Goal: Task Accomplishment & Management: Use online tool/utility

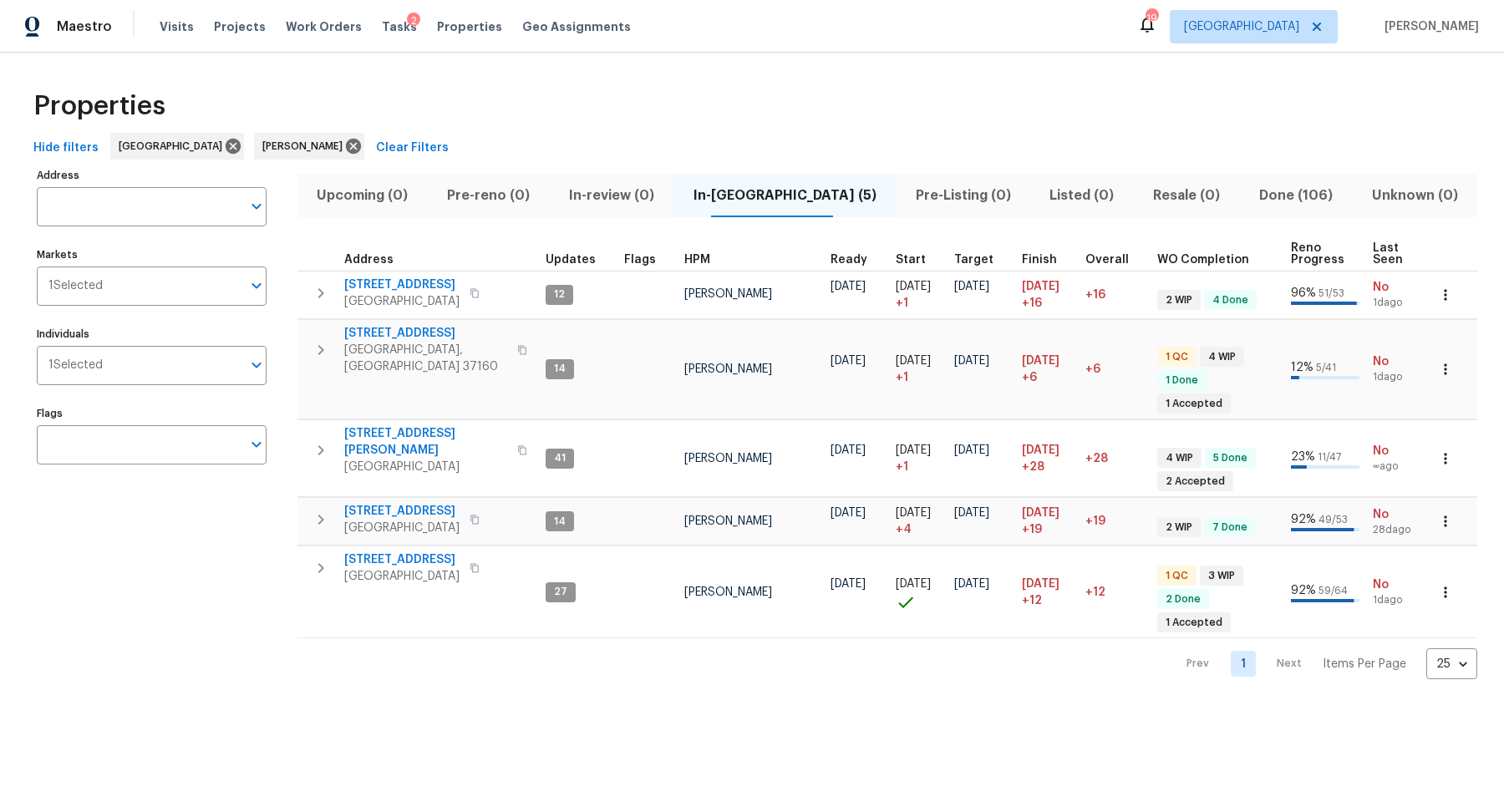
click at [727, 92] on div "Properties" at bounding box center [752, 105] width 1450 height 54
click at [381, 26] on span "Tasks" at bounding box center [399, 26] width 35 height 11
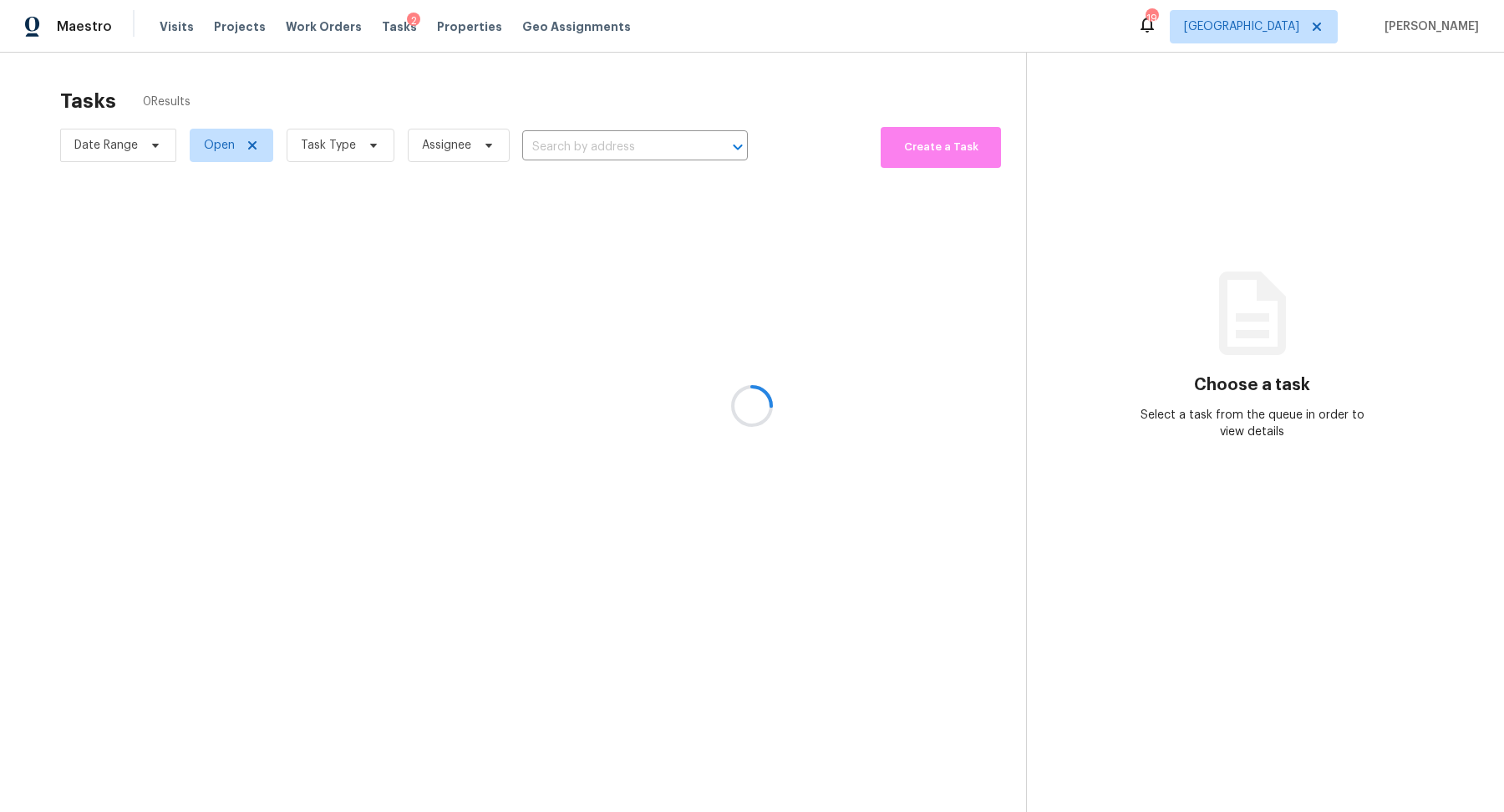
click at [350, 154] on div at bounding box center [752, 406] width 1504 height 812
click at [347, 149] on div at bounding box center [752, 406] width 1504 height 812
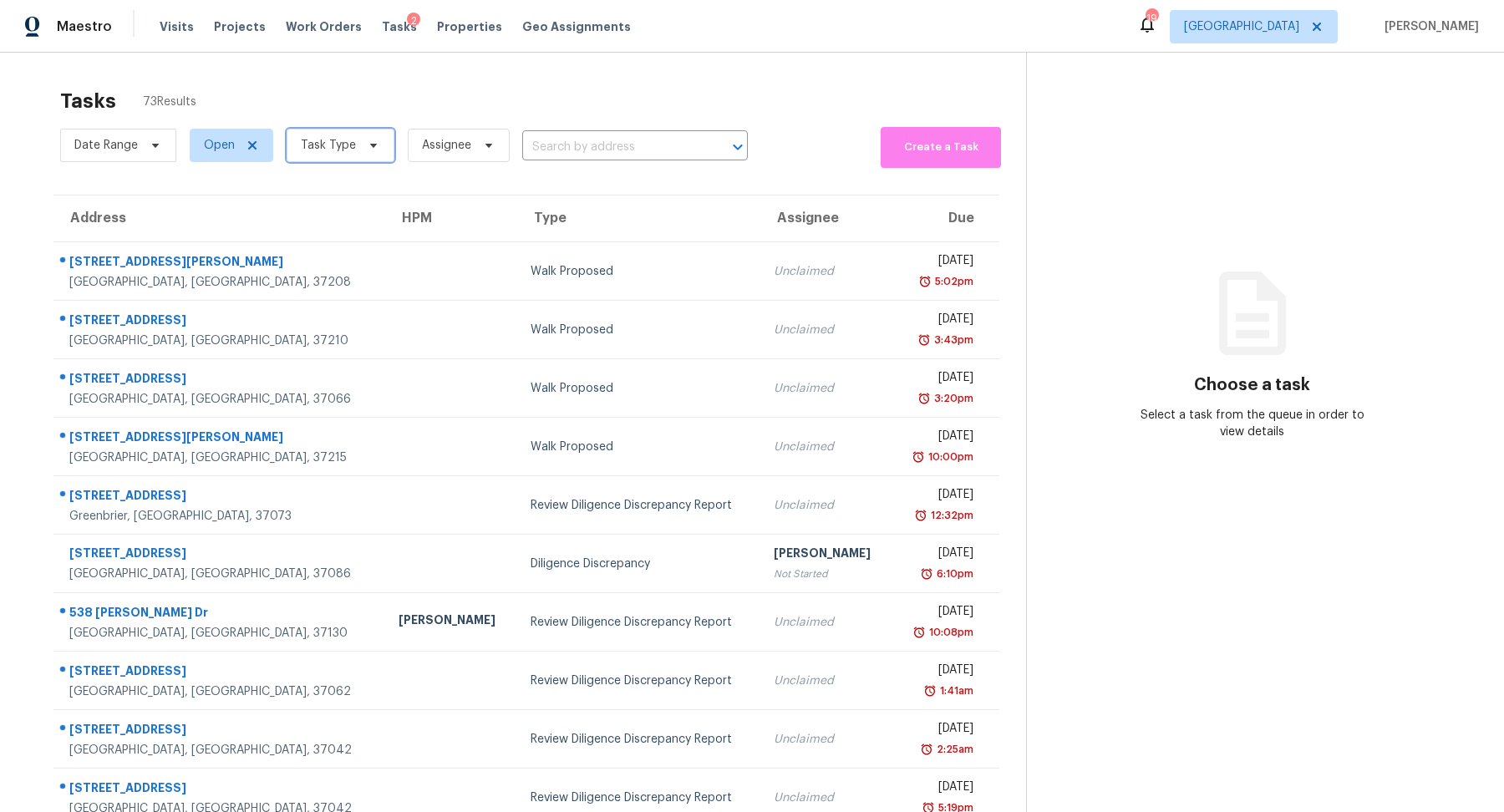
click at [347, 149] on span "Task Type" at bounding box center [328, 145] width 55 height 17
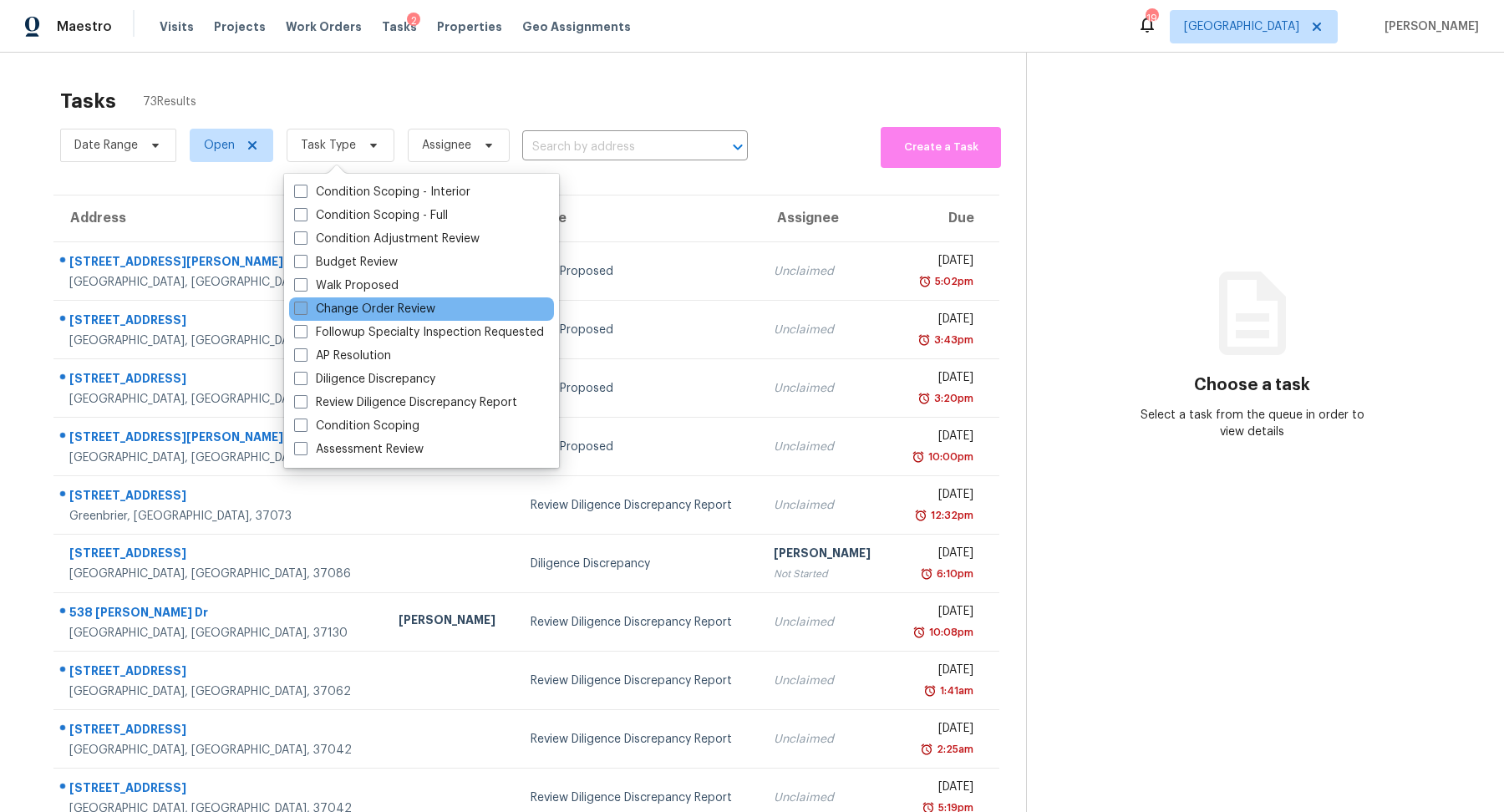
click at [329, 301] on label "Change Order Review" at bounding box center [365, 308] width 142 height 17
click at [305, 301] on input "Change Order Review" at bounding box center [300, 306] width 11 height 11
checkbox input "true"
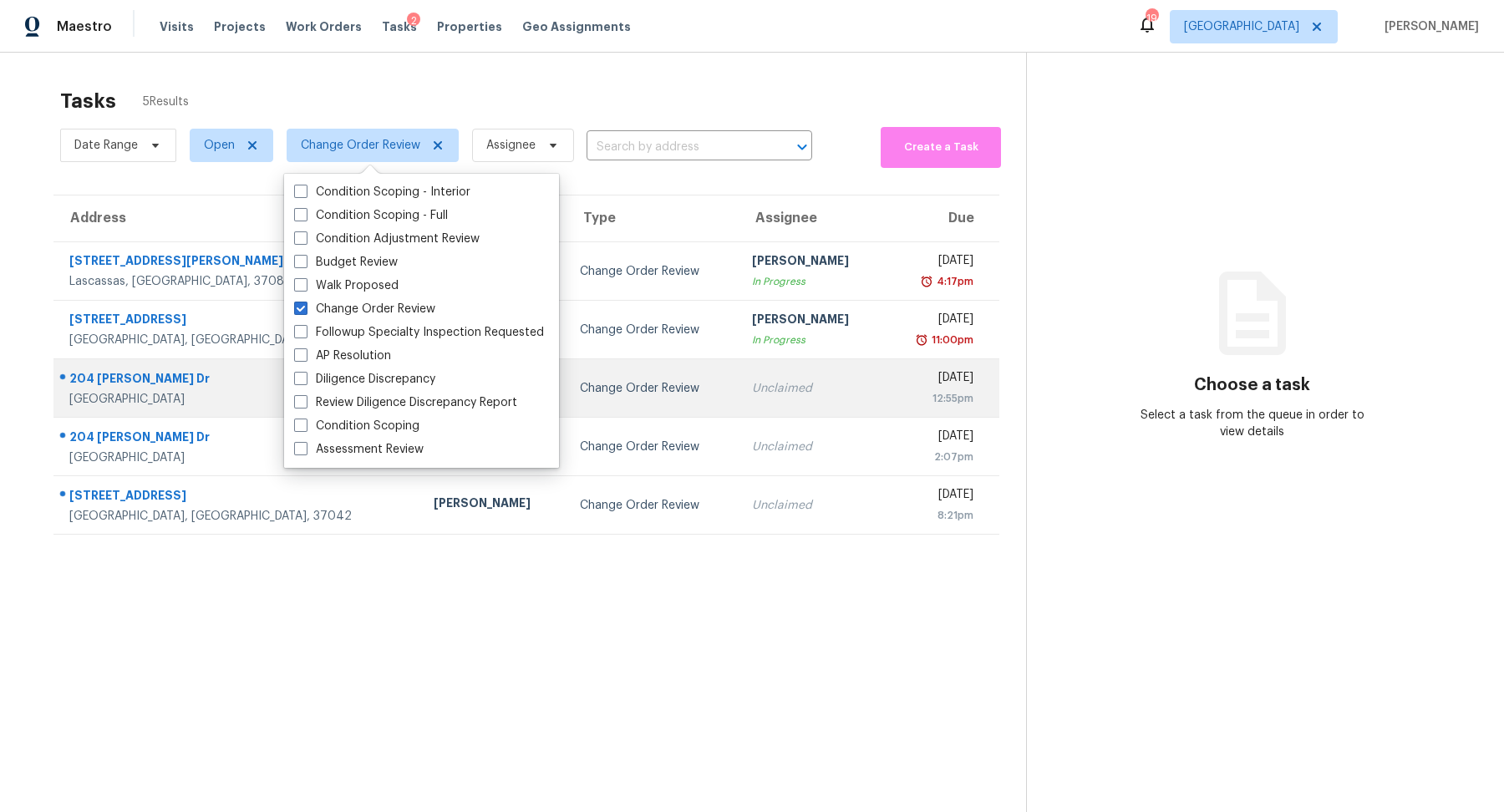
click at [127, 391] on div "[GEOGRAPHIC_DATA]" at bounding box center [238, 399] width 338 height 17
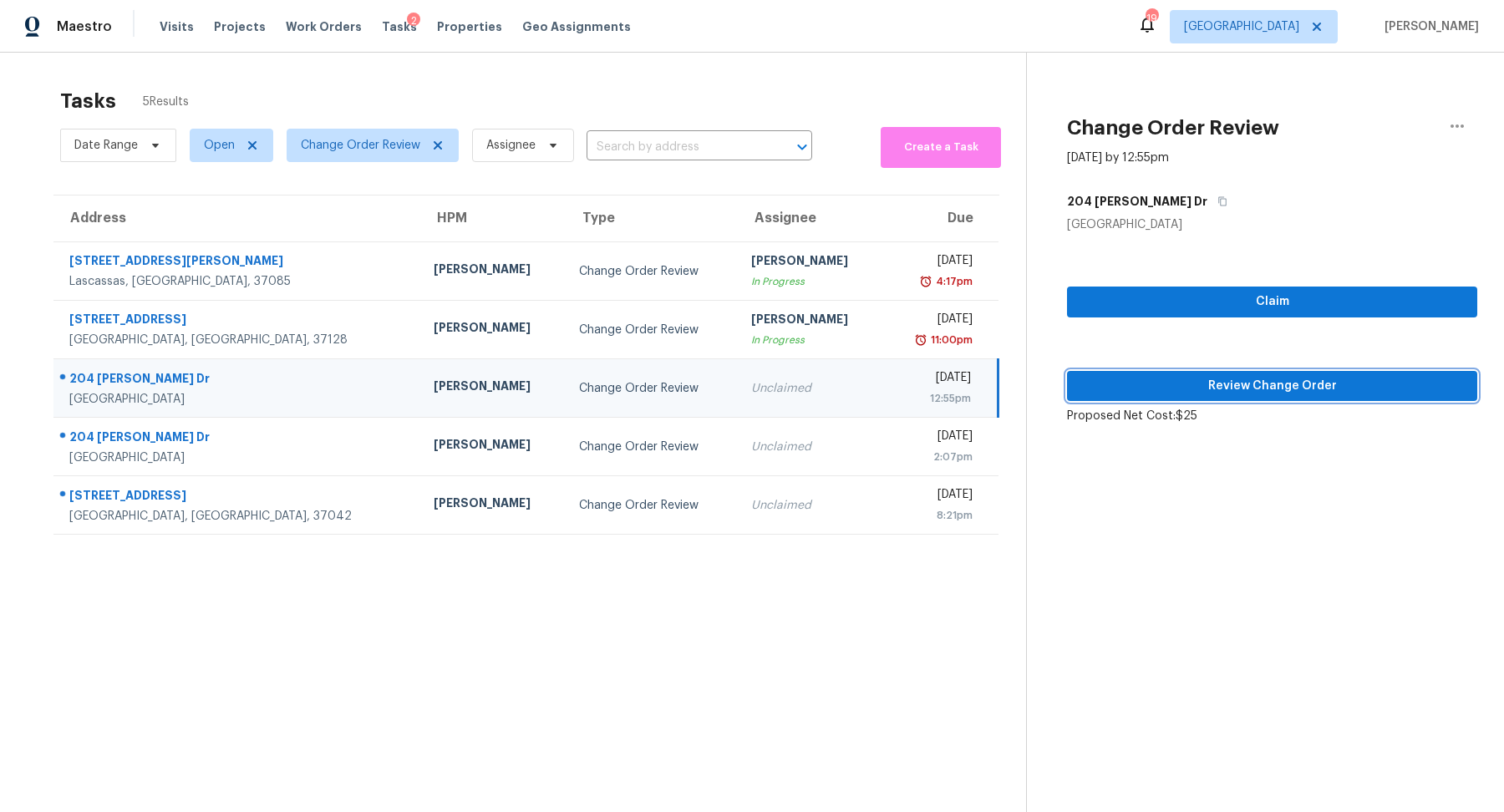
click at [1243, 392] on span "Review Change Order" at bounding box center [1272, 387] width 383 height 21
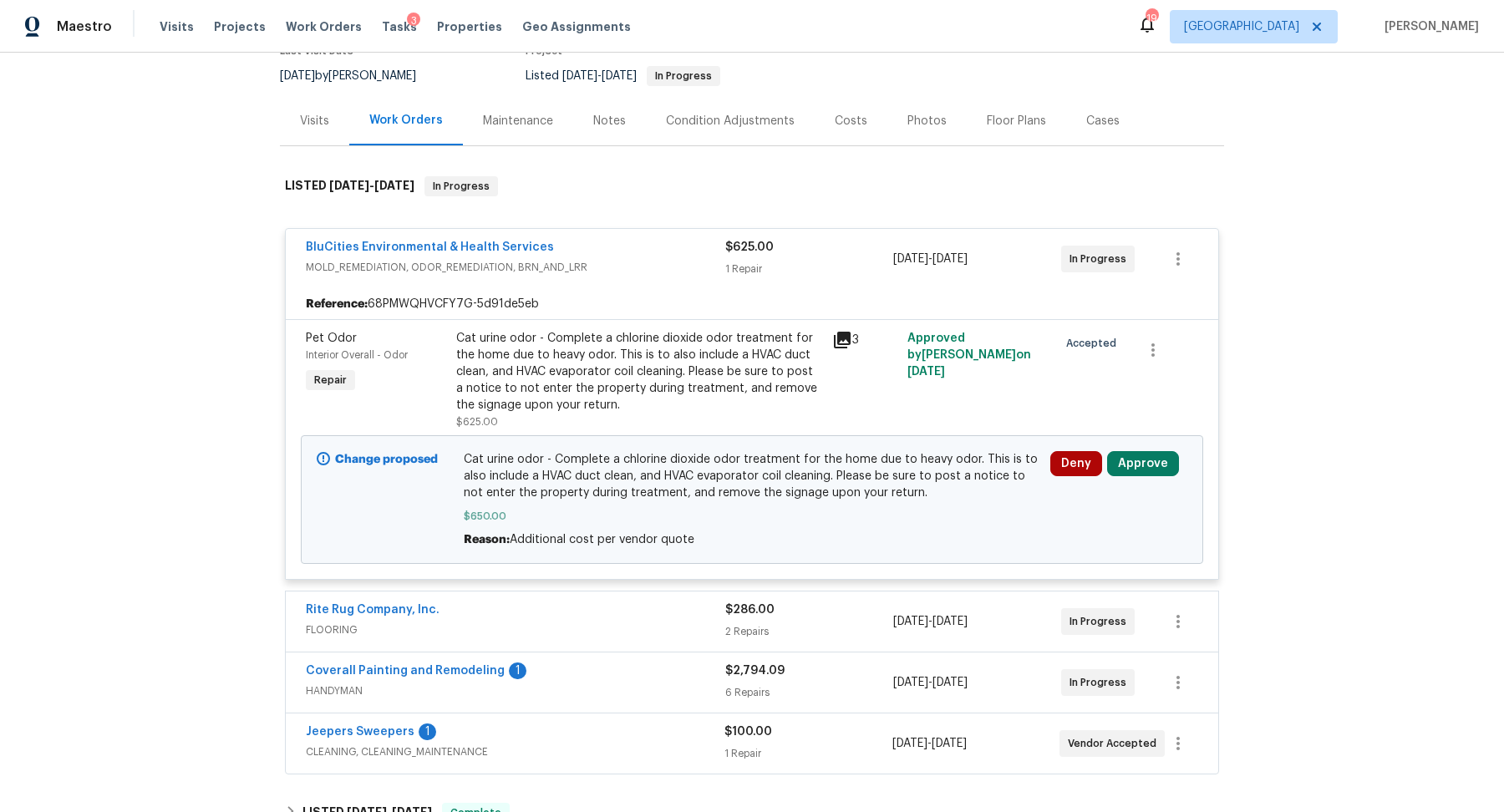
scroll to position [161, 0]
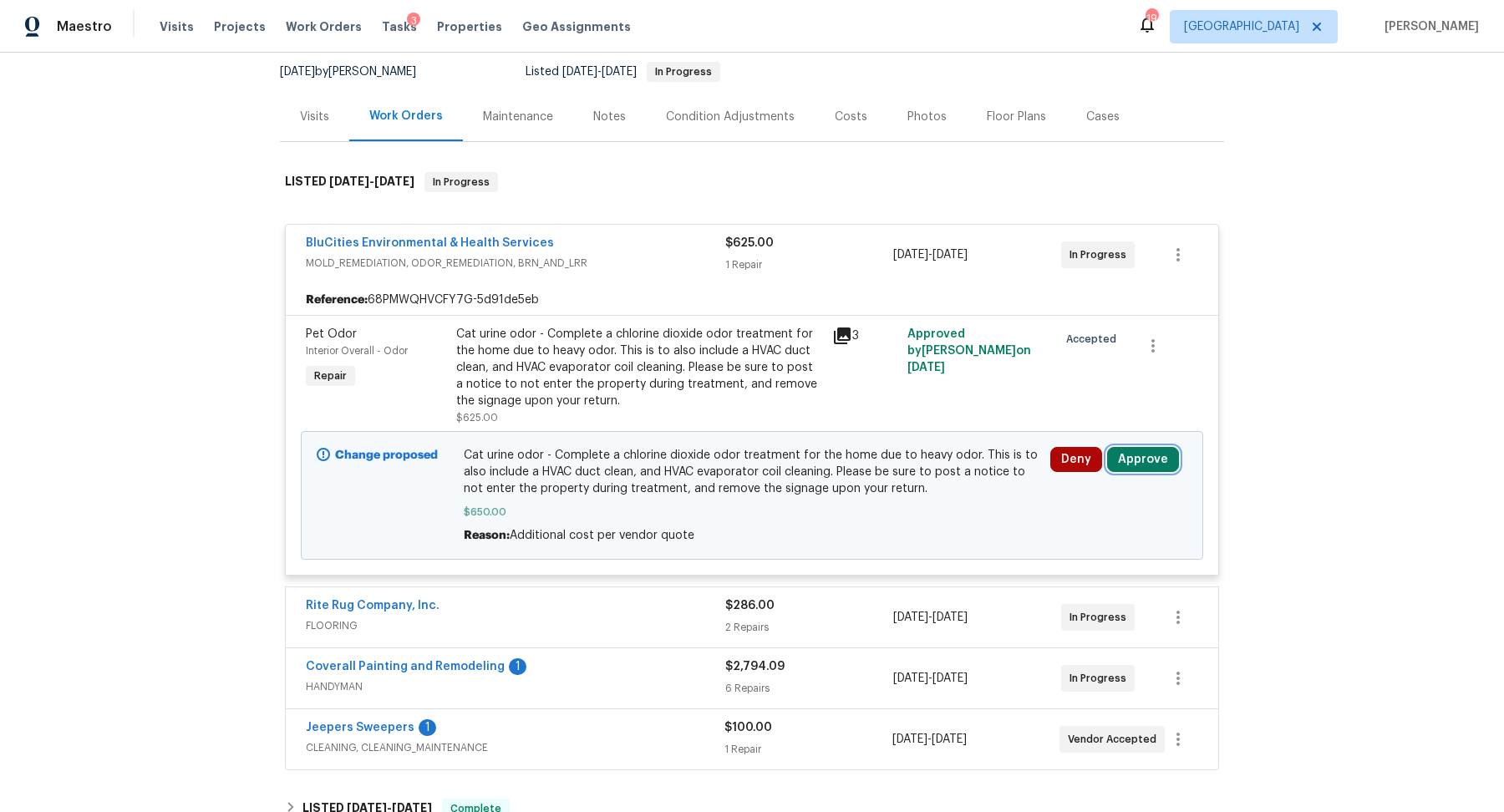
click at [1131, 453] on button "Approve" at bounding box center [1143, 460] width 72 height 25
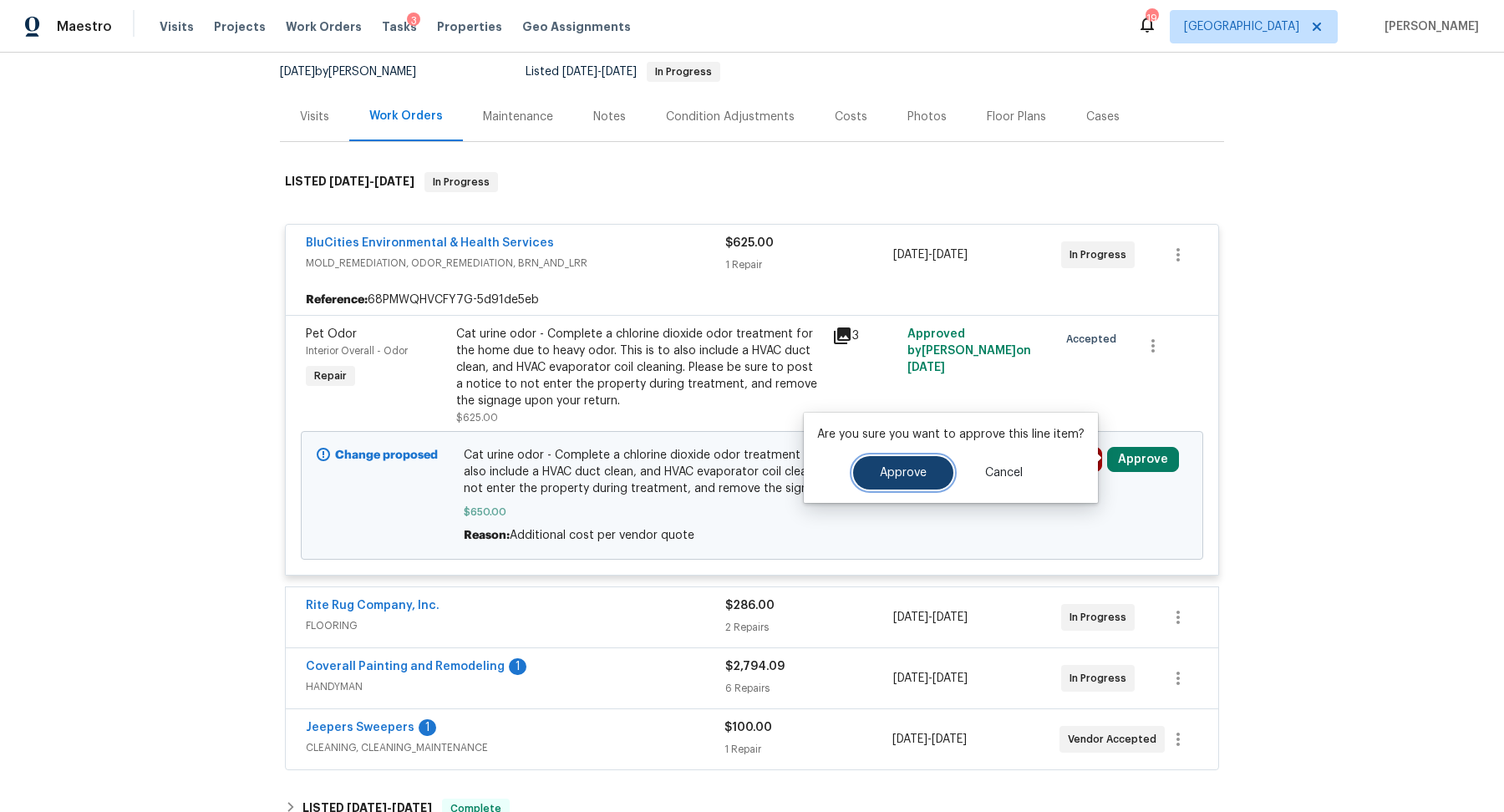
click at [889, 460] on button "Approve" at bounding box center [903, 473] width 100 height 33
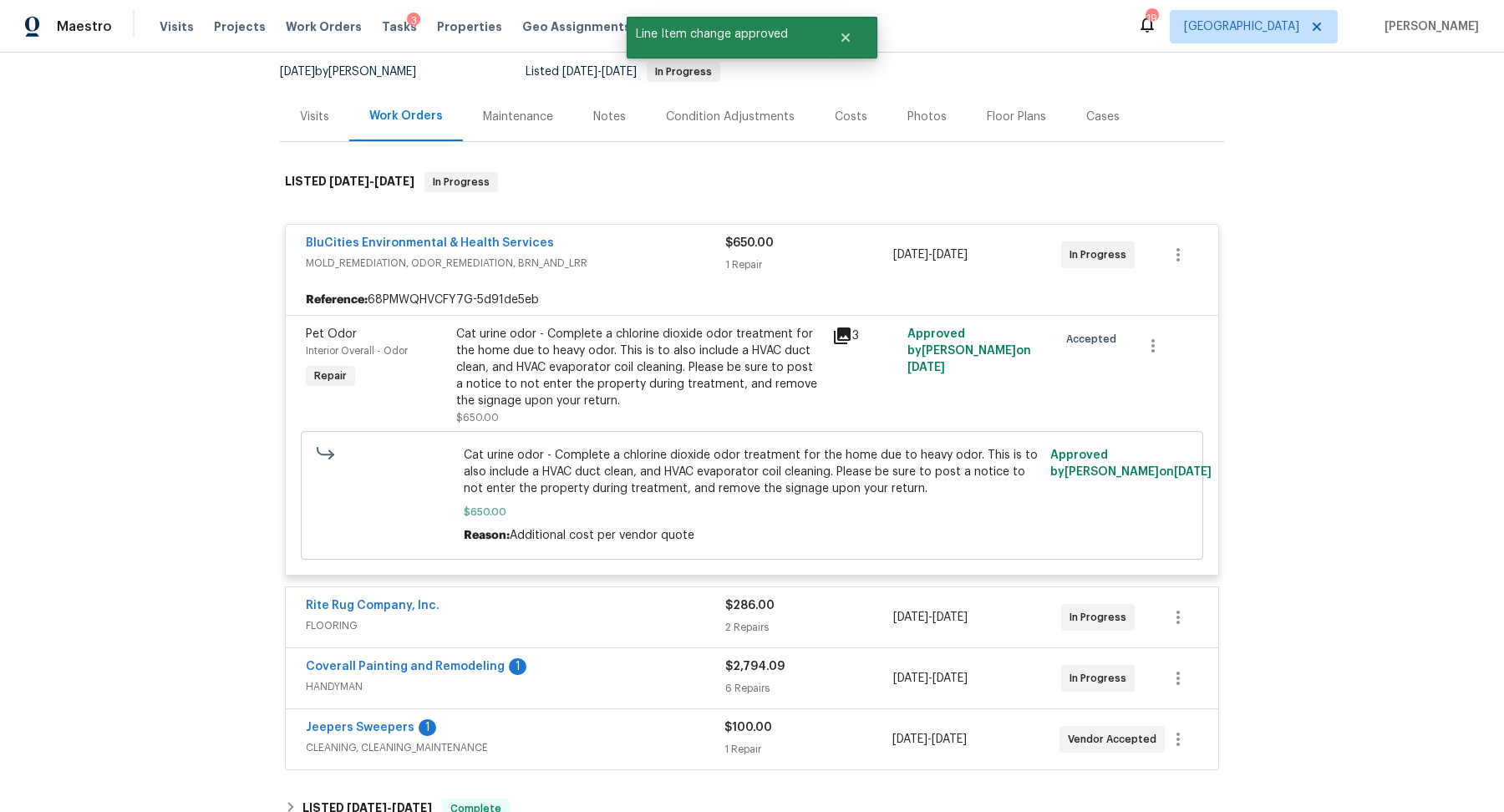
click at [650, 607] on div "Rite Rug Company, Inc." at bounding box center [515, 607] width 419 height 20
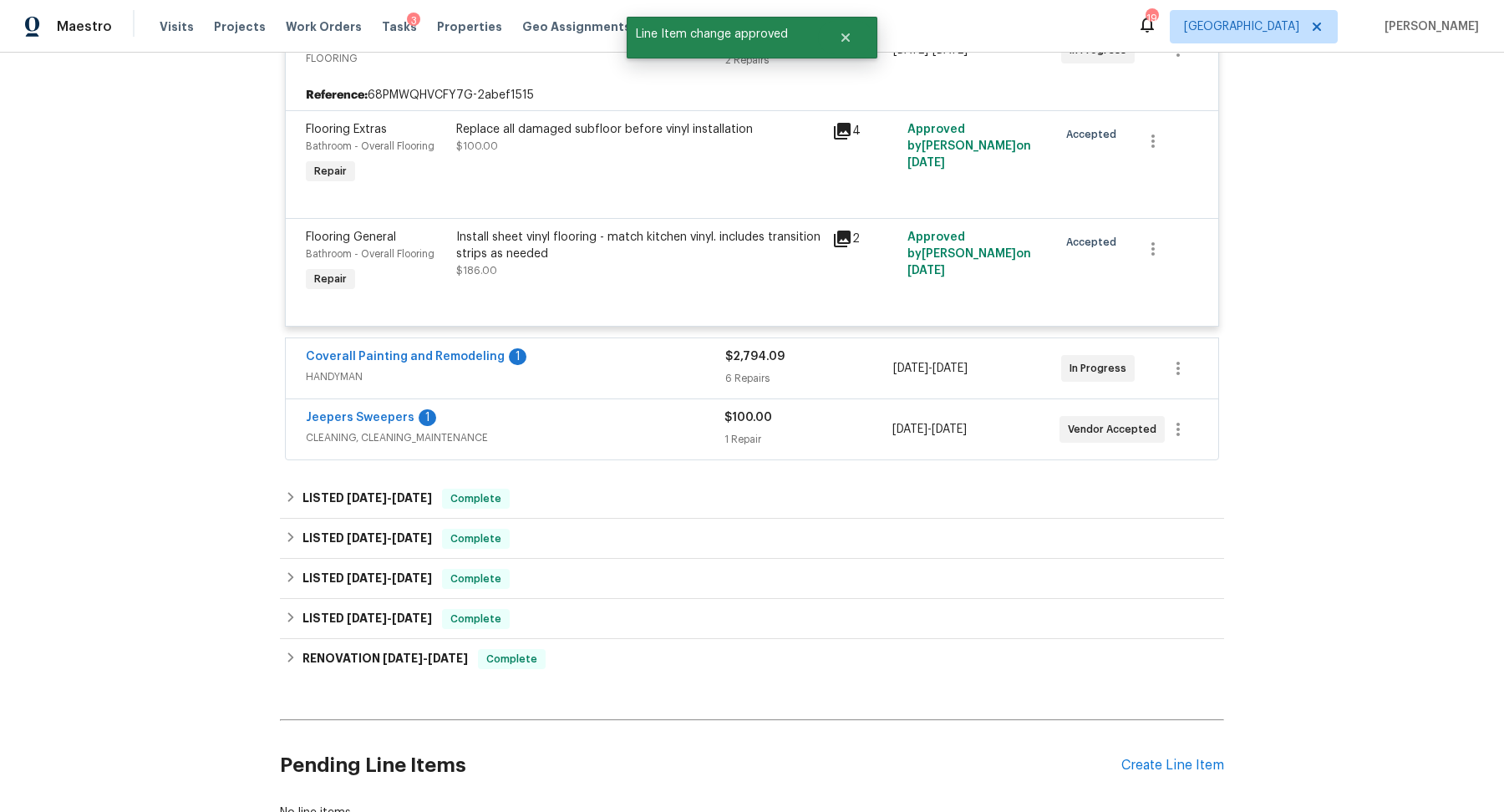
scroll to position [765, 0]
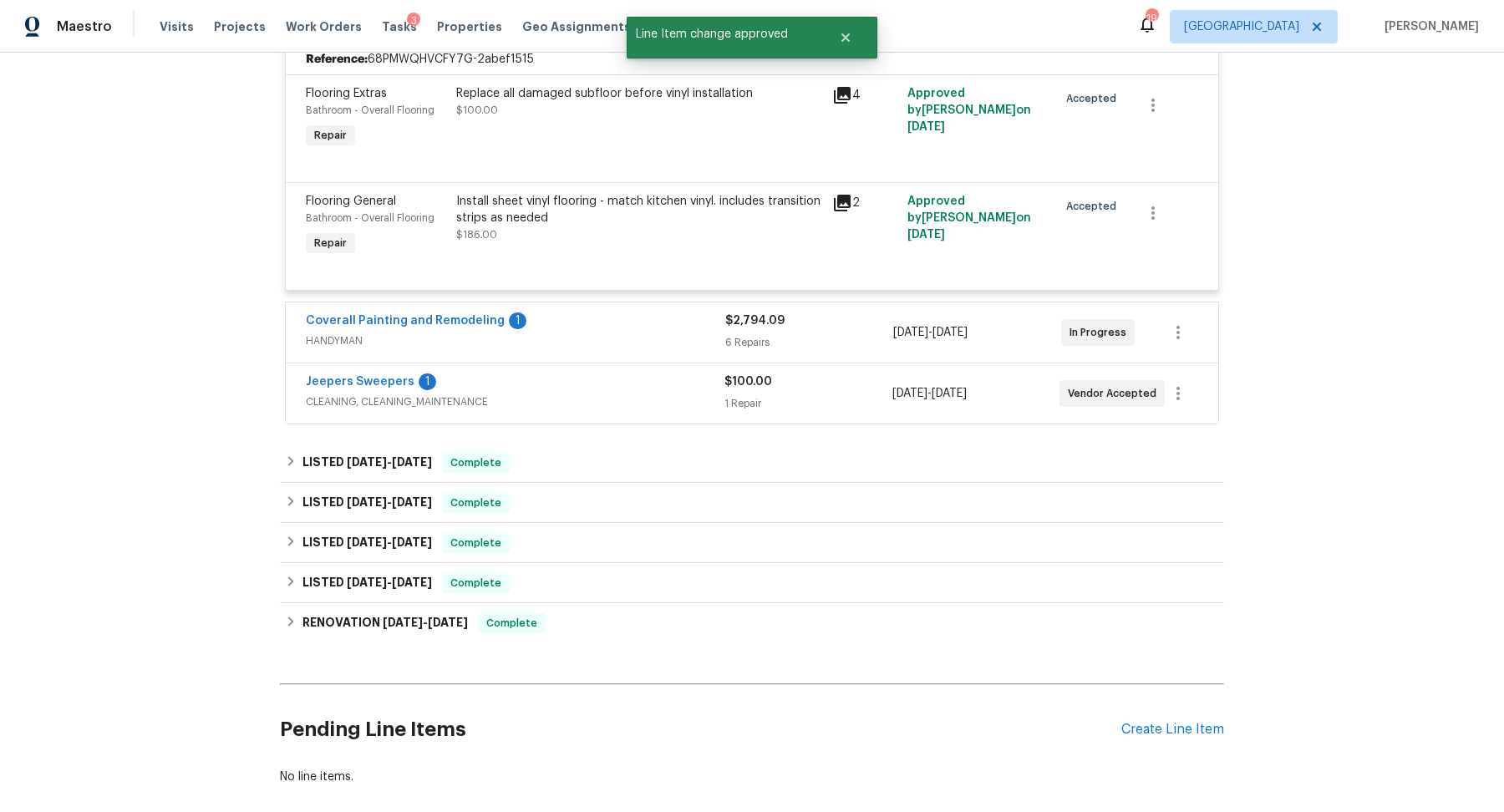
click at [665, 335] on span "HANDYMAN" at bounding box center [515, 340] width 419 height 17
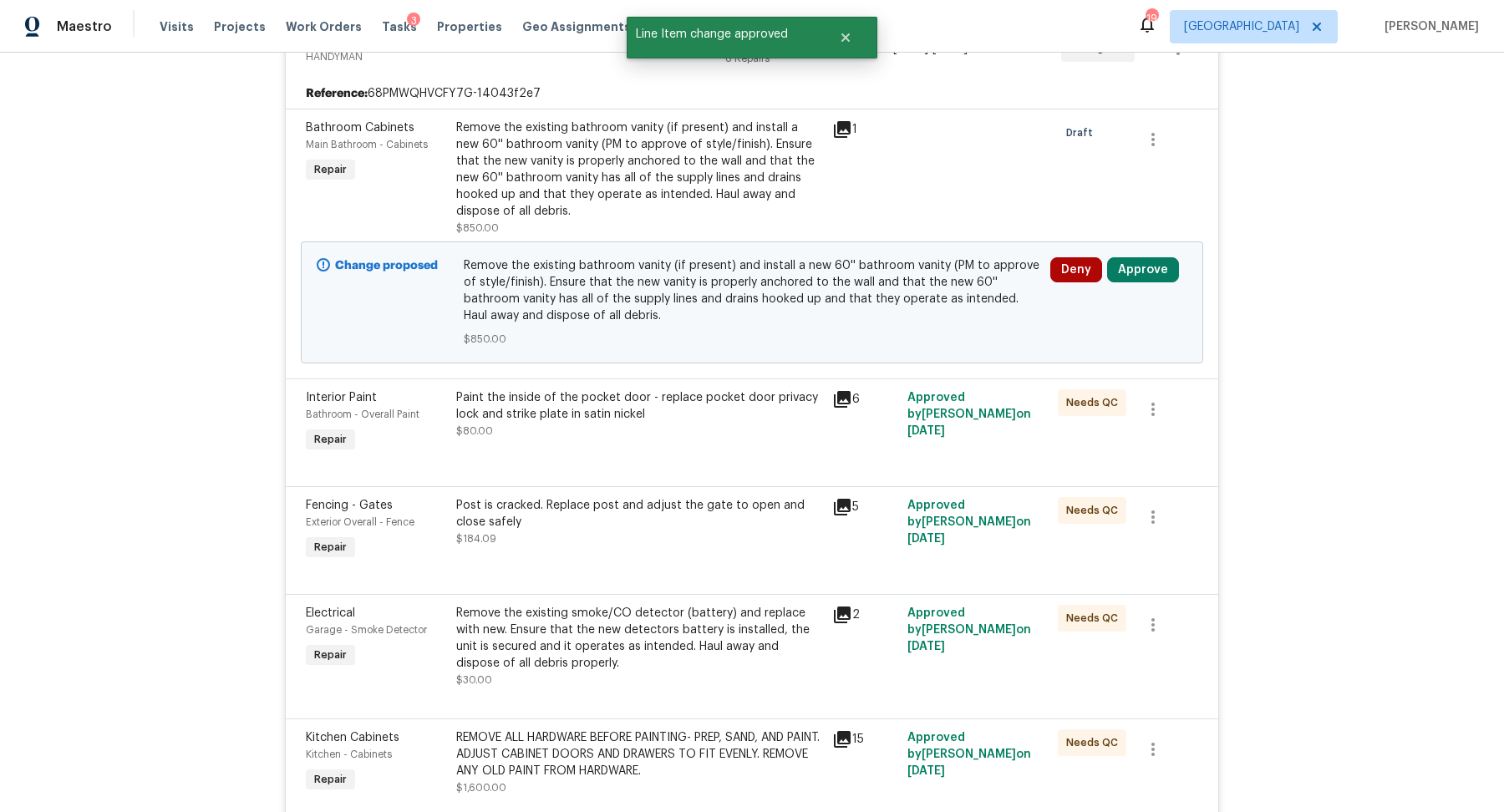
scroll to position [1079, 0]
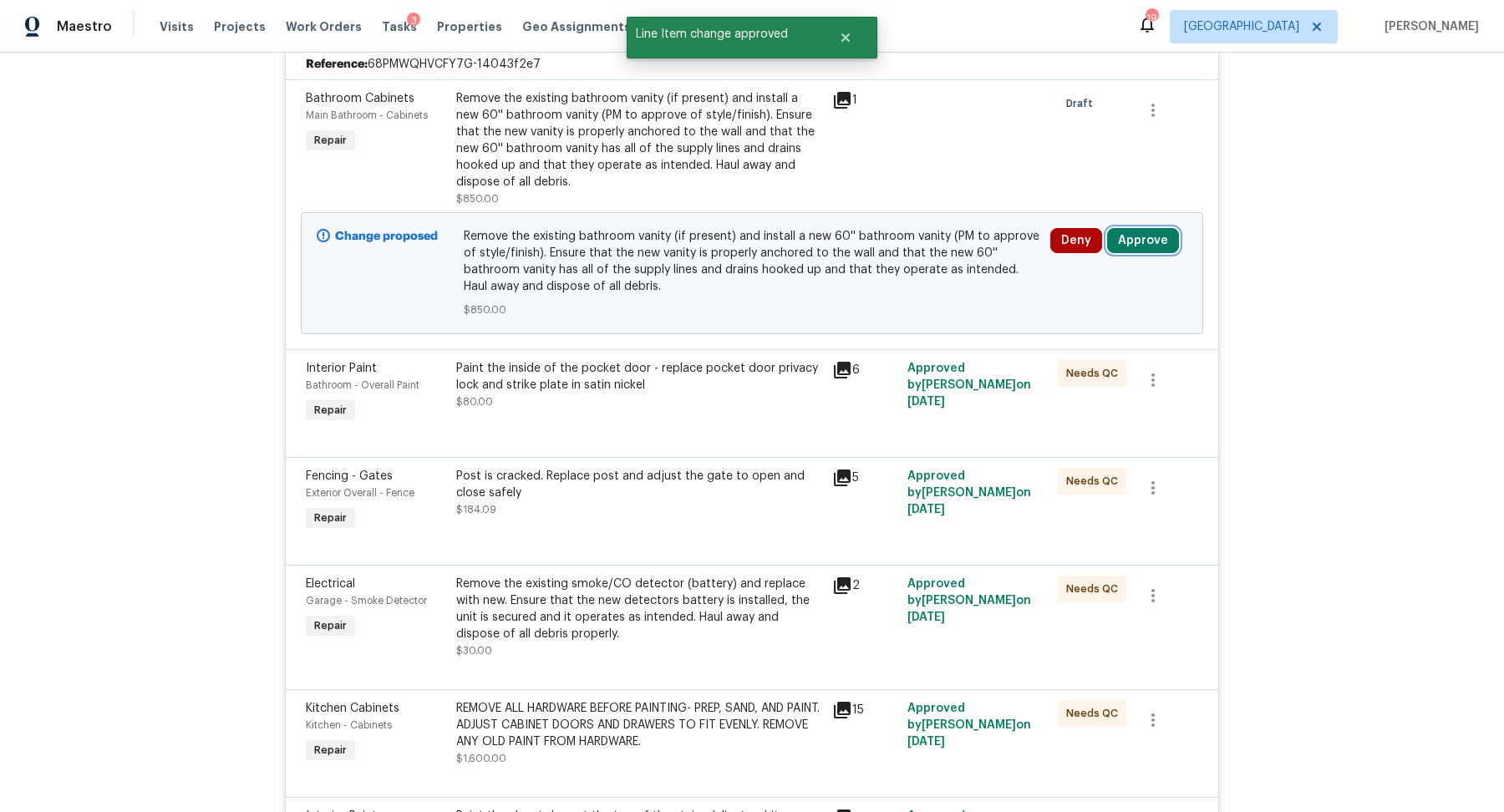
click at [1154, 236] on button "Approve" at bounding box center [1143, 240] width 72 height 25
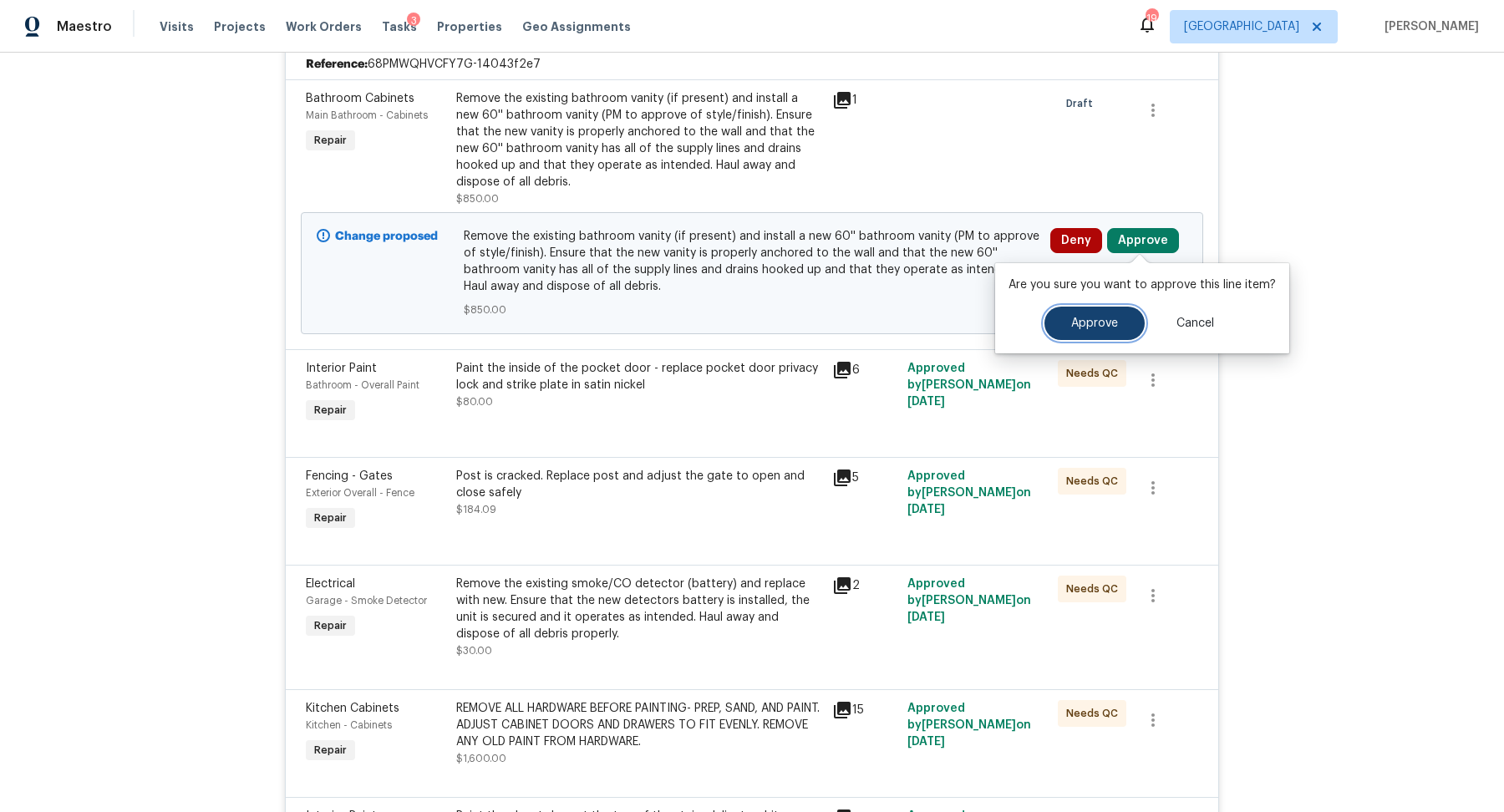
click at [1079, 320] on span "Approve" at bounding box center [1094, 323] width 47 height 12
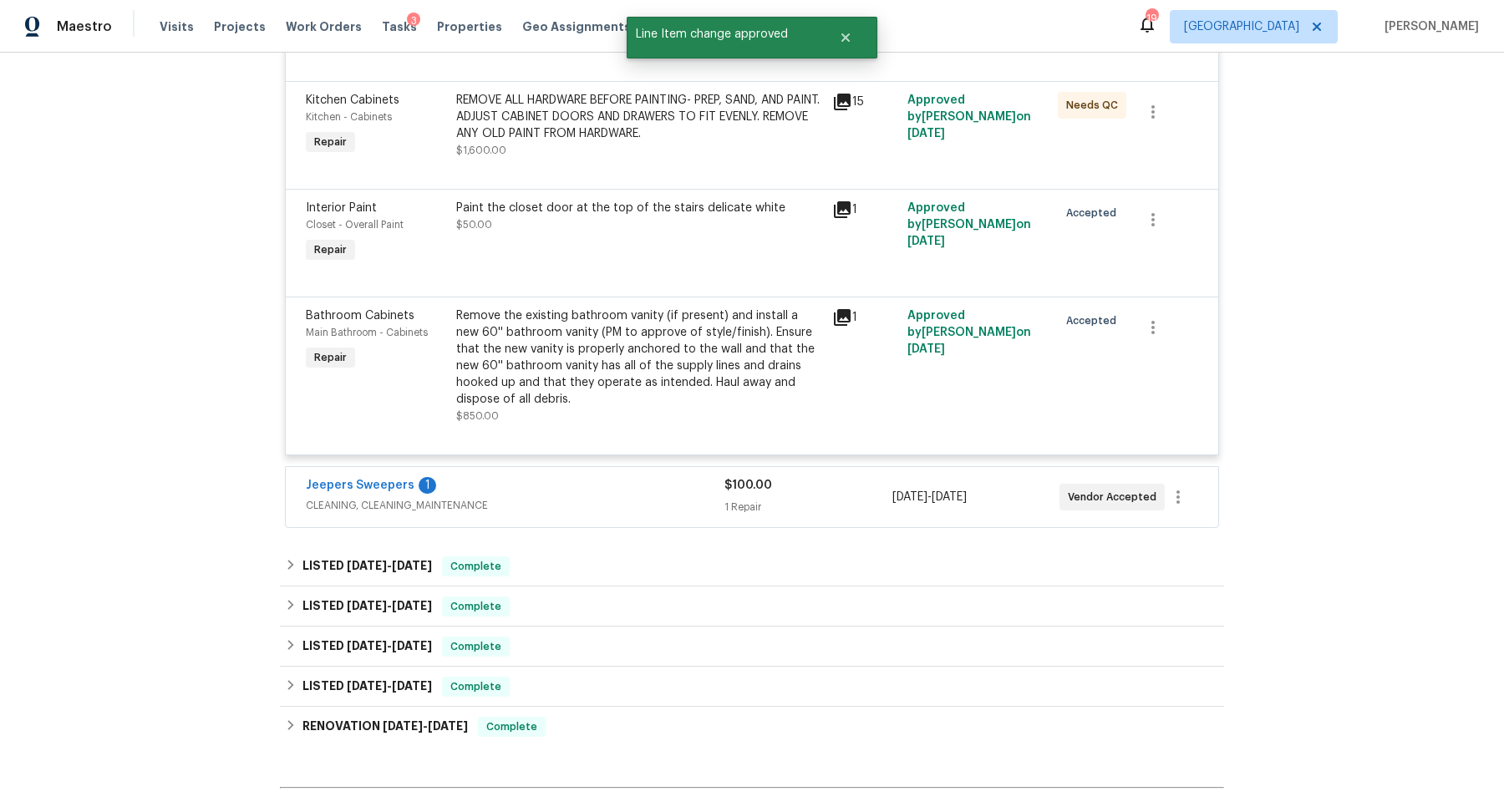
scroll to position [1605, 0]
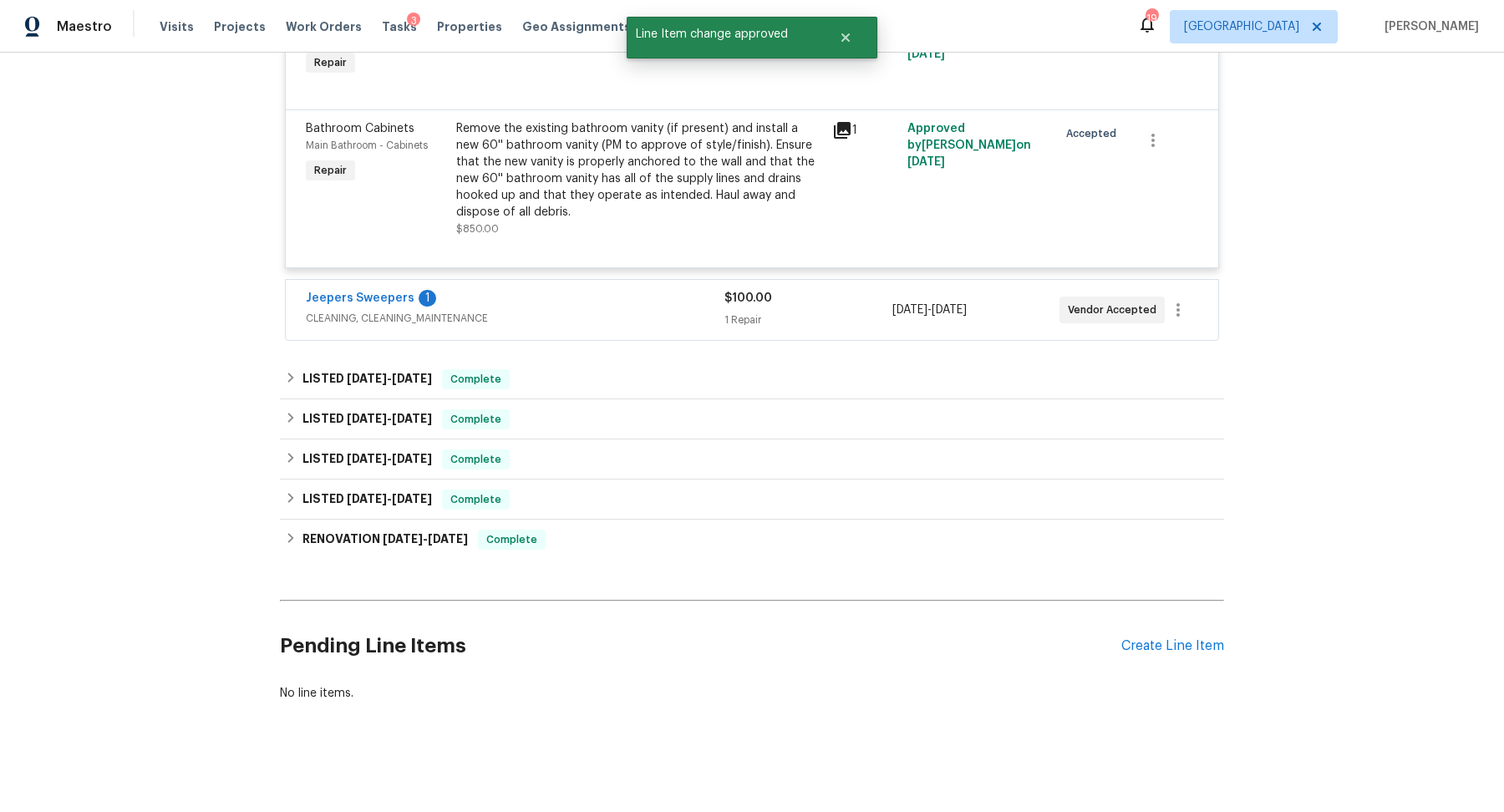
click at [650, 312] on span "CLEANING, CLEANING_MAINTENANCE" at bounding box center [515, 318] width 418 height 17
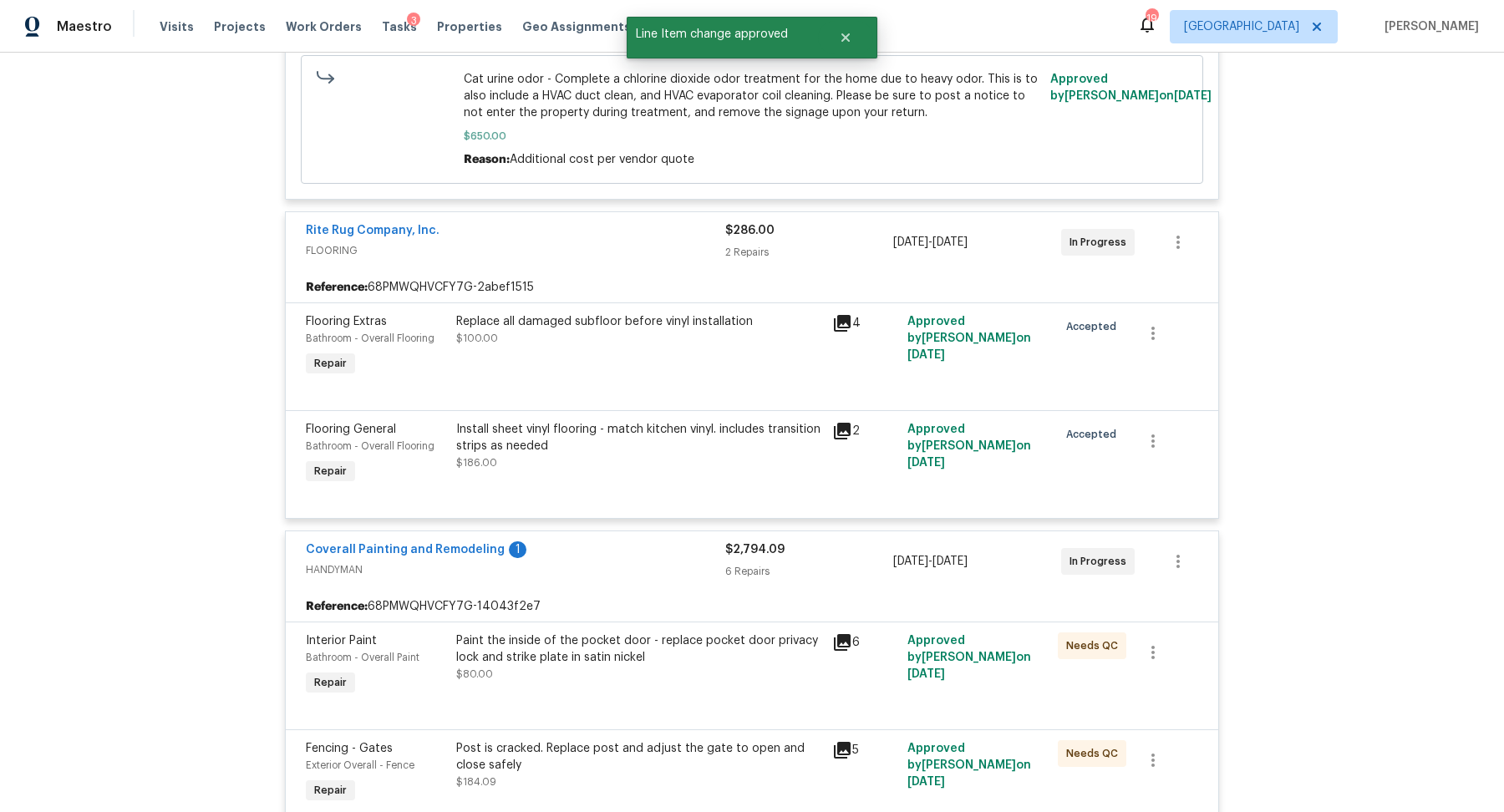
scroll to position [0, 0]
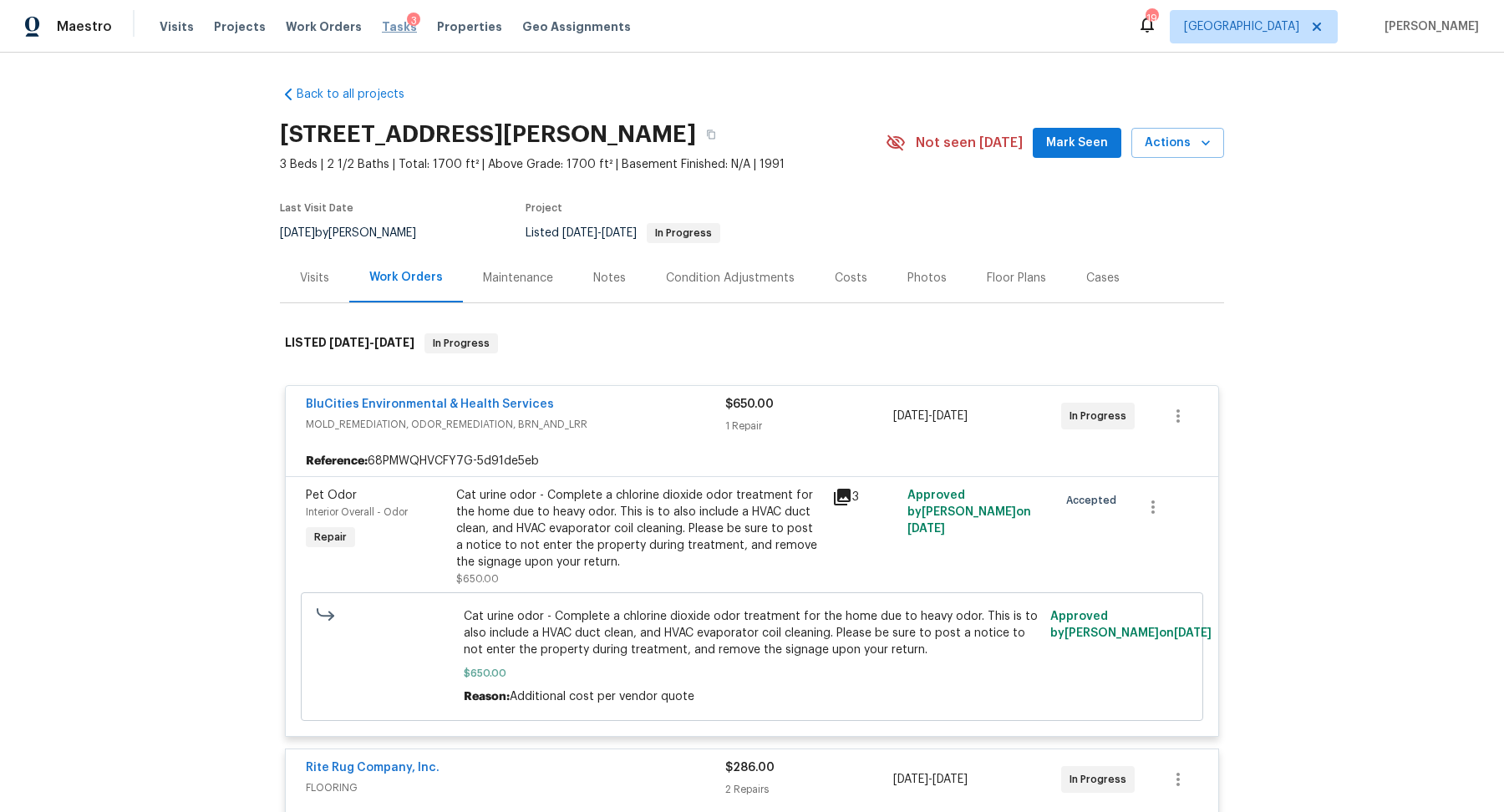
click at [381, 24] on span "Tasks" at bounding box center [399, 26] width 35 height 11
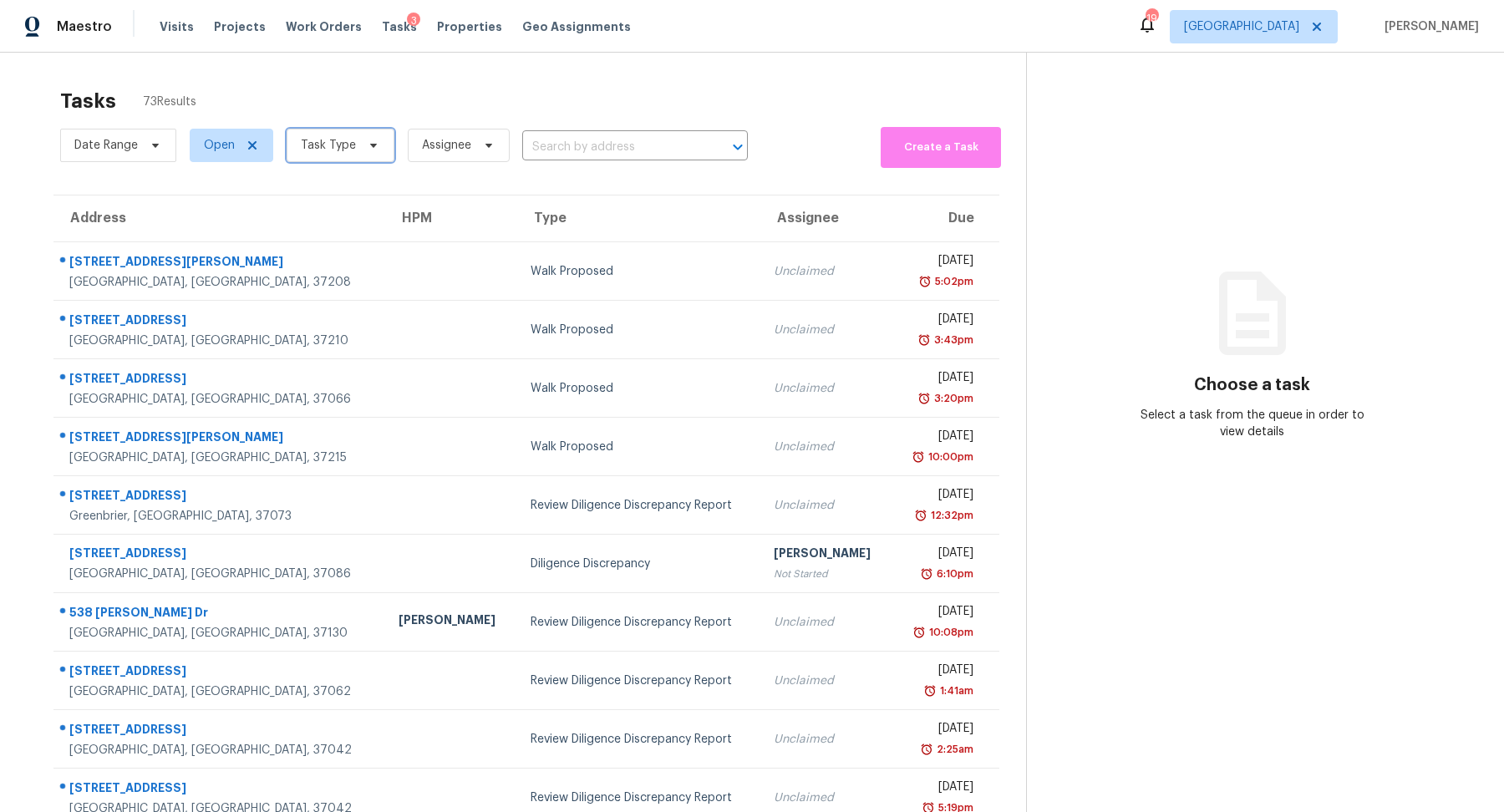
click at [351, 148] on span "Task Type" at bounding box center [340, 145] width 108 height 33
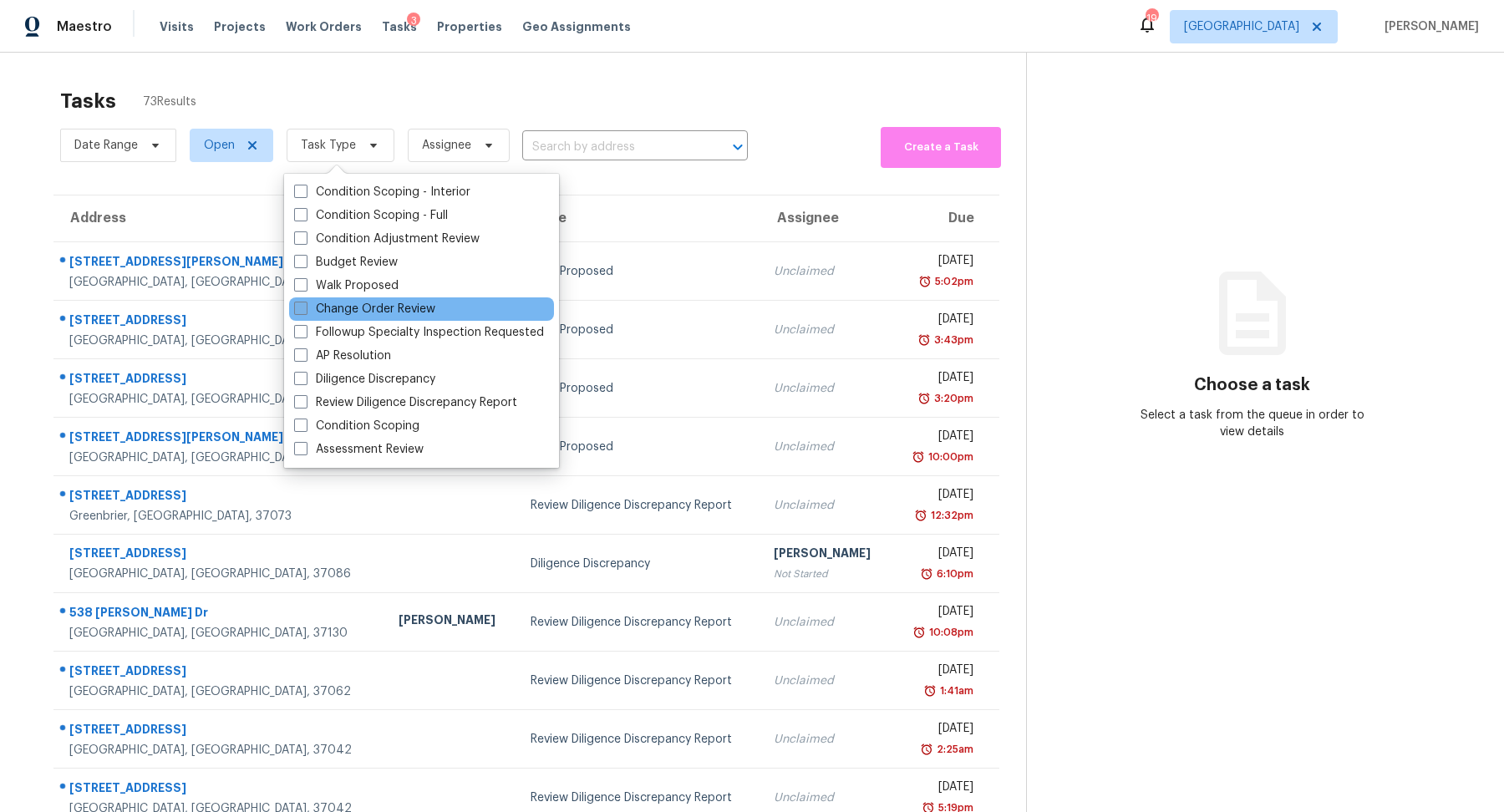
click at [331, 304] on label "Change Order Review" at bounding box center [365, 308] width 142 height 17
click at [305, 304] on input "Change Order Review" at bounding box center [300, 306] width 11 height 11
checkbox input "true"
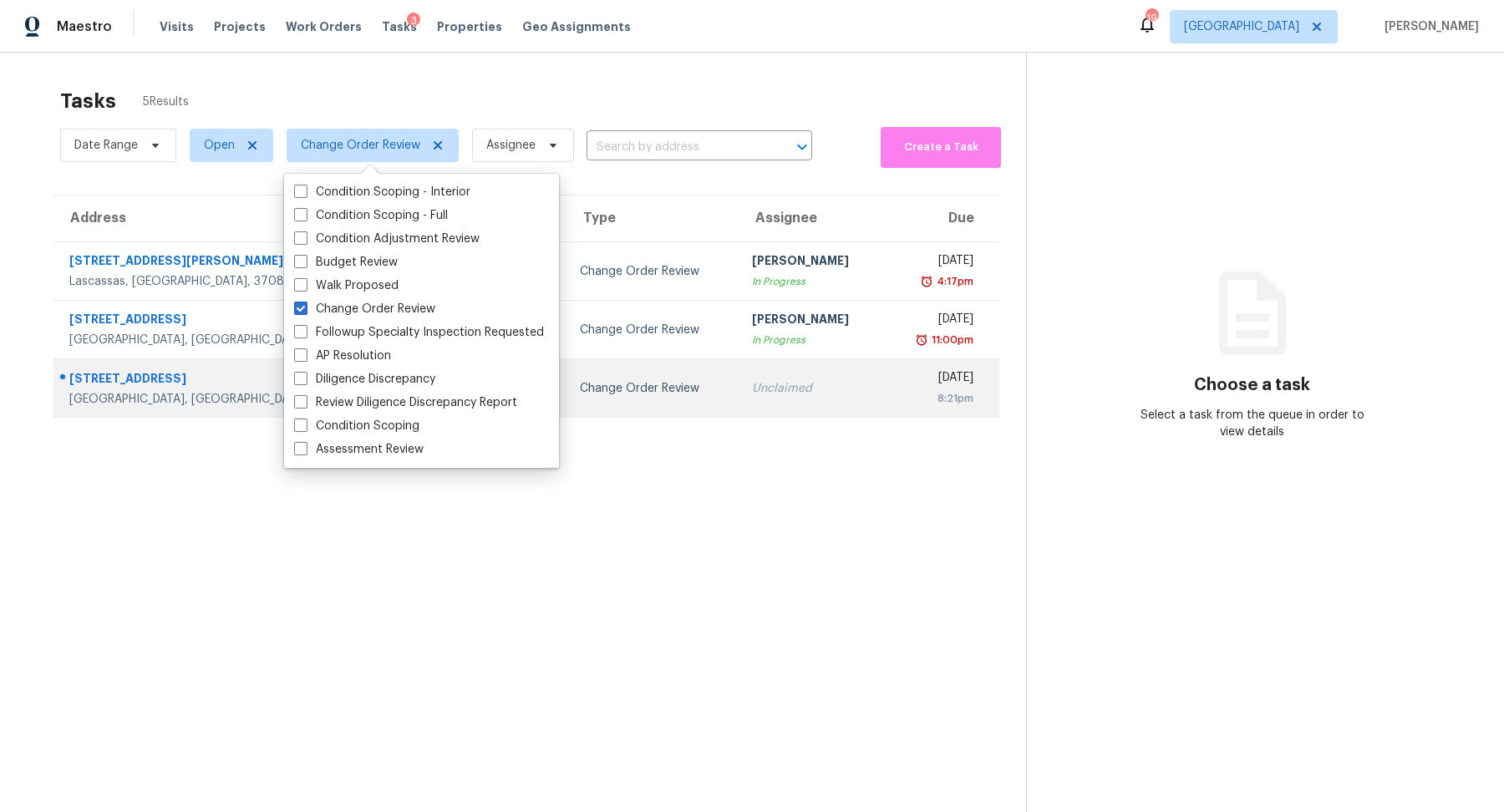
click at [113, 384] on div "[STREET_ADDRESS]" at bounding box center [238, 381] width 338 height 21
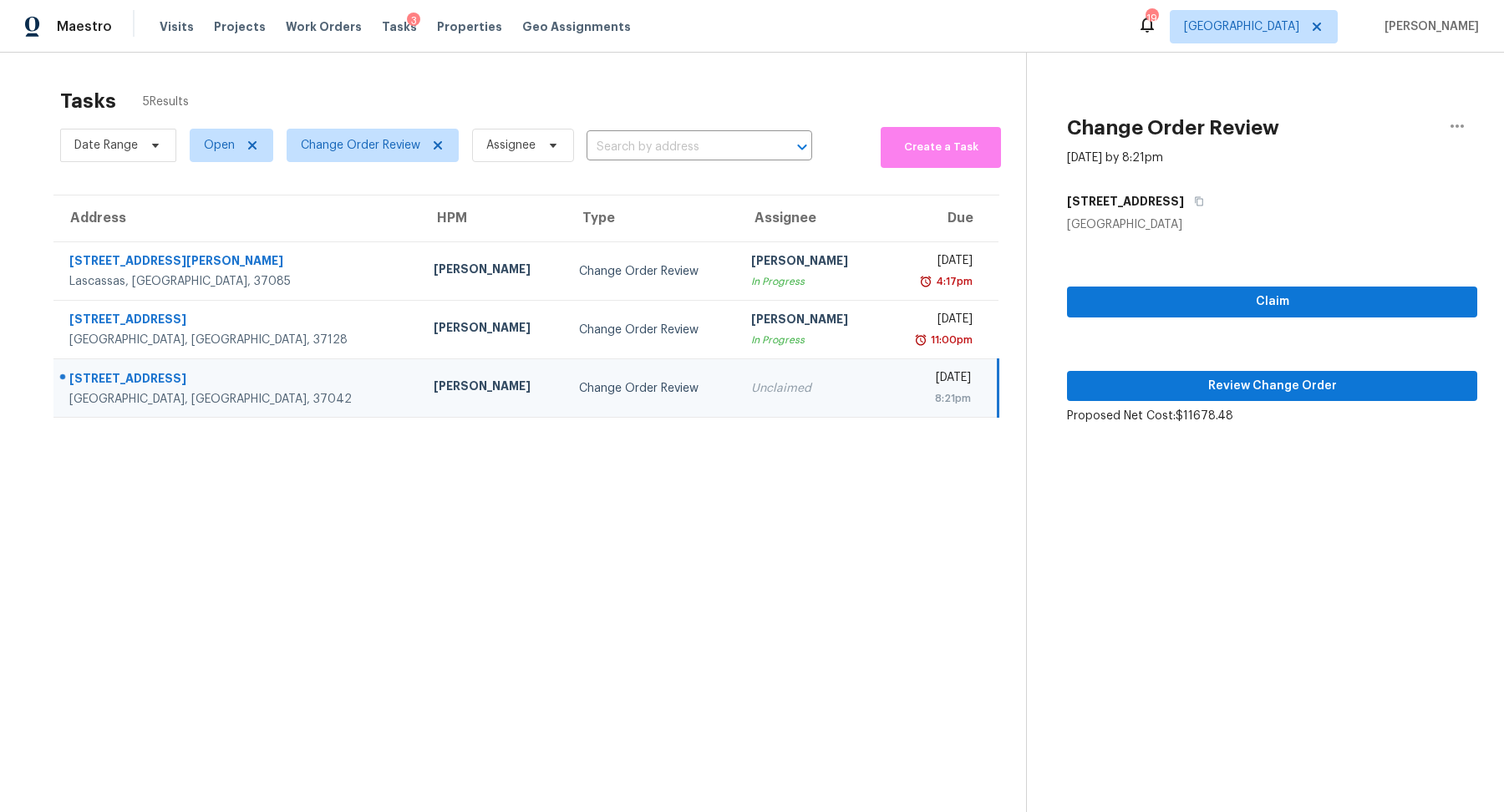
click at [1297, 366] on div "Claim Review Change Order Proposed Net Cost: $11678.48" at bounding box center [1272, 329] width 411 height 192
click at [1286, 371] on button "Review Change Order" at bounding box center [1272, 386] width 411 height 31
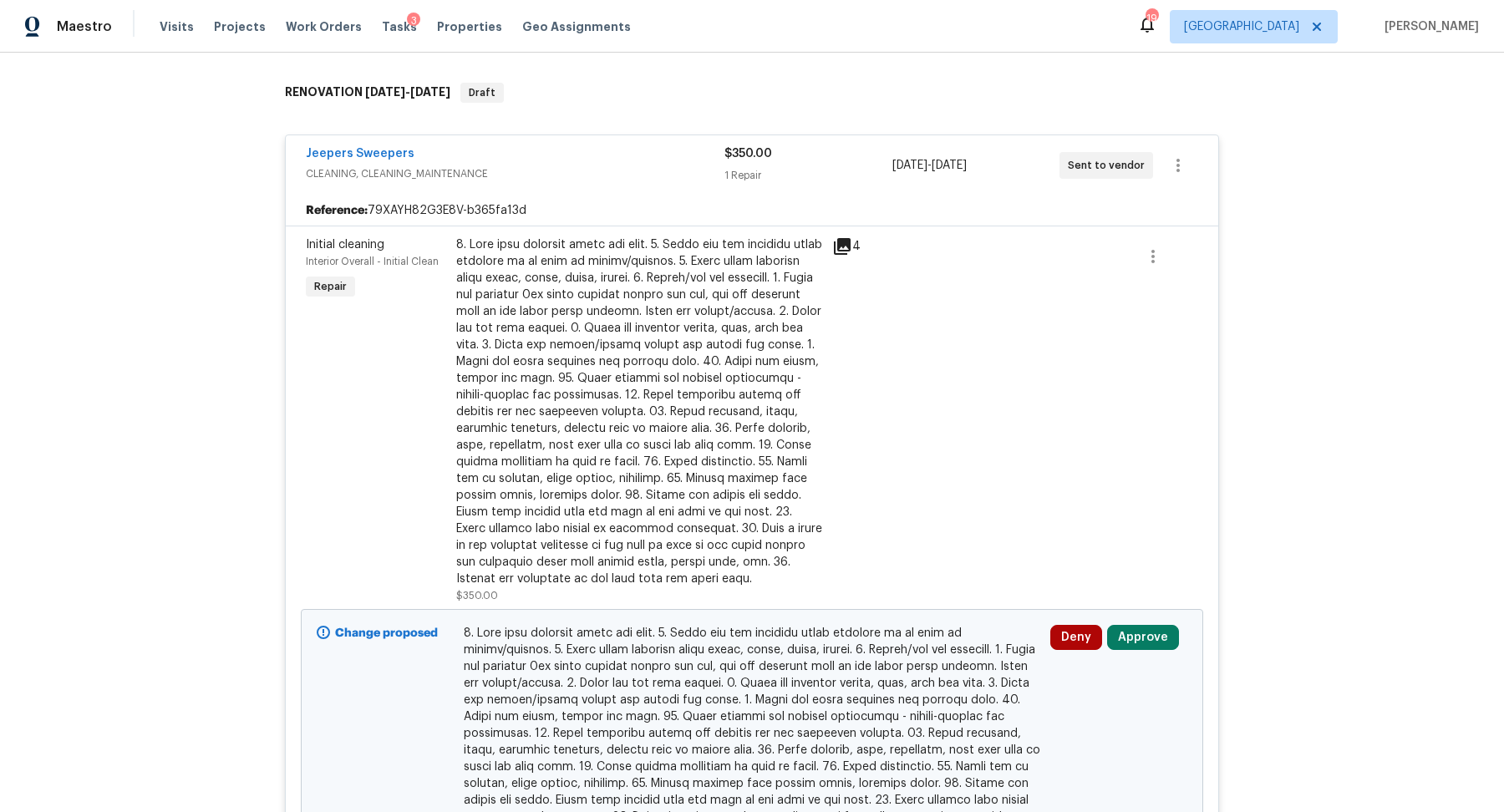
scroll to position [331, 0]
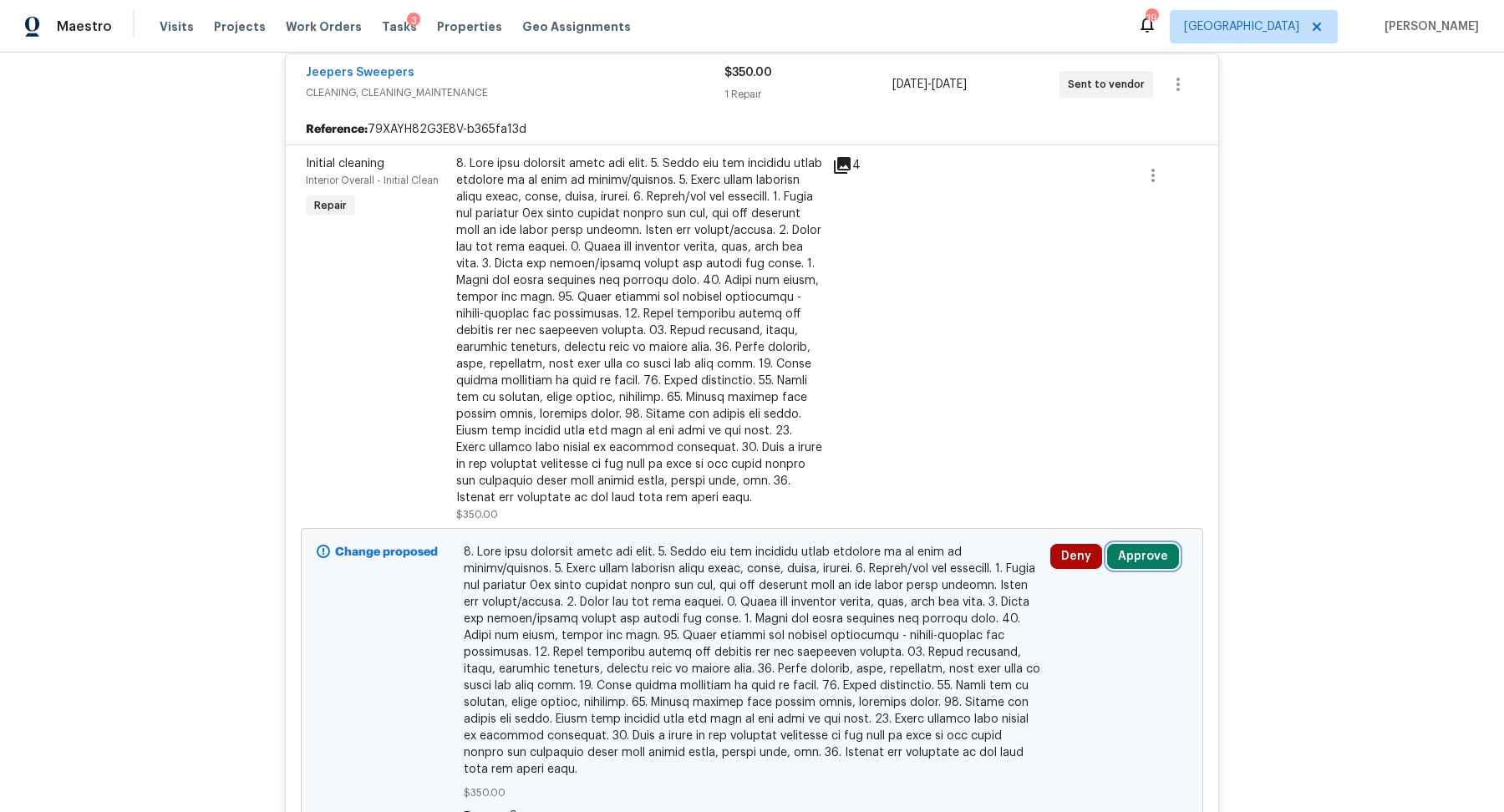
click at [1139, 545] on button "Approve" at bounding box center [1143, 556] width 72 height 25
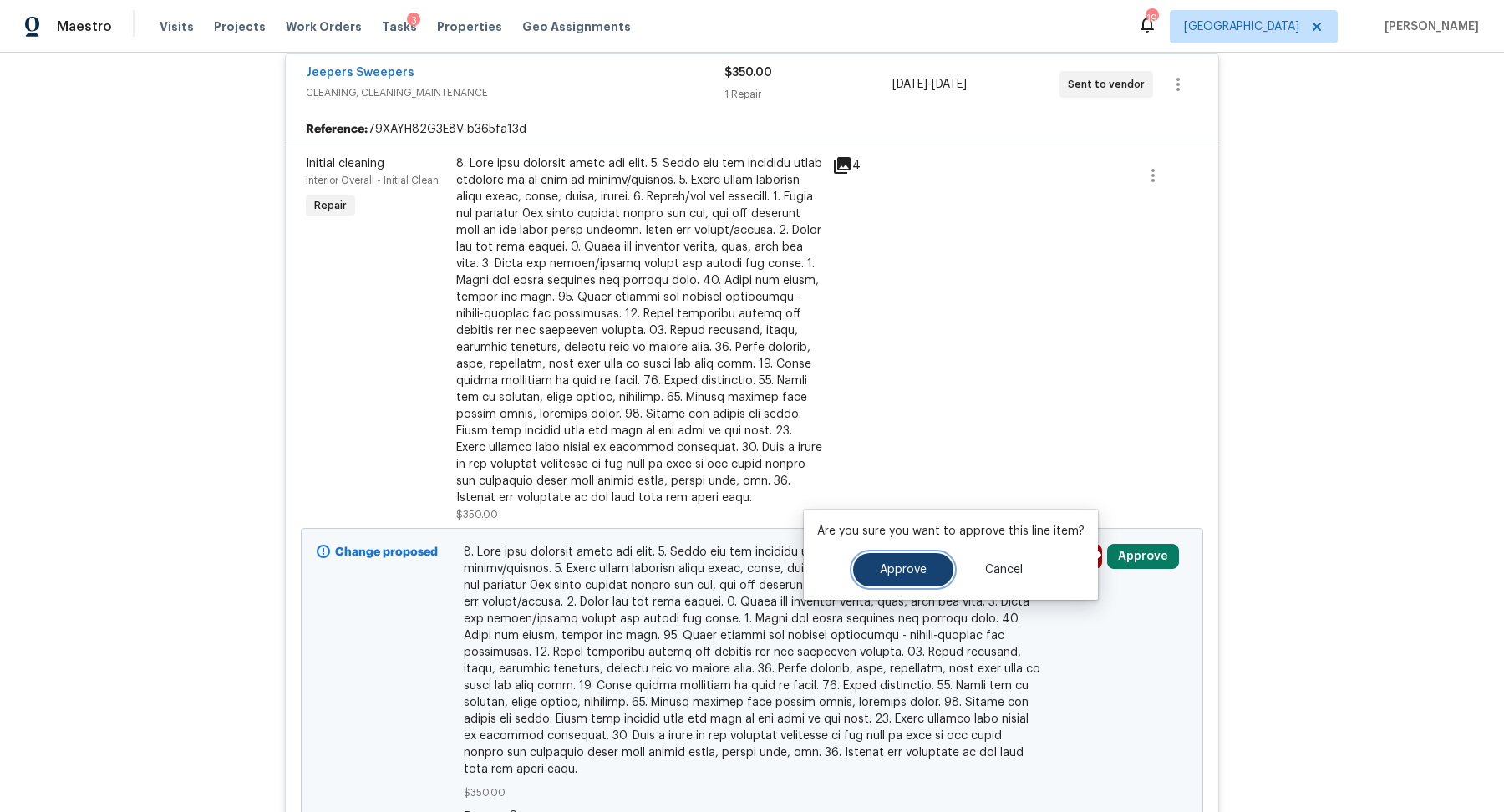
click at [878, 585] on button "Approve" at bounding box center [903, 569] width 100 height 33
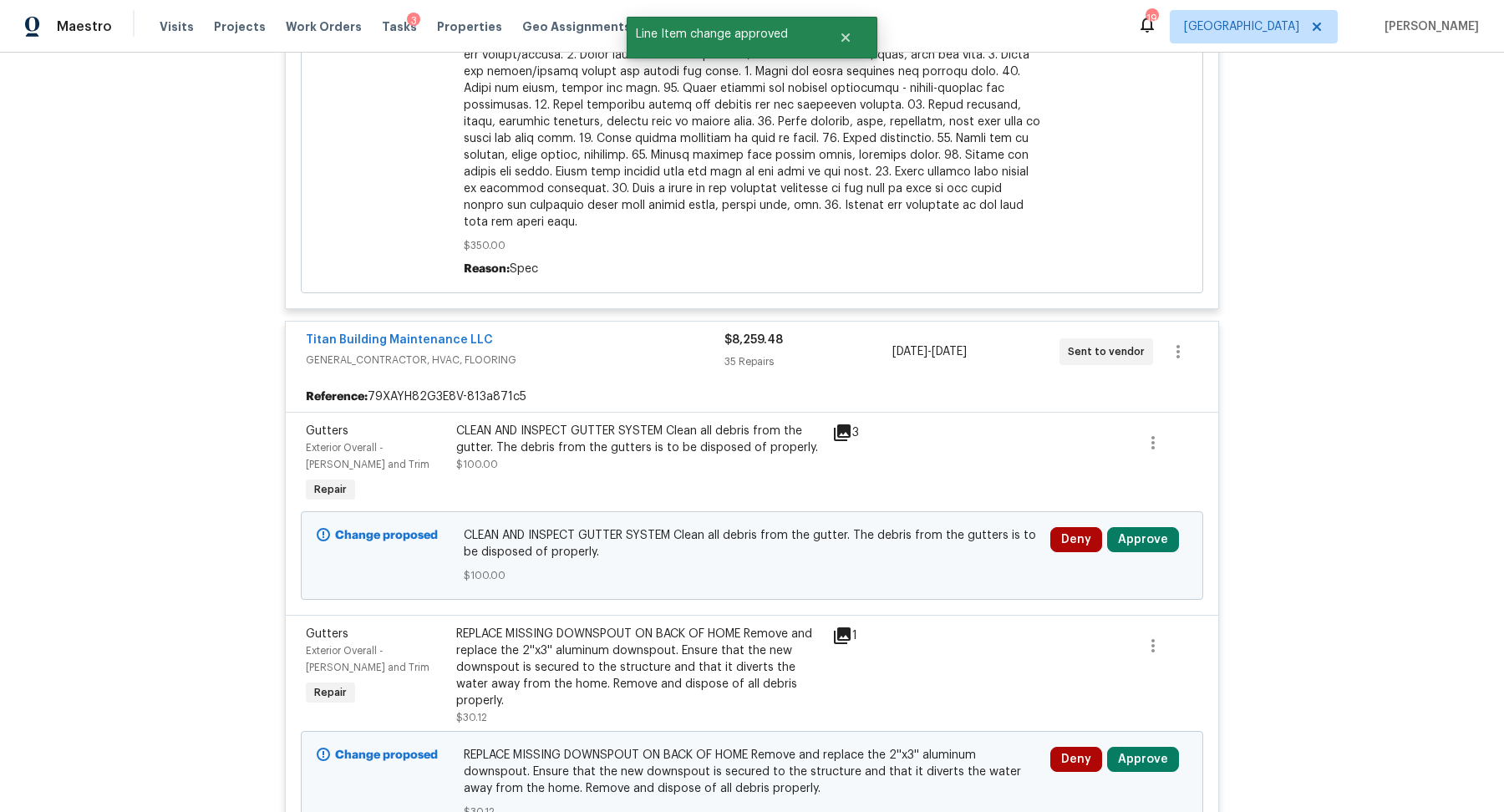
scroll to position [940, 0]
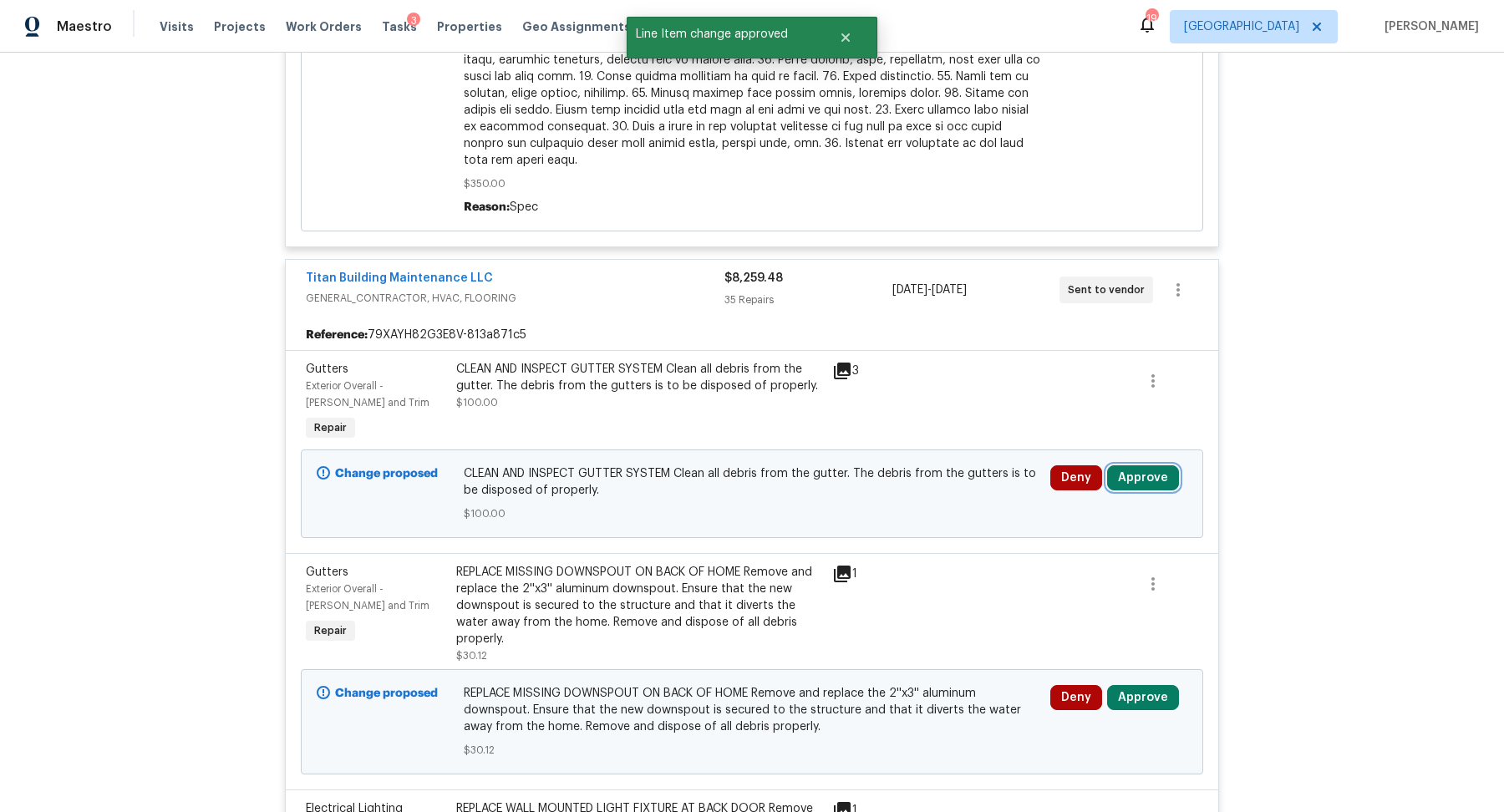
click at [1143, 466] on button "Approve" at bounding box center [1143, 477] width 72 height 25
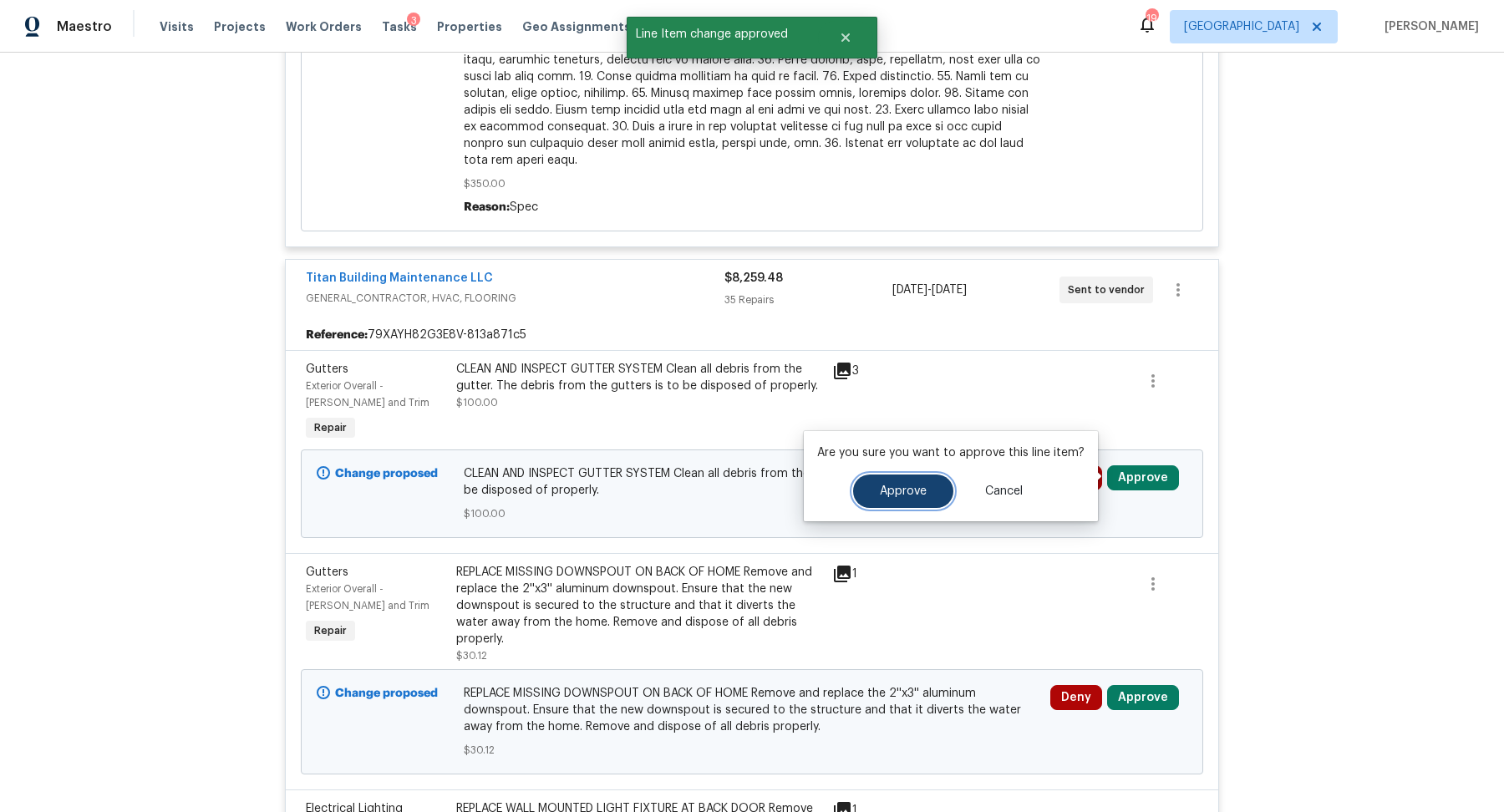
click at [897, 488] on span "Approve" at bounding box center [903, 491] width 47 height 12
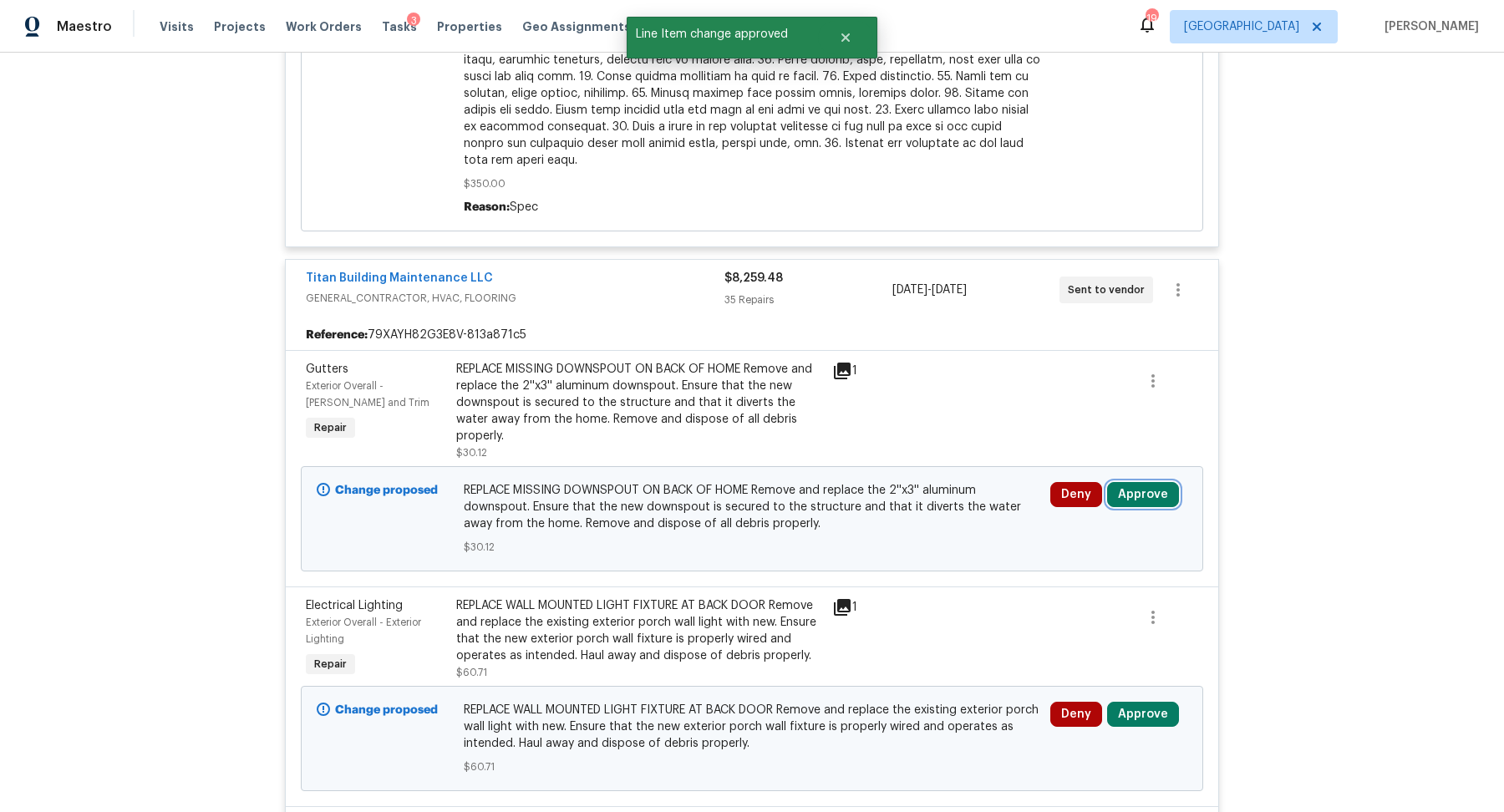
click at [1123, 482] on button "Approve" at bounding box center [1143, 494] width 72 height 25
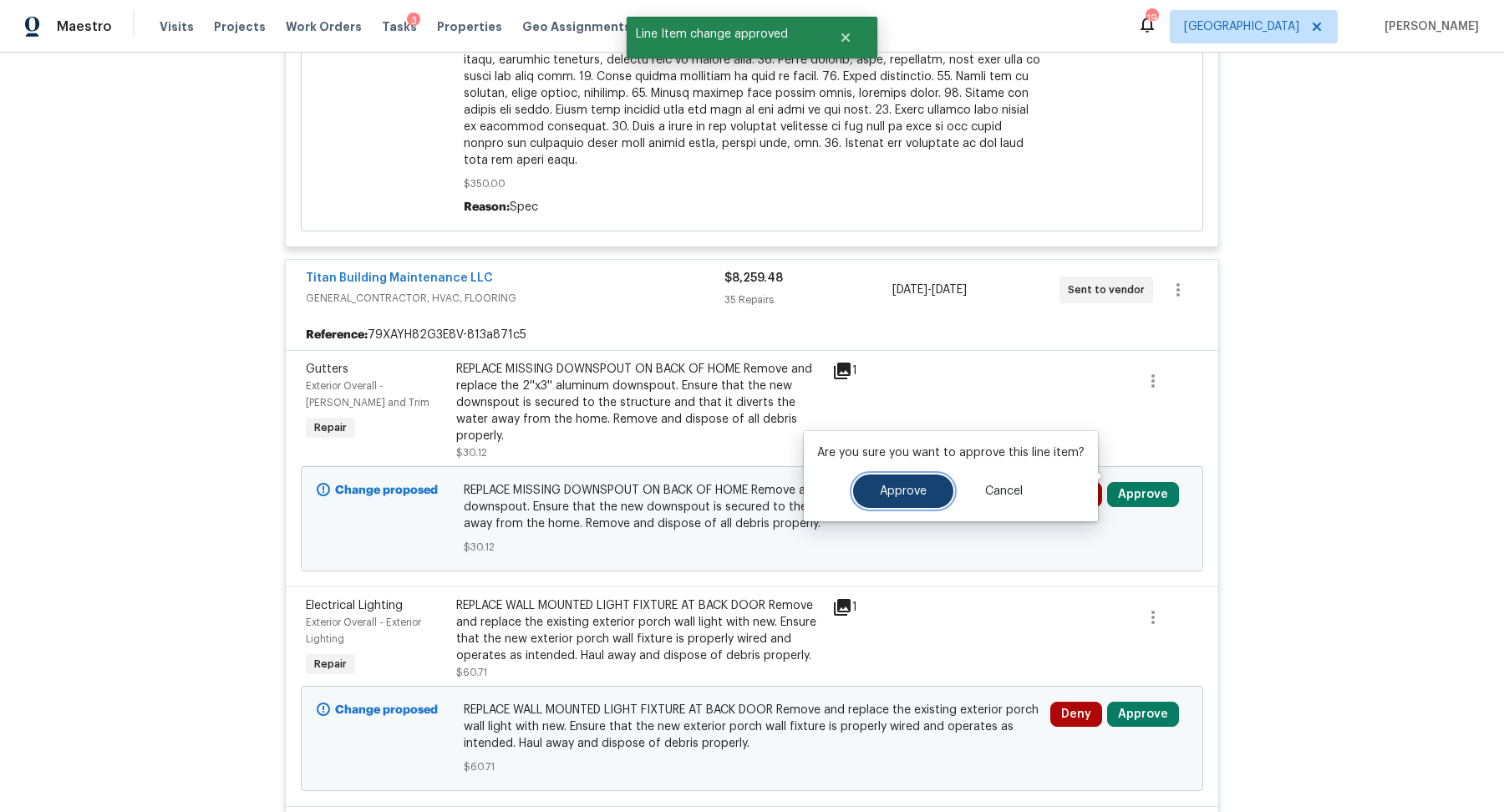
click at [930, 495] on button "Approve" at bounding box center [903, 491] width 100 height 33
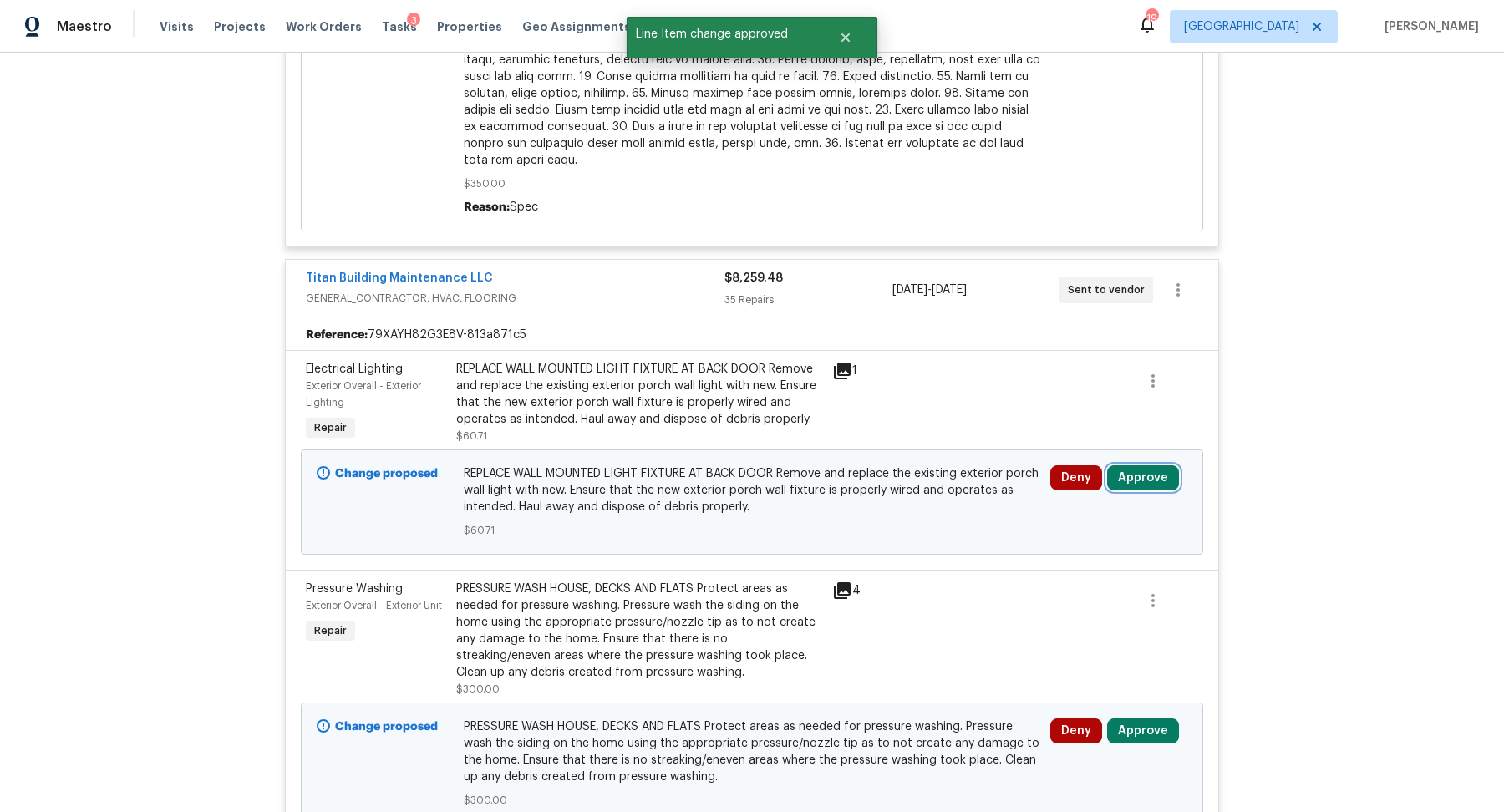
click at [1145, 478] on button "Approve" at bounding box center [1143, 477] width 72 height 25
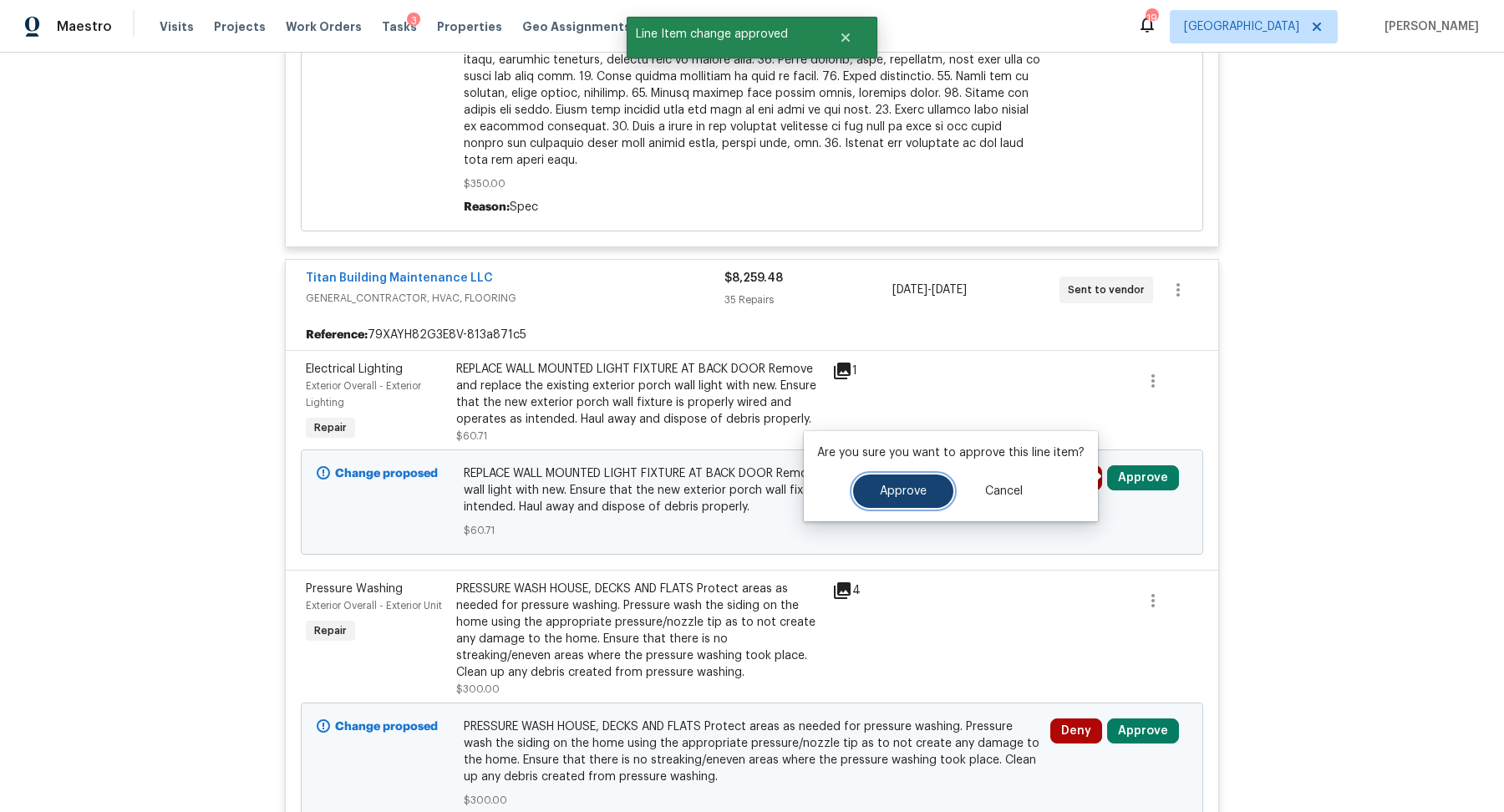
click at [913, 485] on span "Approve" at bounding box center [903, 491] width 47 height 12
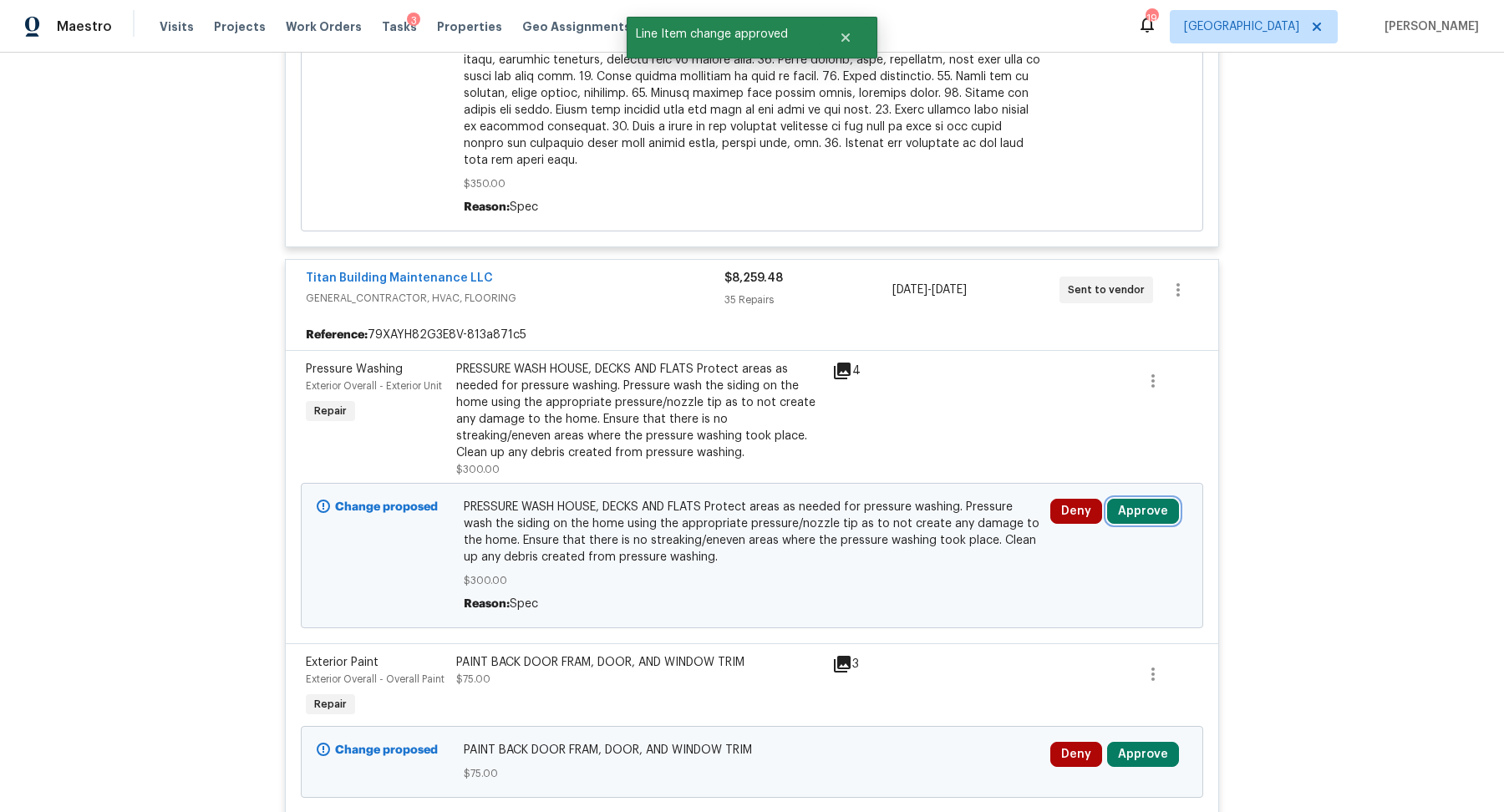
click at [1137, 504] on button "Approve" at bounding box center [1143, 511] width 72 height 25
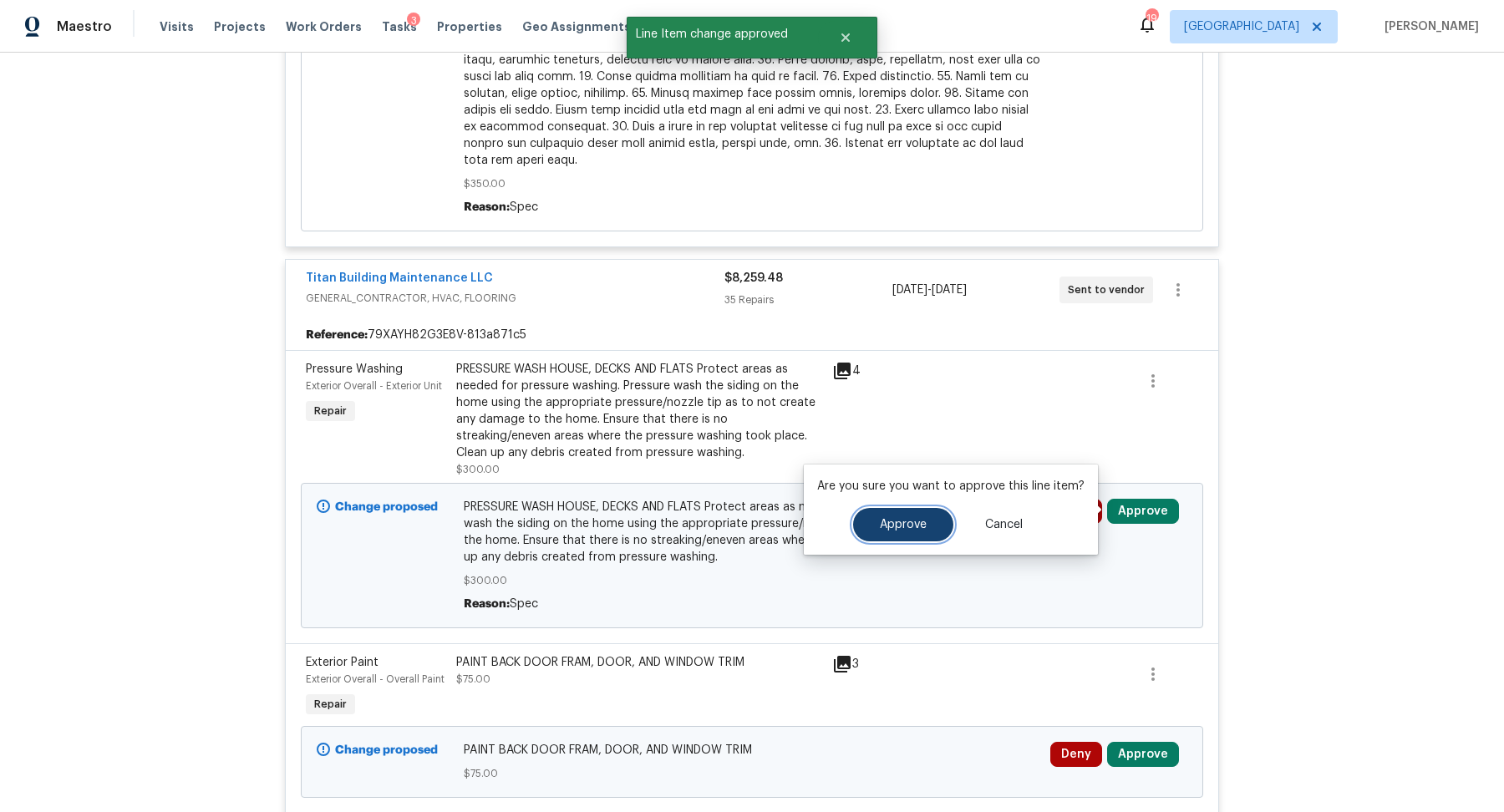
click at [906, 508] on button "Approve" at bounding box center [903, 525] width 100 height 33
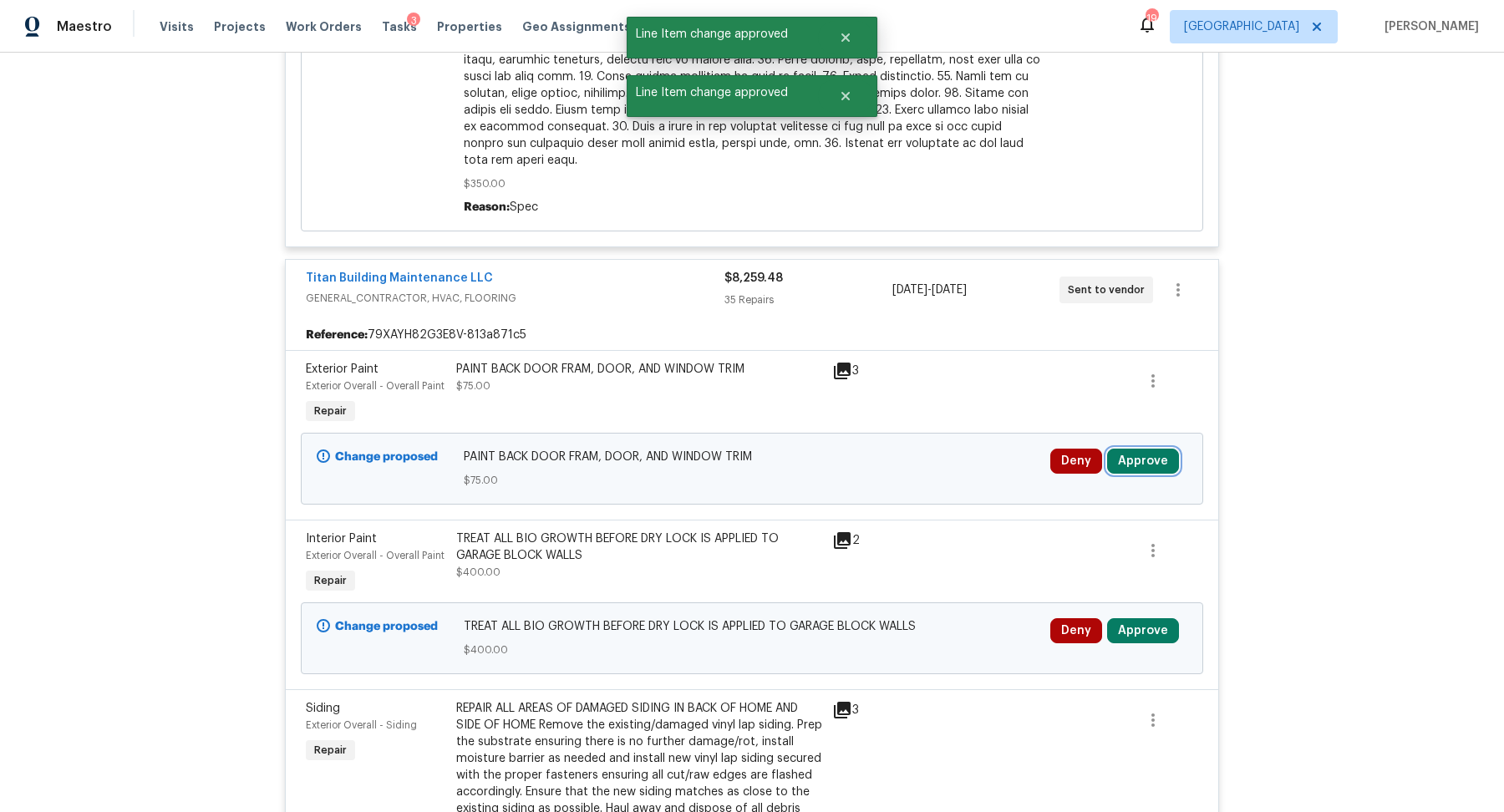
click at [1126, 448] on button "Approve" at bounding box center [1143, 460] width 72 height 25
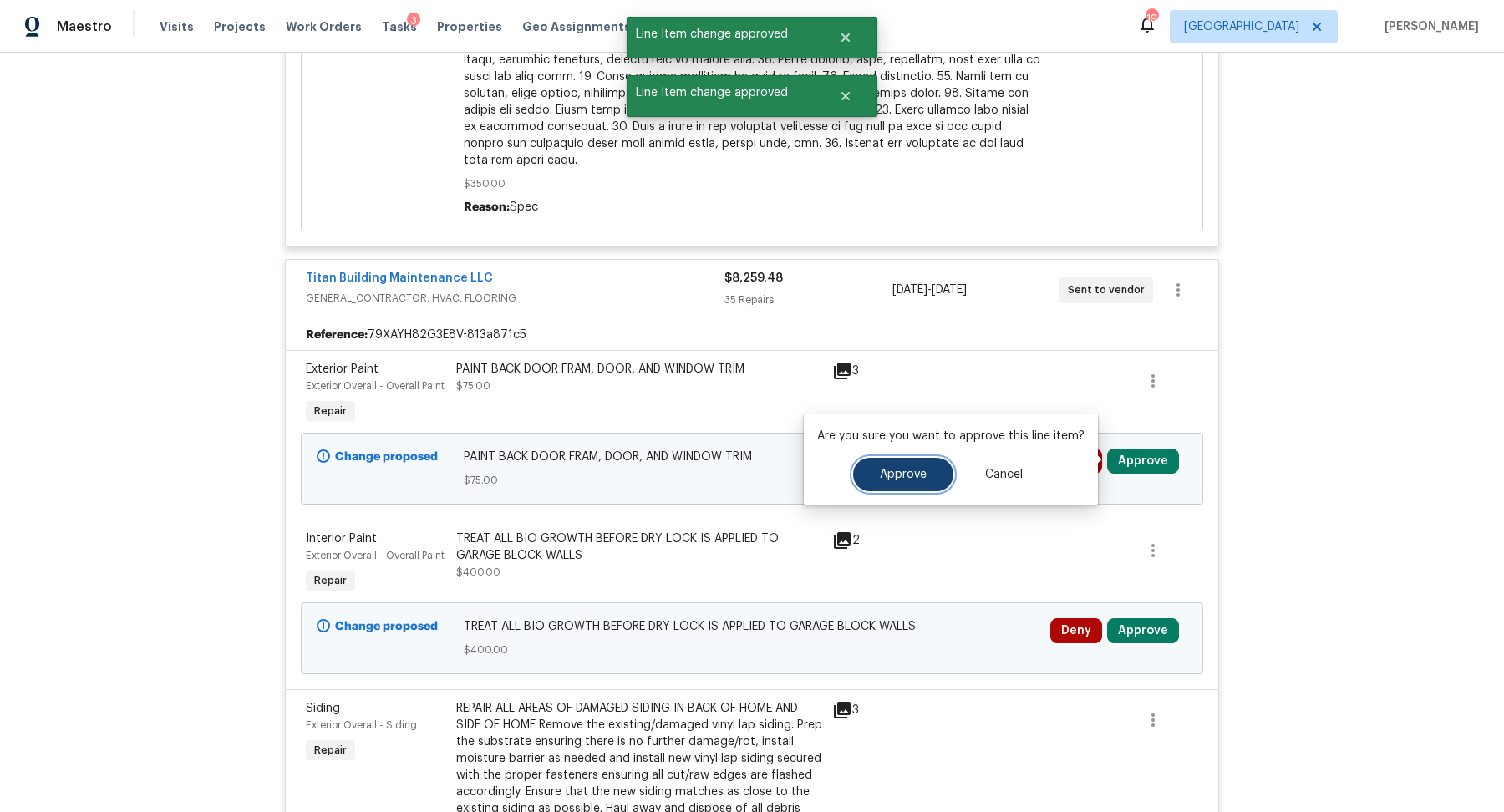
click at [890, 468] on span "Approve" at bounding box center [903, 475] width 47 height 12
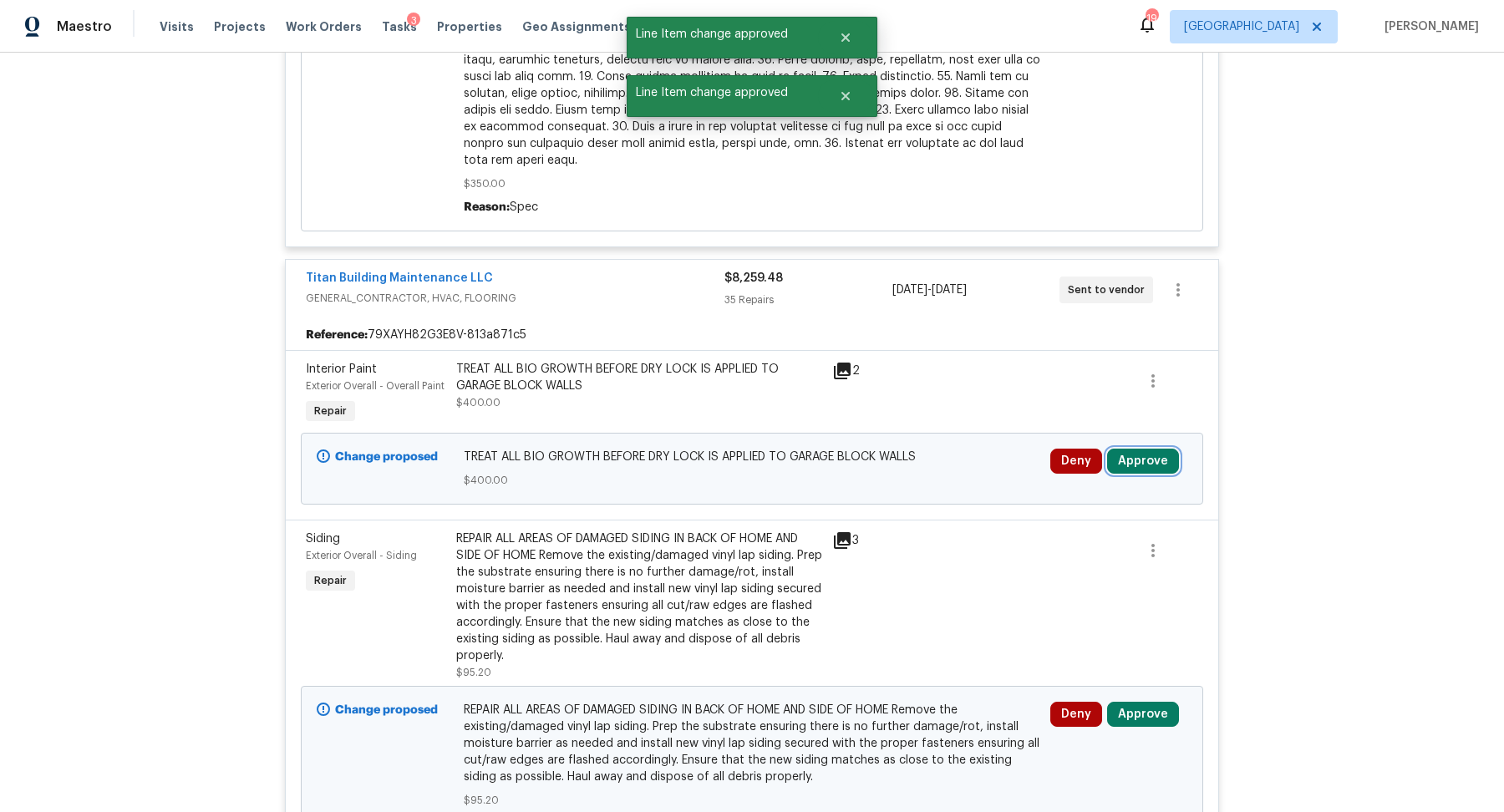
click at [1123, 460] on button "Approve" at bounding box center [1143, 460] width 72 height 25
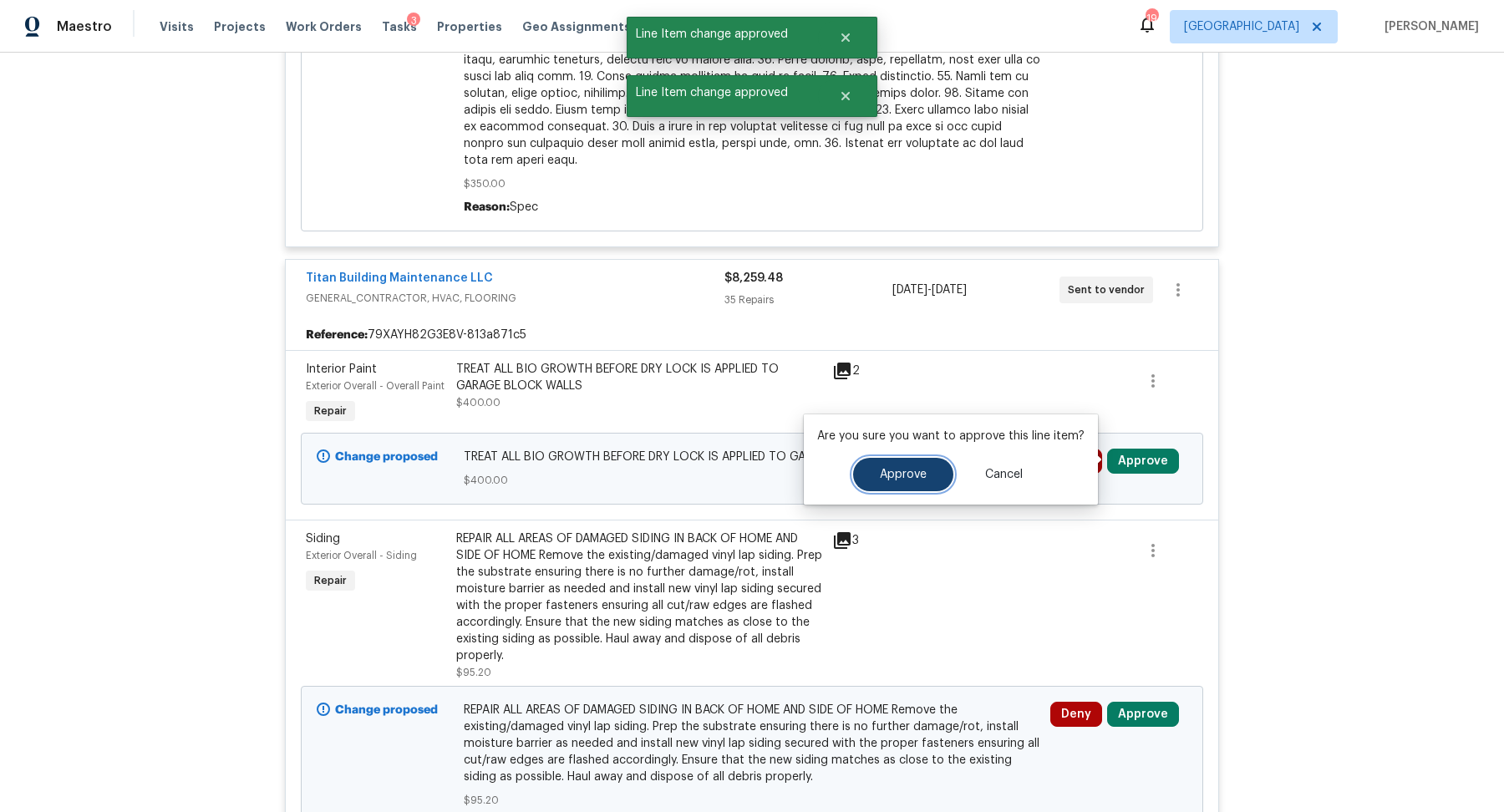
click at [878, 464] on button "Approve" at bounding box center [903, 475] width 100 height 33
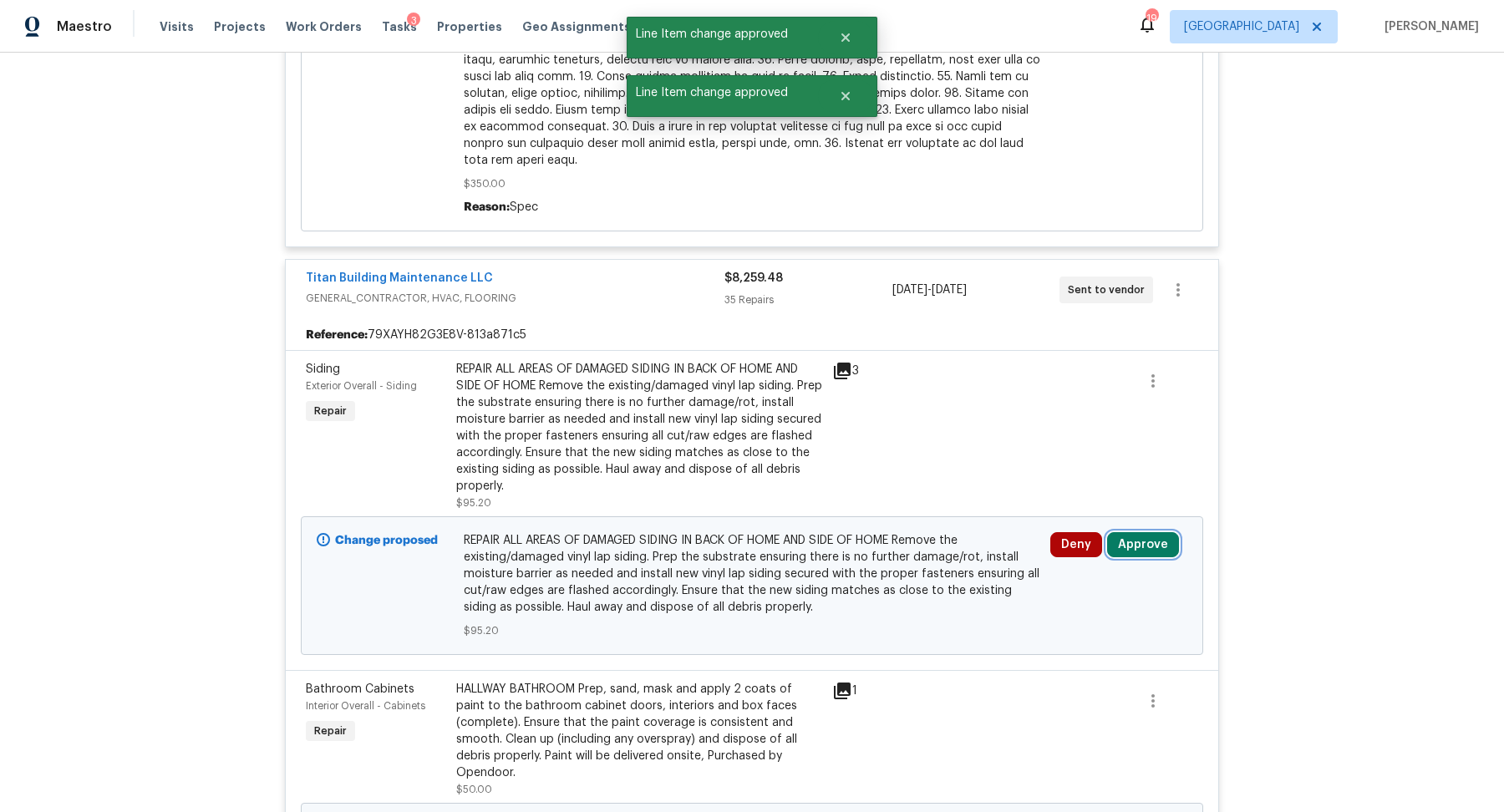
click at [1142, 534] on button "Approve" at bounding box center [1143, 544] width 72 height 25
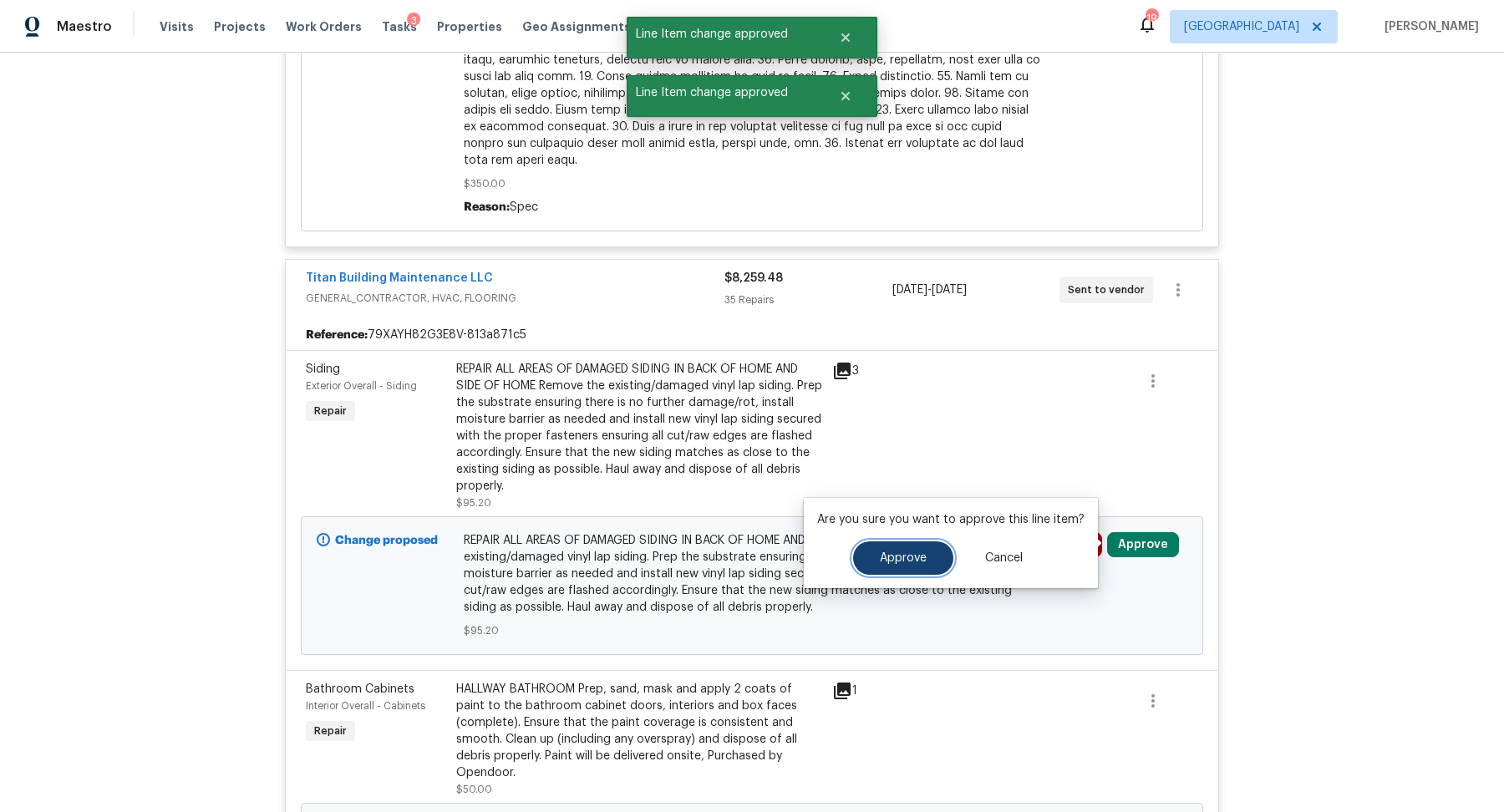
click at [925, 559] on button "Approve" at bounding box center [903, 558] width 100 height 33
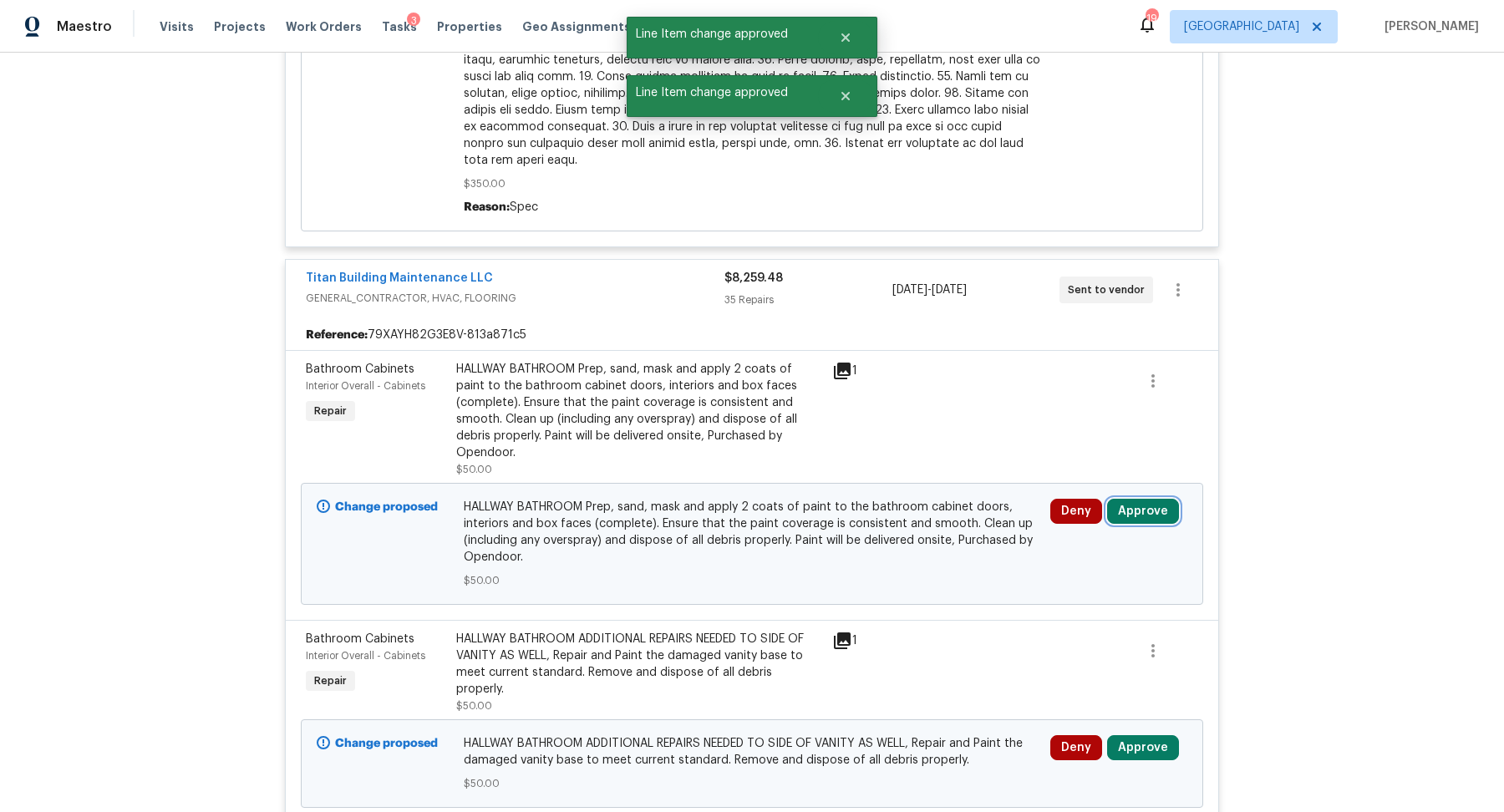
click at [1156, 498] on button "Approve" at bounding box center [1143, 511] width 72 height 25
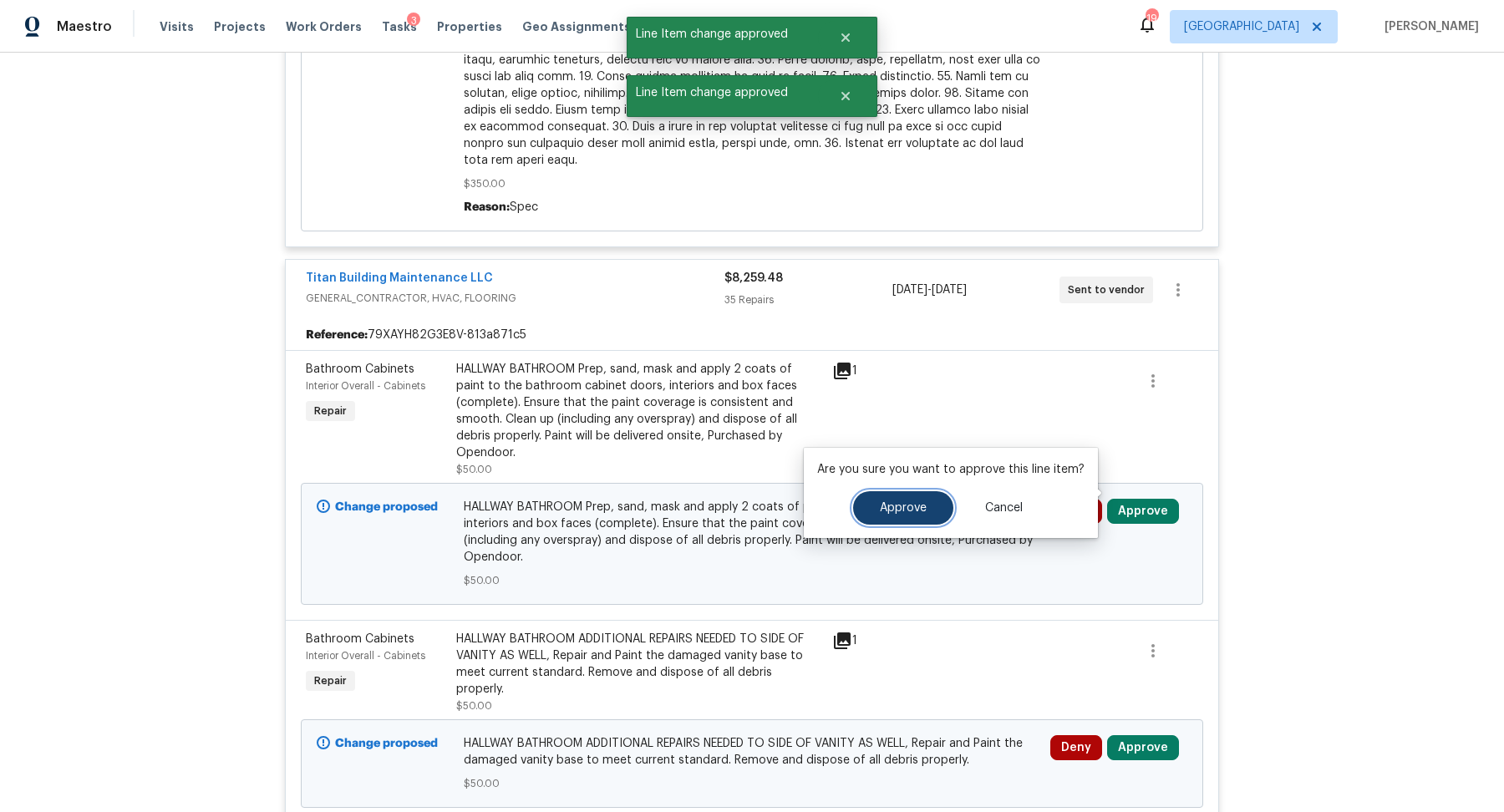
click at [925, 503] on button "Approve" at bounding box center [903, 508] width 100 height 33
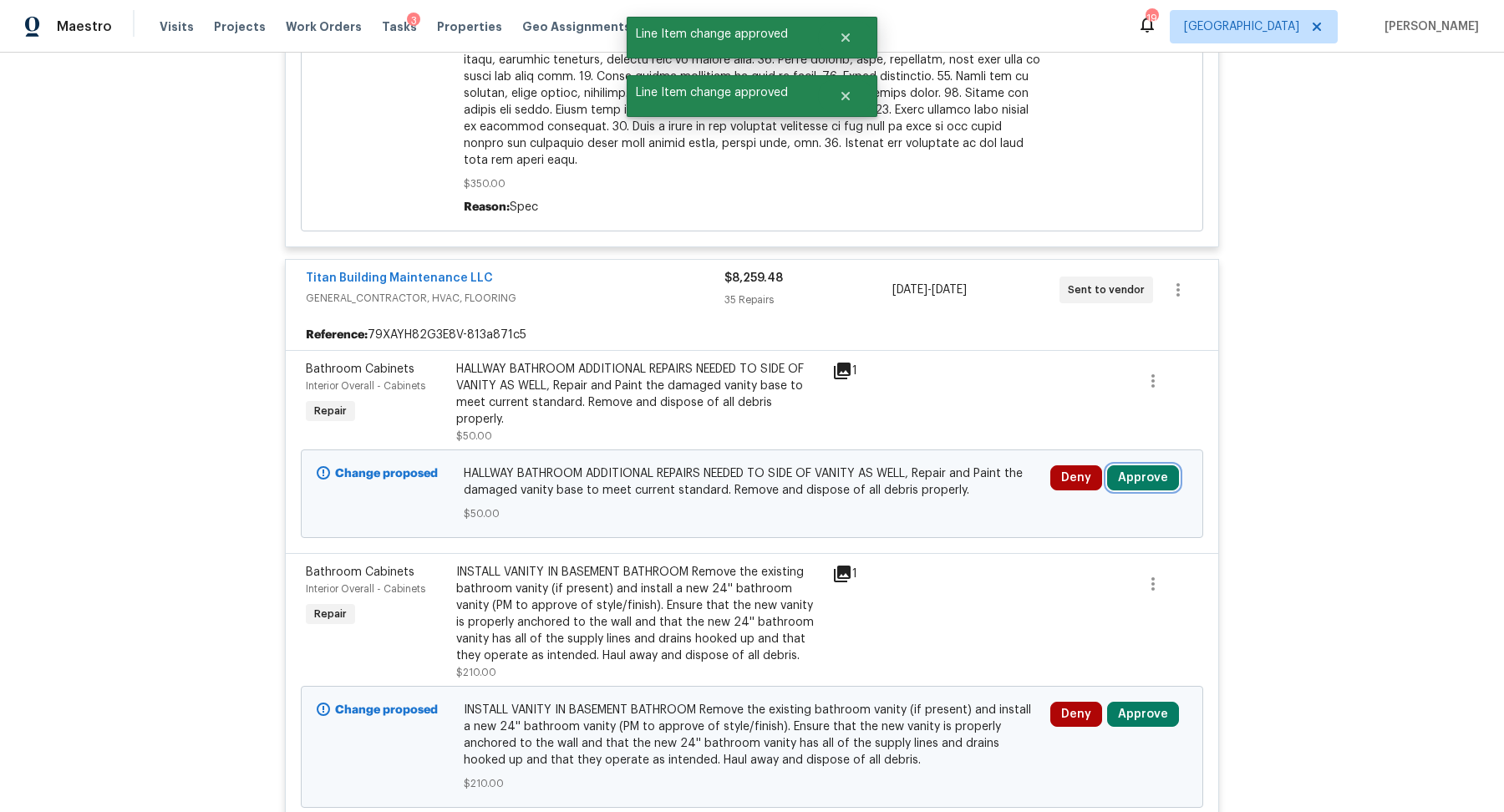
click at [1137, 465] on button "Approve" at bounding box center [1143, 477] width 72 height 25
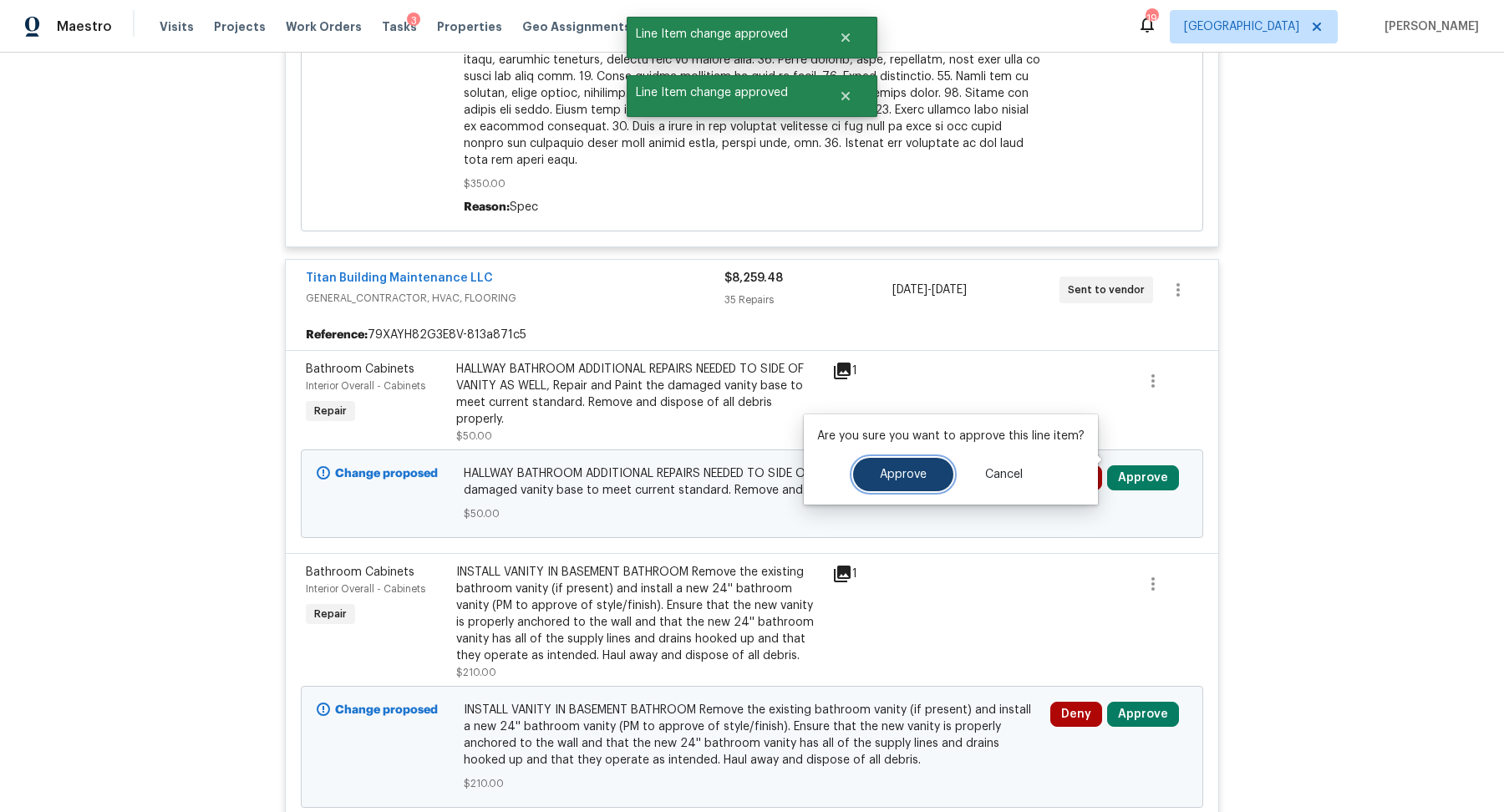
click at [896, 469] on span "Approve" at bounding box center [903, 475] width 47 height 12
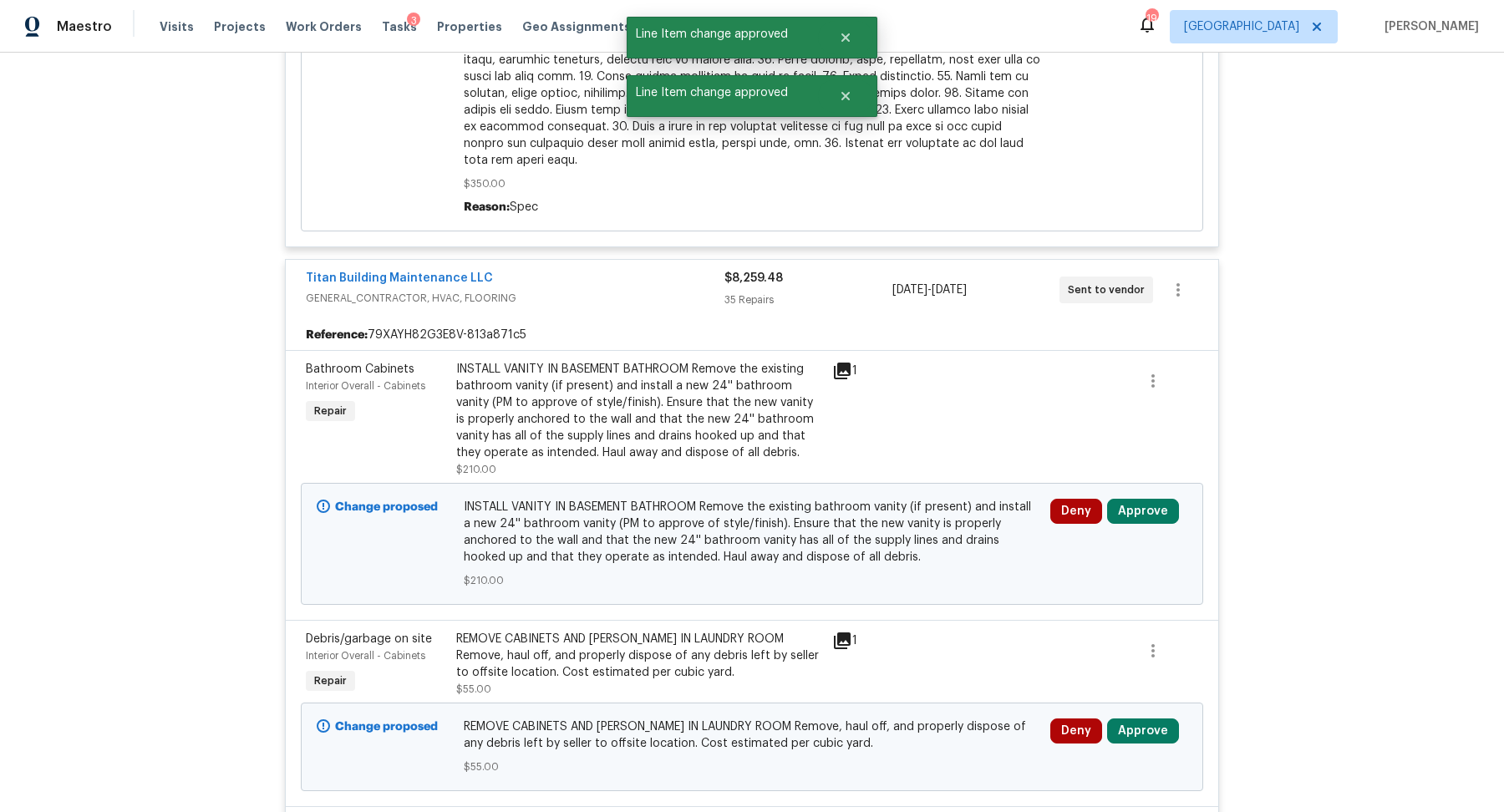
click at [1140, 494] on div "Deny Approve" at bounding box center [1118, 544] width 147 height 100
click at [1129, 503] on button "Approve" at bounding box center [1143, 511] width 72 height 25
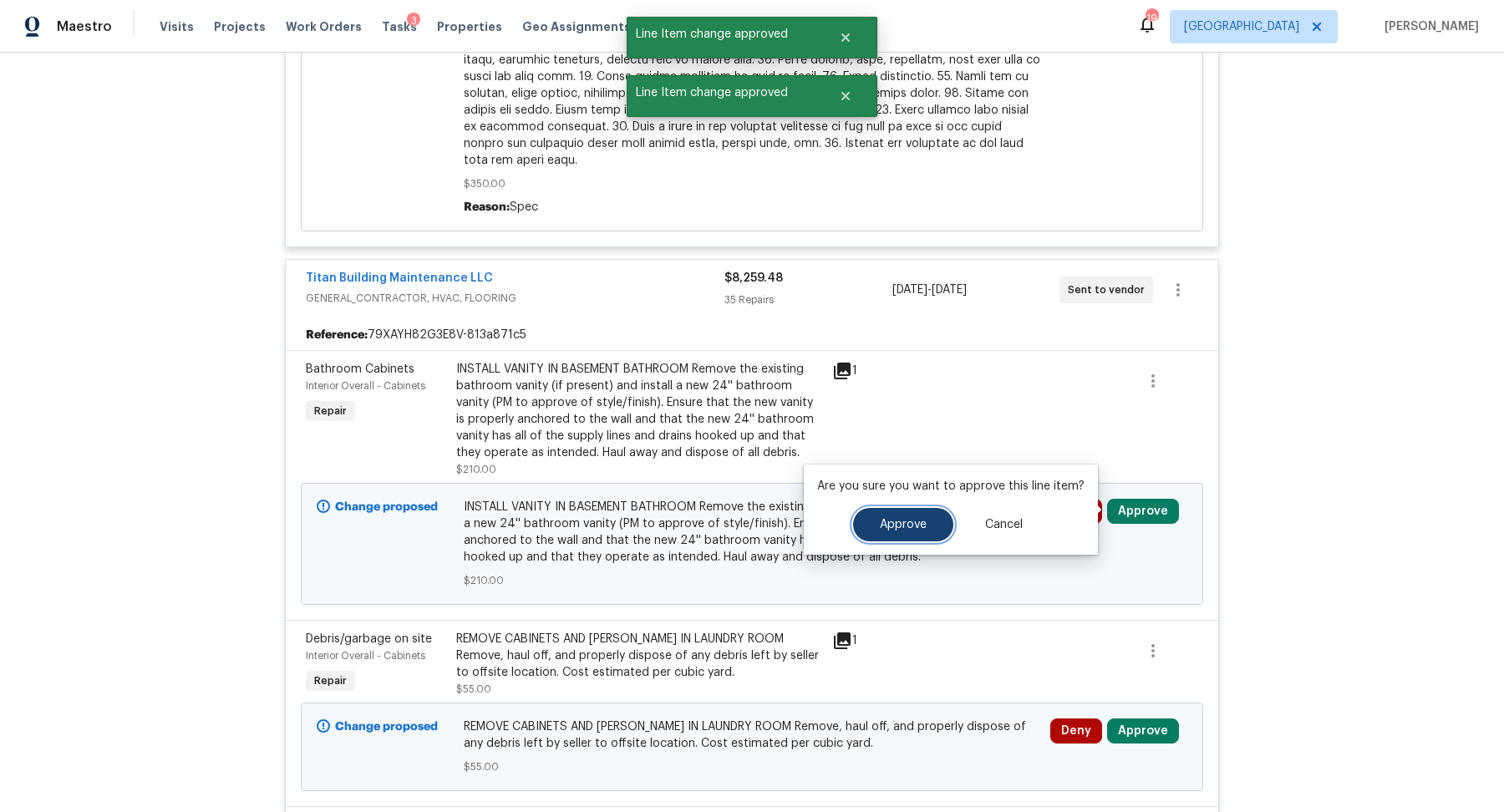
click at [880, 527] on span "Approve" at bounding box center [903, 525] width 47 height 12
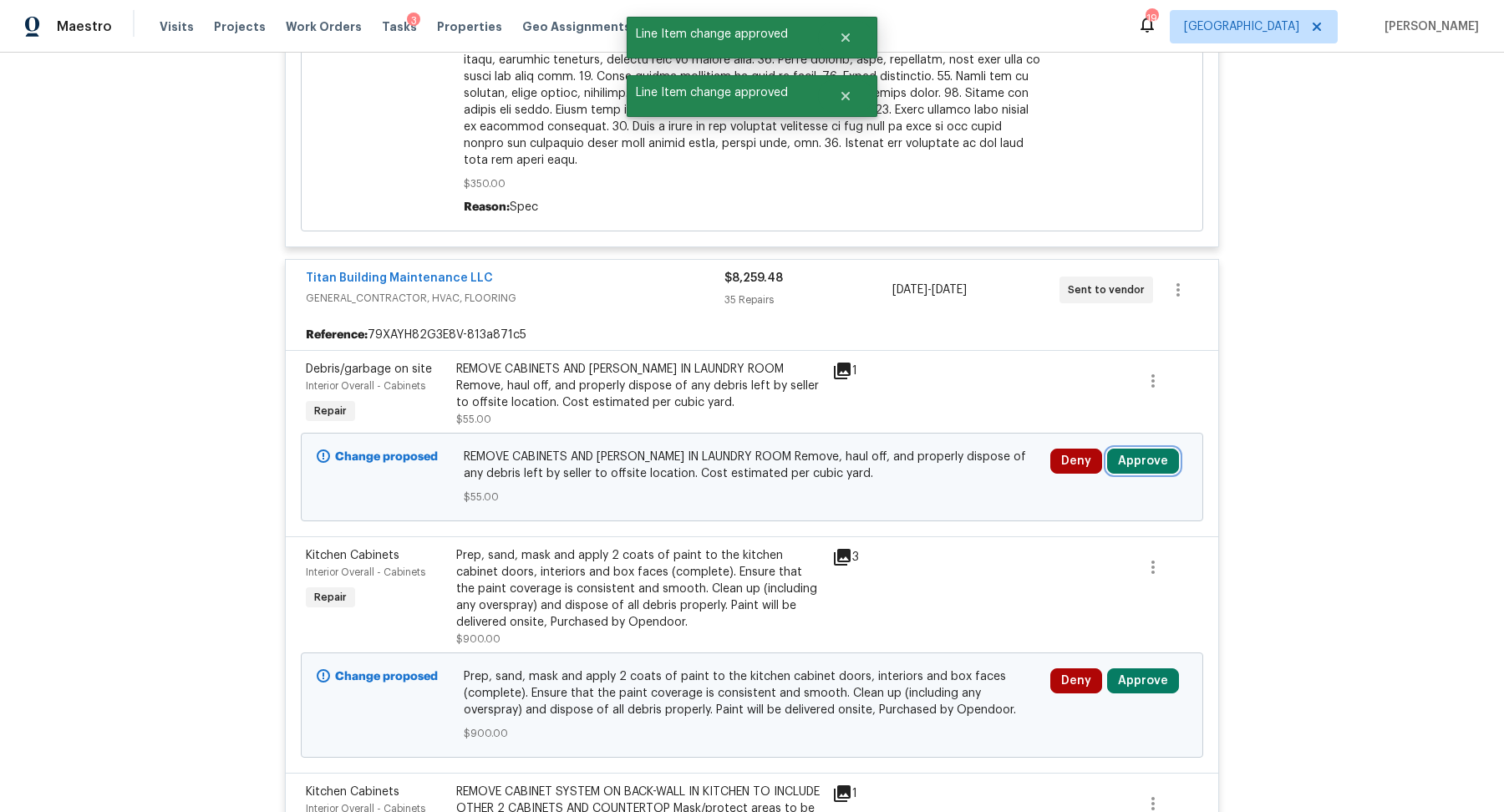
click at [1146, 462] on button "Approve" at bounding box center [1143, 460] width 72 height 25
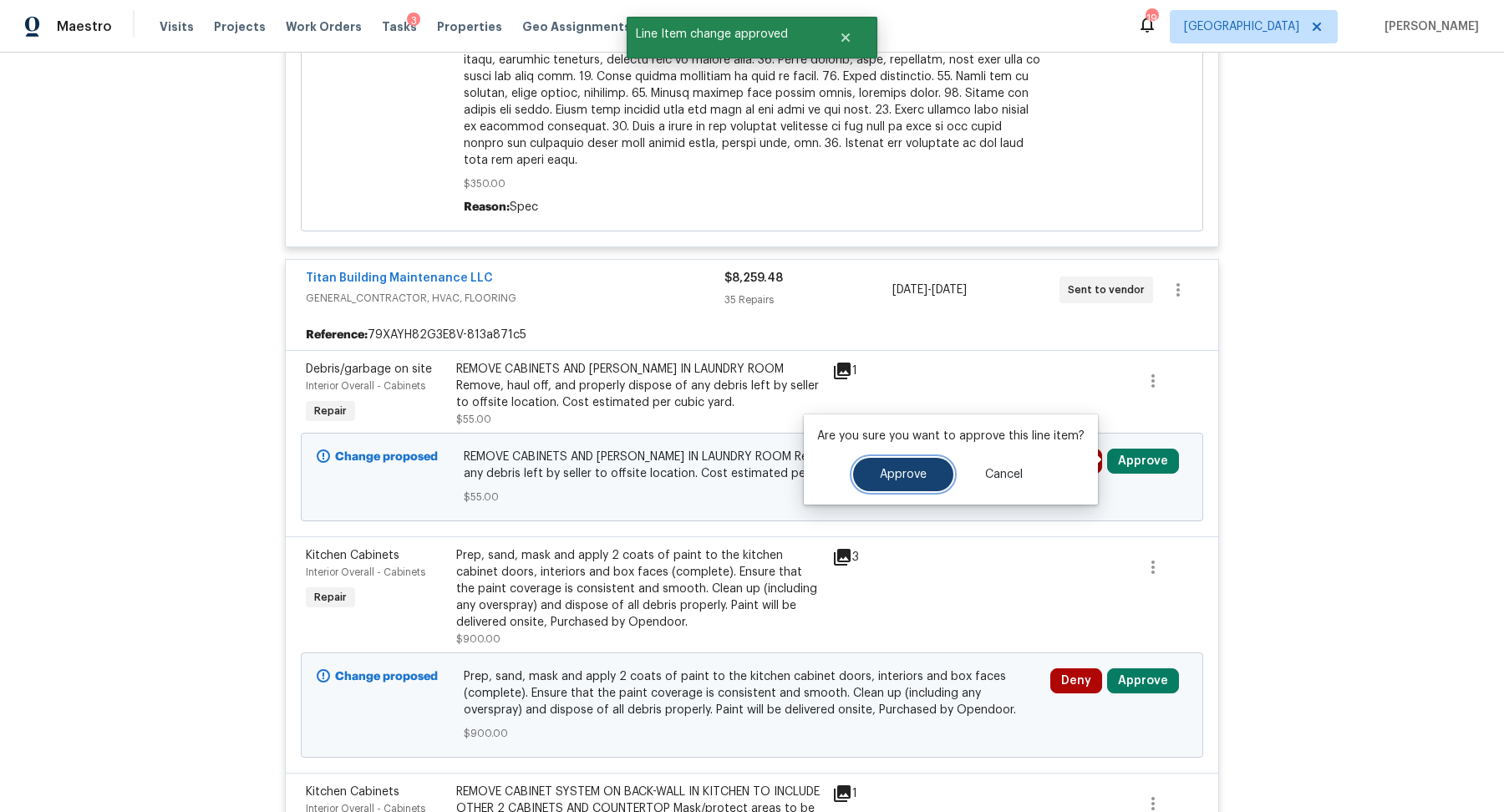
click at [907, 467] on button "Approve" at bounding box center [903, 475] width 100 height 33
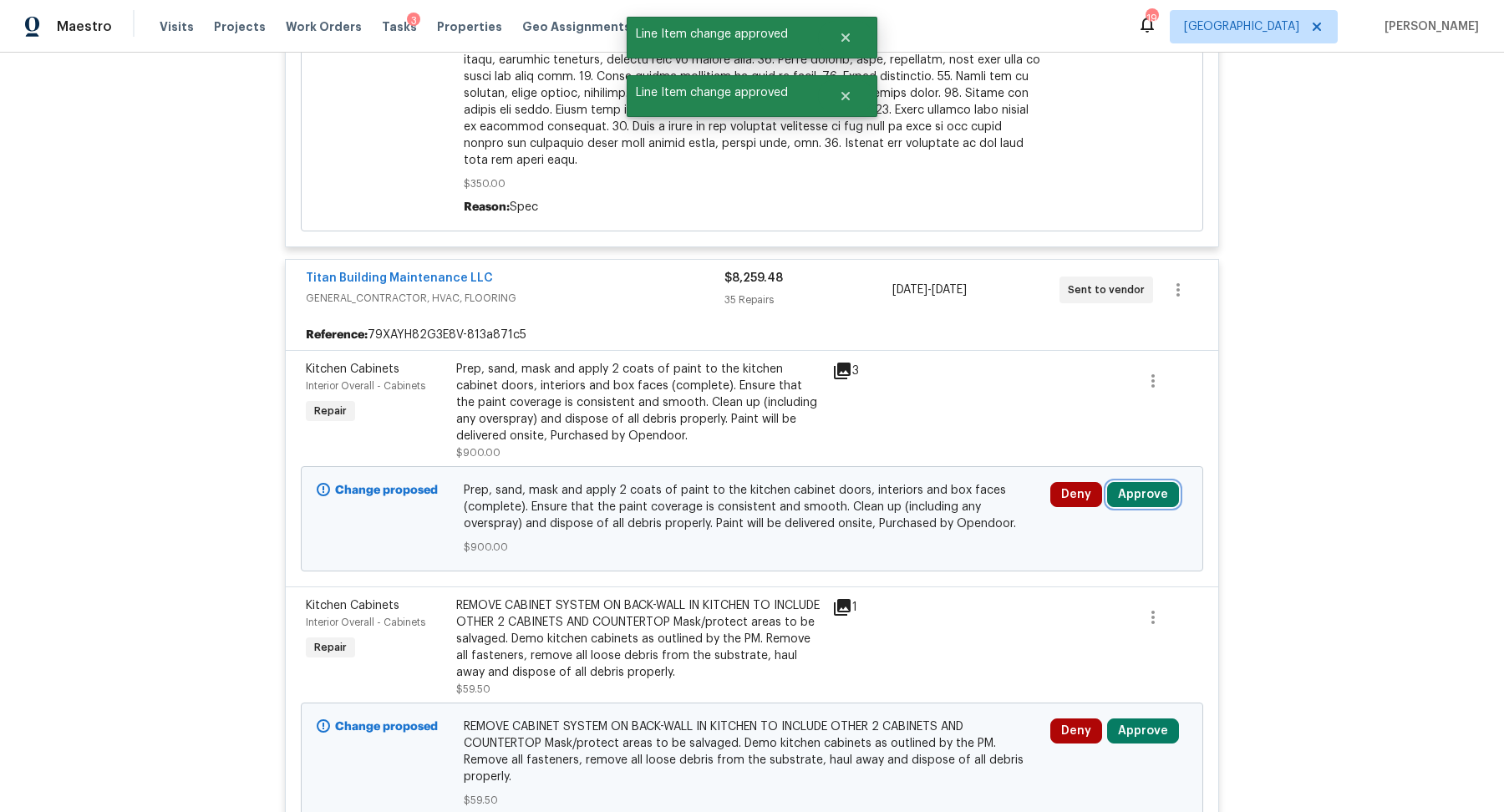
click at [1129, 498] on button "Approve" at bounding box center [1143, 494] width 72 height 25
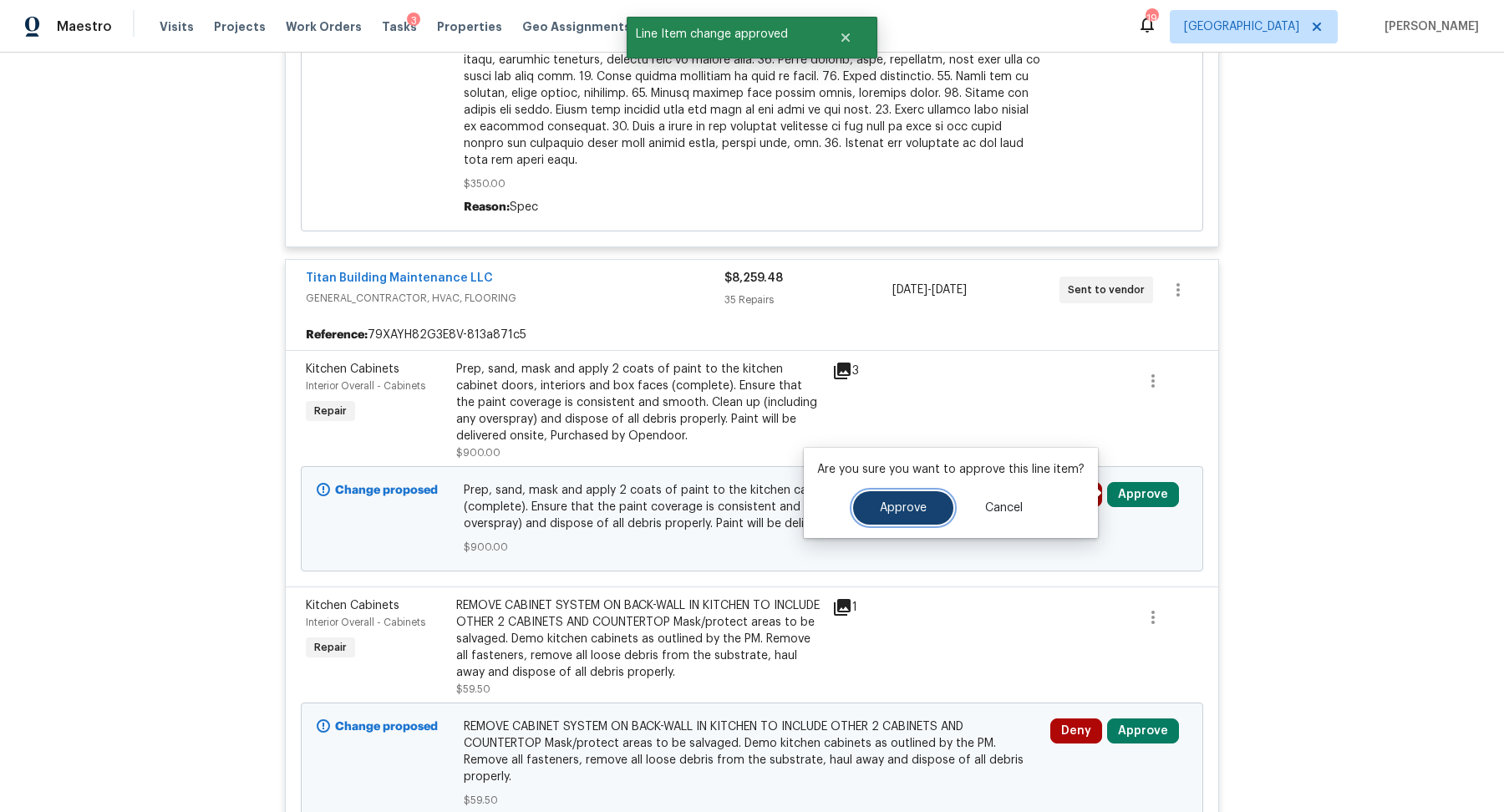
click at [915, 497] on button "Approve" at bounding box center [903, 508] width 100 height 33
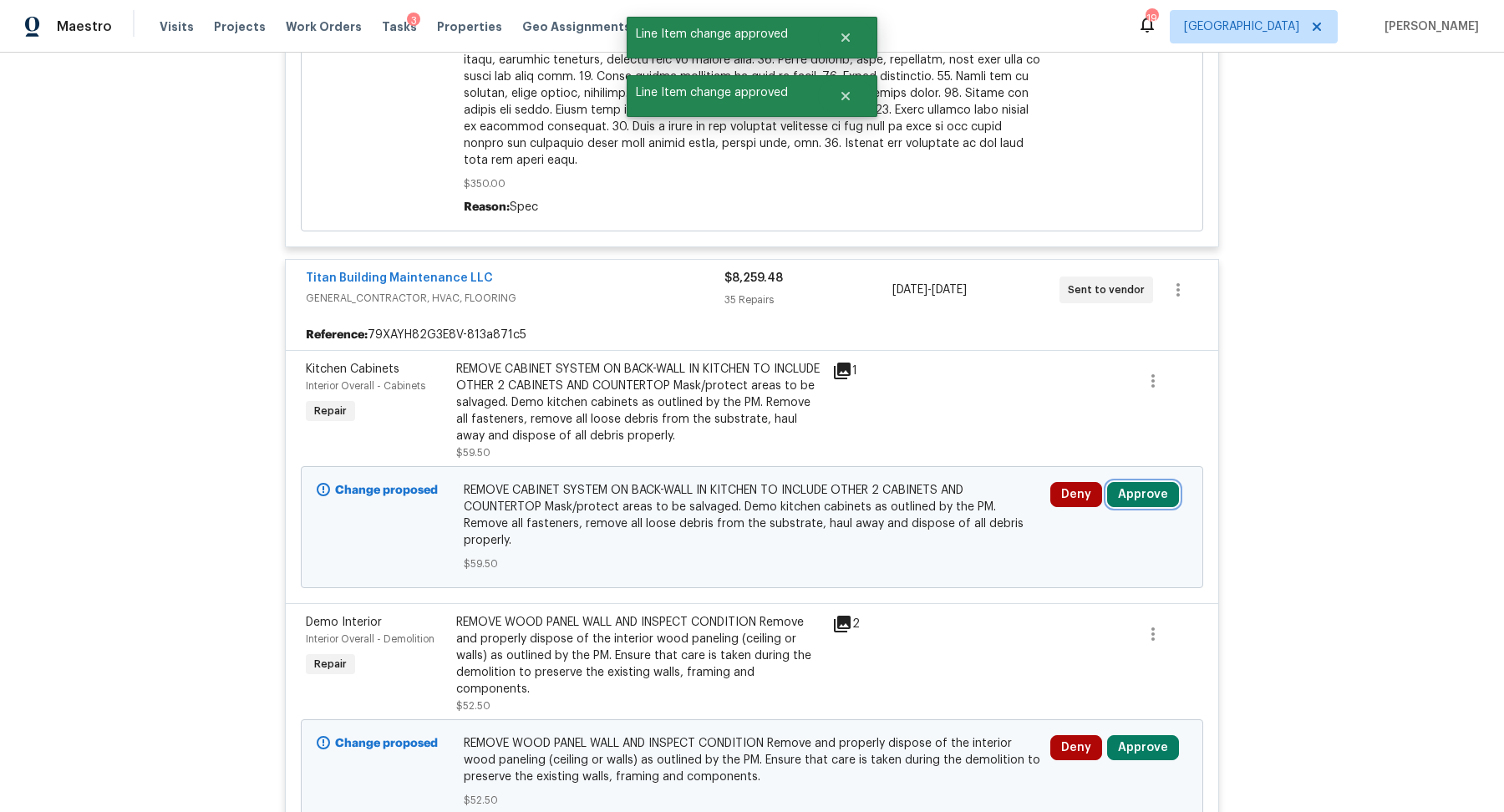
click at [1146, 492] on button "Approve" at bounding box center [1143, 494] width 72 height 25
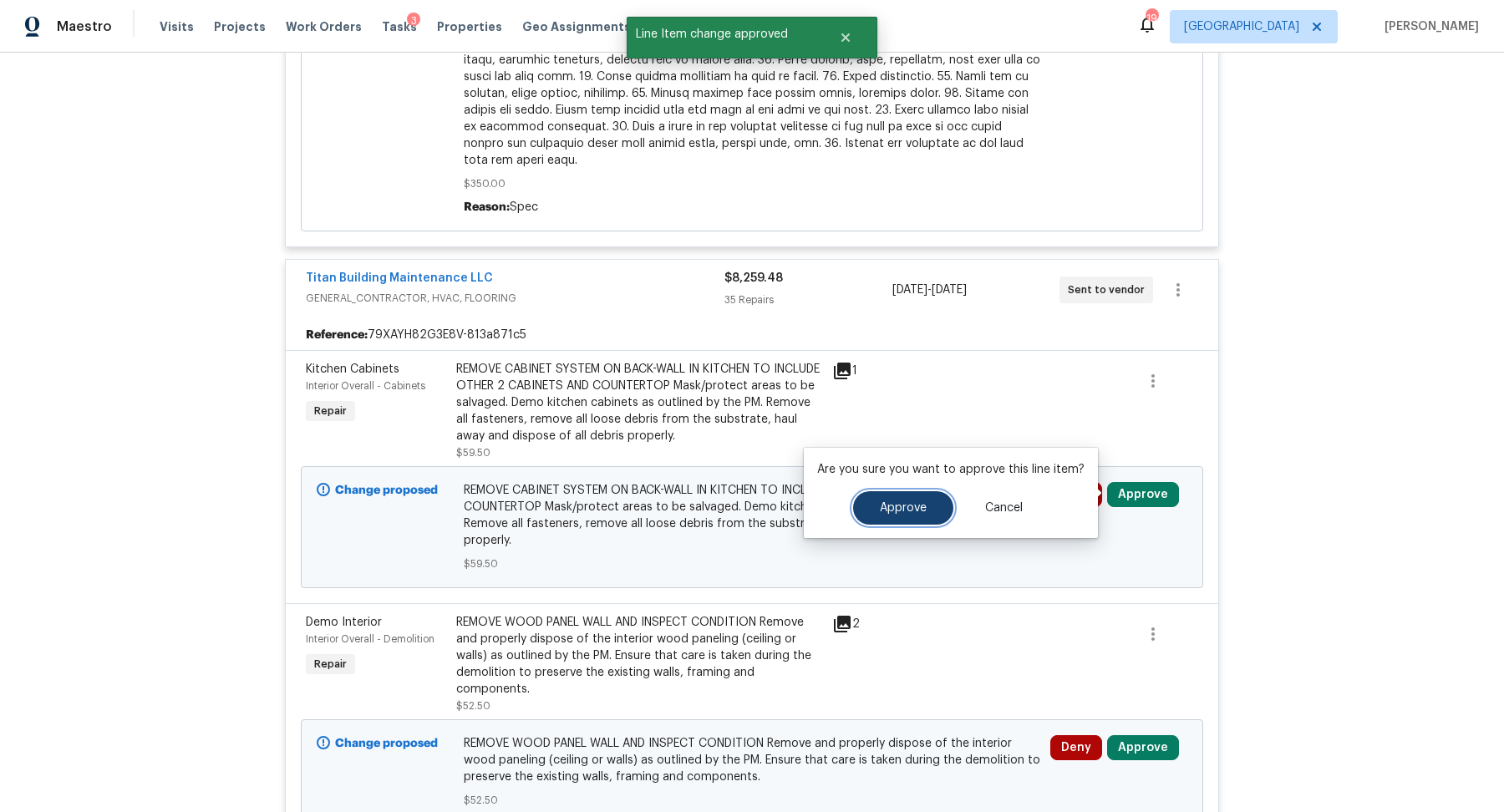
click at [903, 499] on button "Approve" at bounding box center [903, 508] width 100 height 33
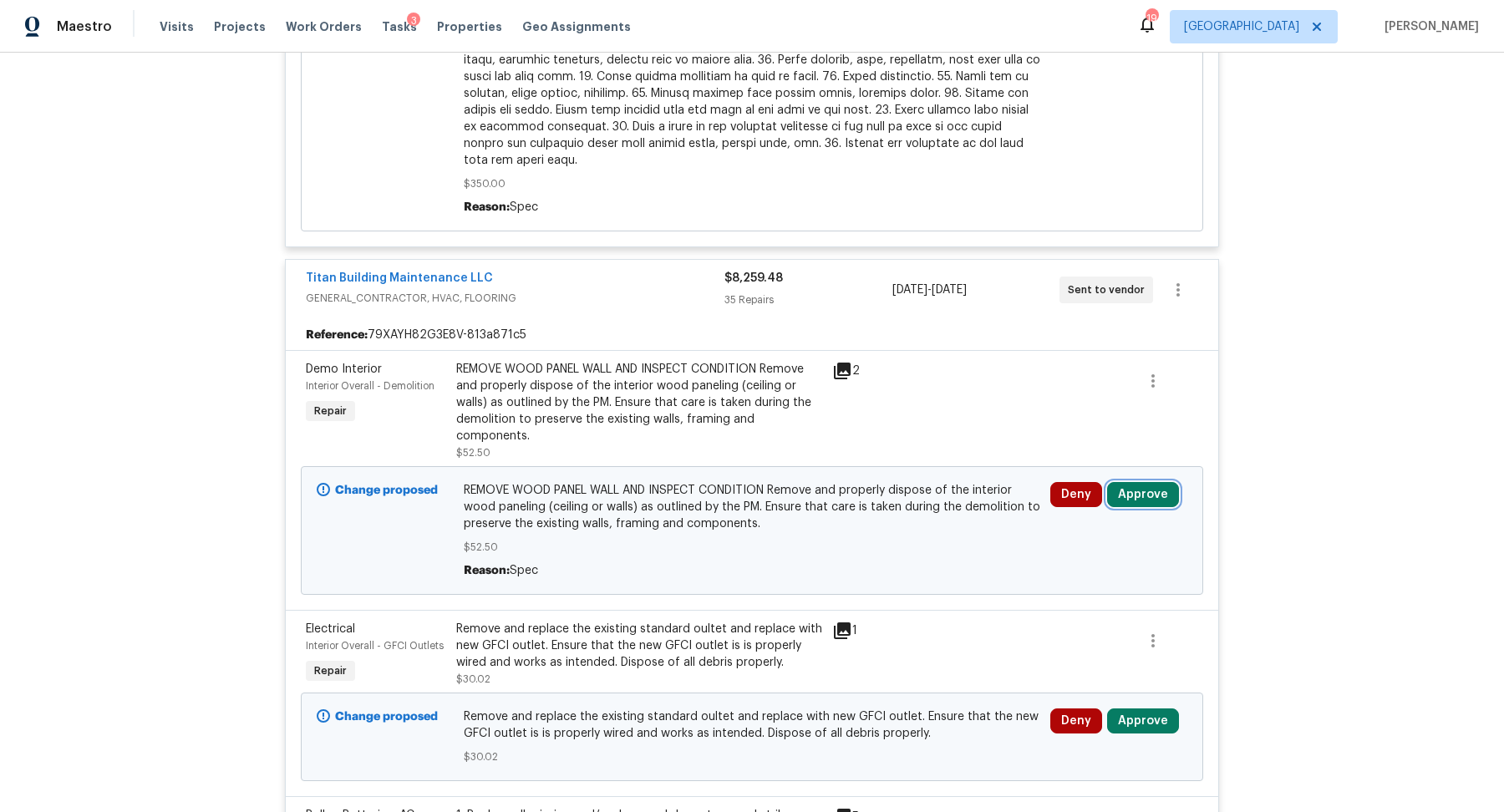
click at [1129, 490] on button "Approve" at bounding box center [1143, 494] width 72 height 25
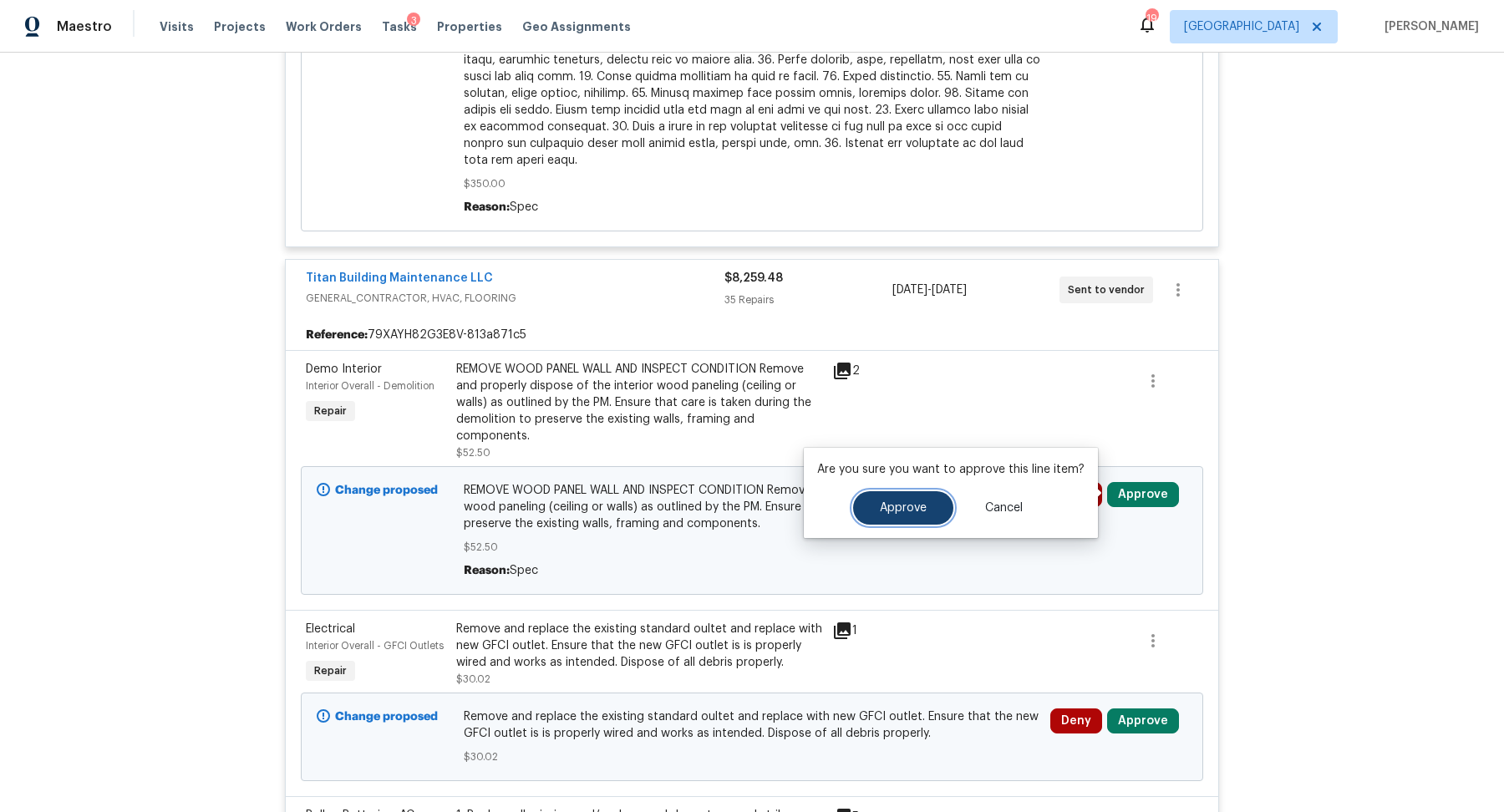
click at [874, 514] on button "Approve" at bounding box center [903, 508] width 100 height 33
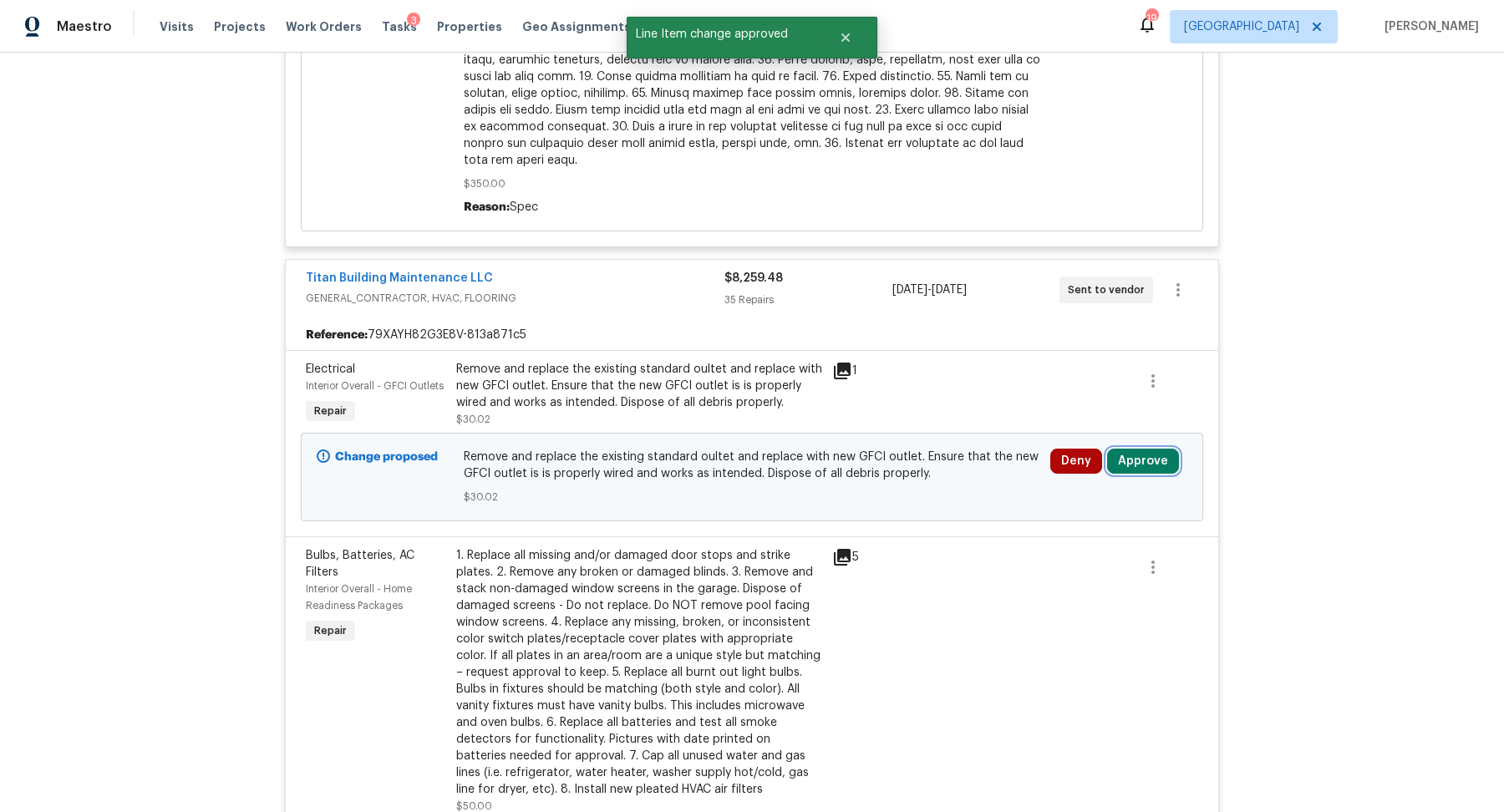
click at [1135, 458] on button "Approve" at bounding box center [1143, 460] width 72 height 25
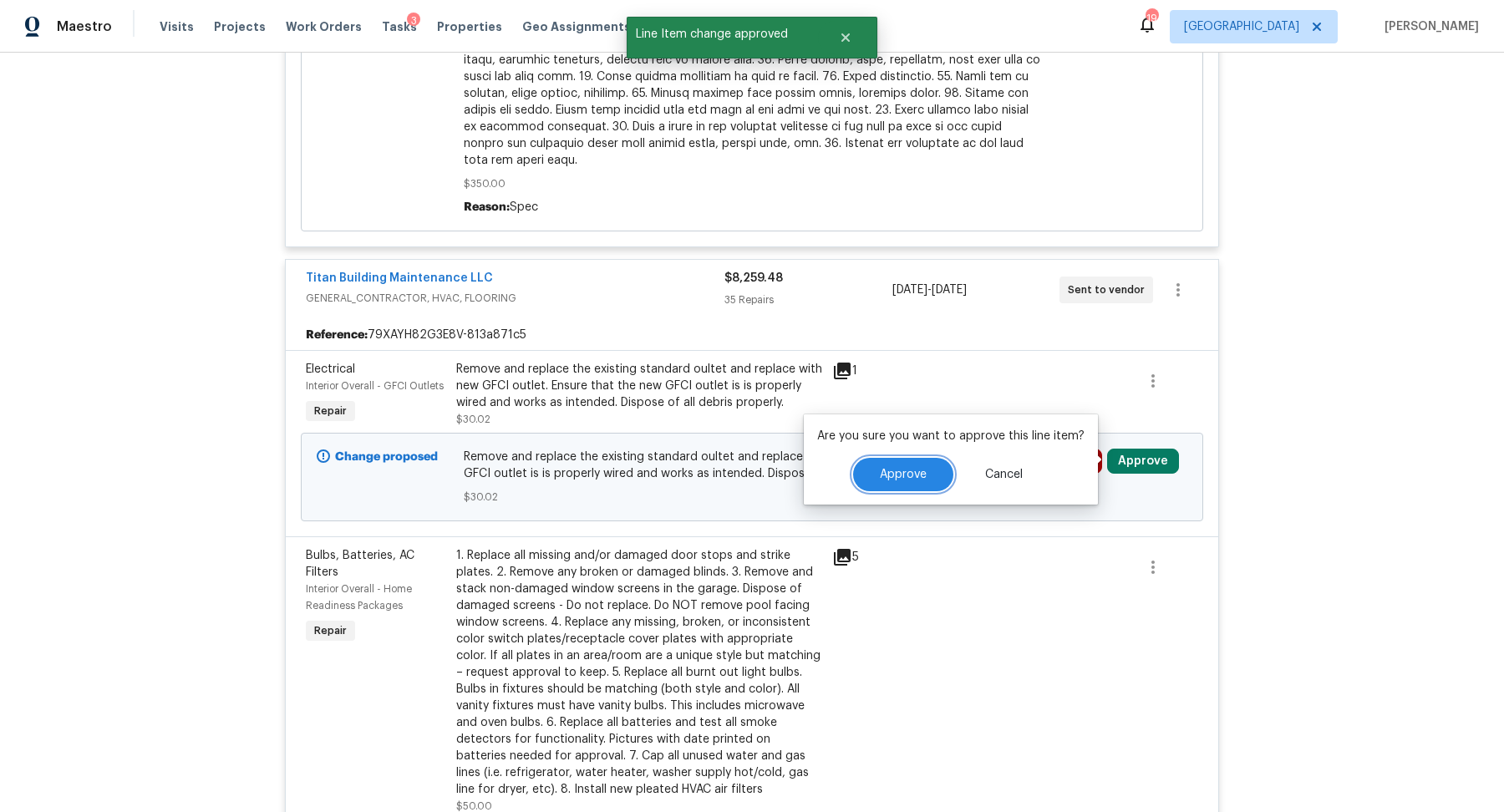
click at [894, 472] on span "Approve" at bounding box center [903, 475] width 47 height 12
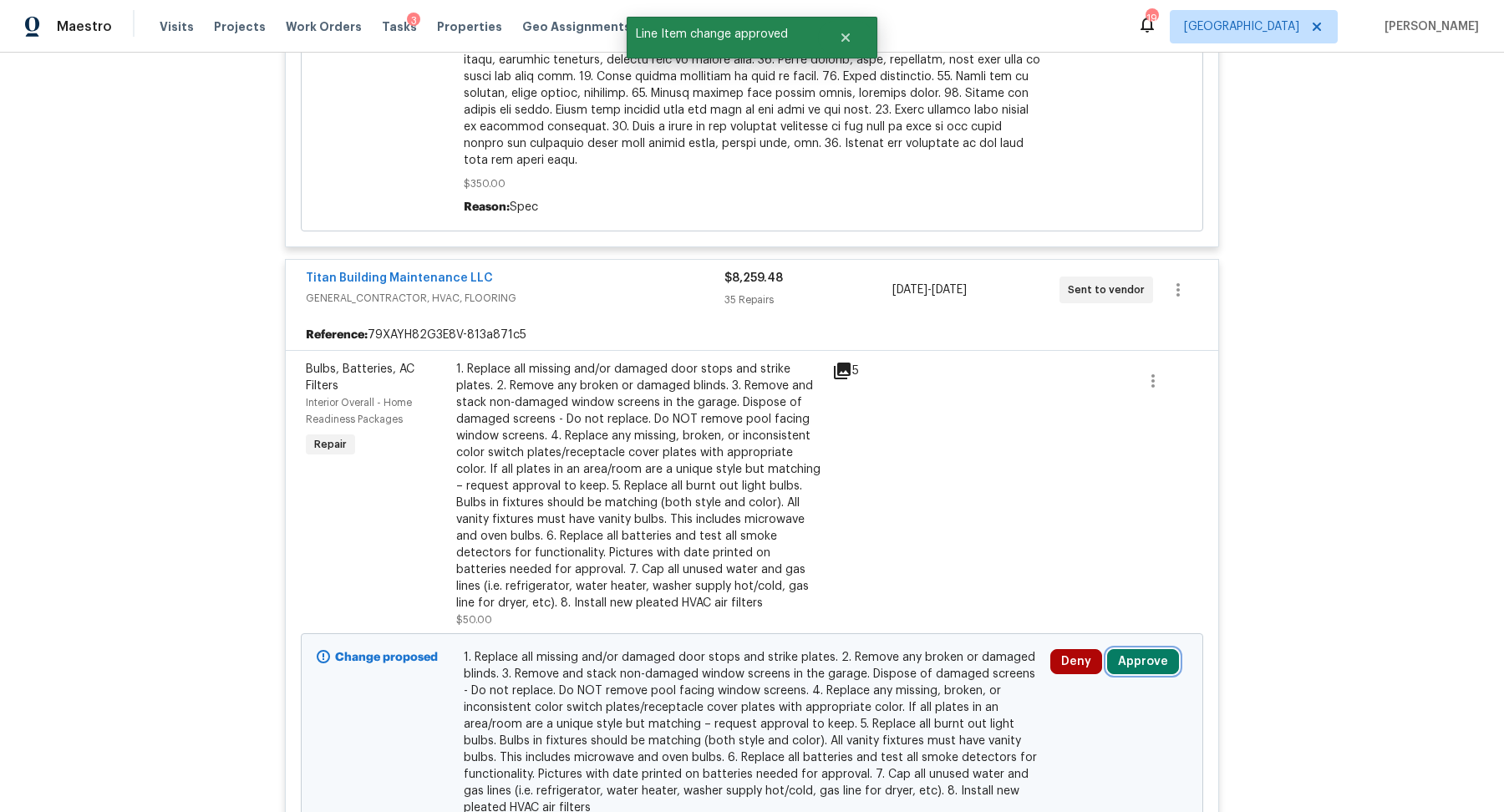
click at [1126, 650] on button "Approve" at bounding box center [1143, 662] width 72 height 25
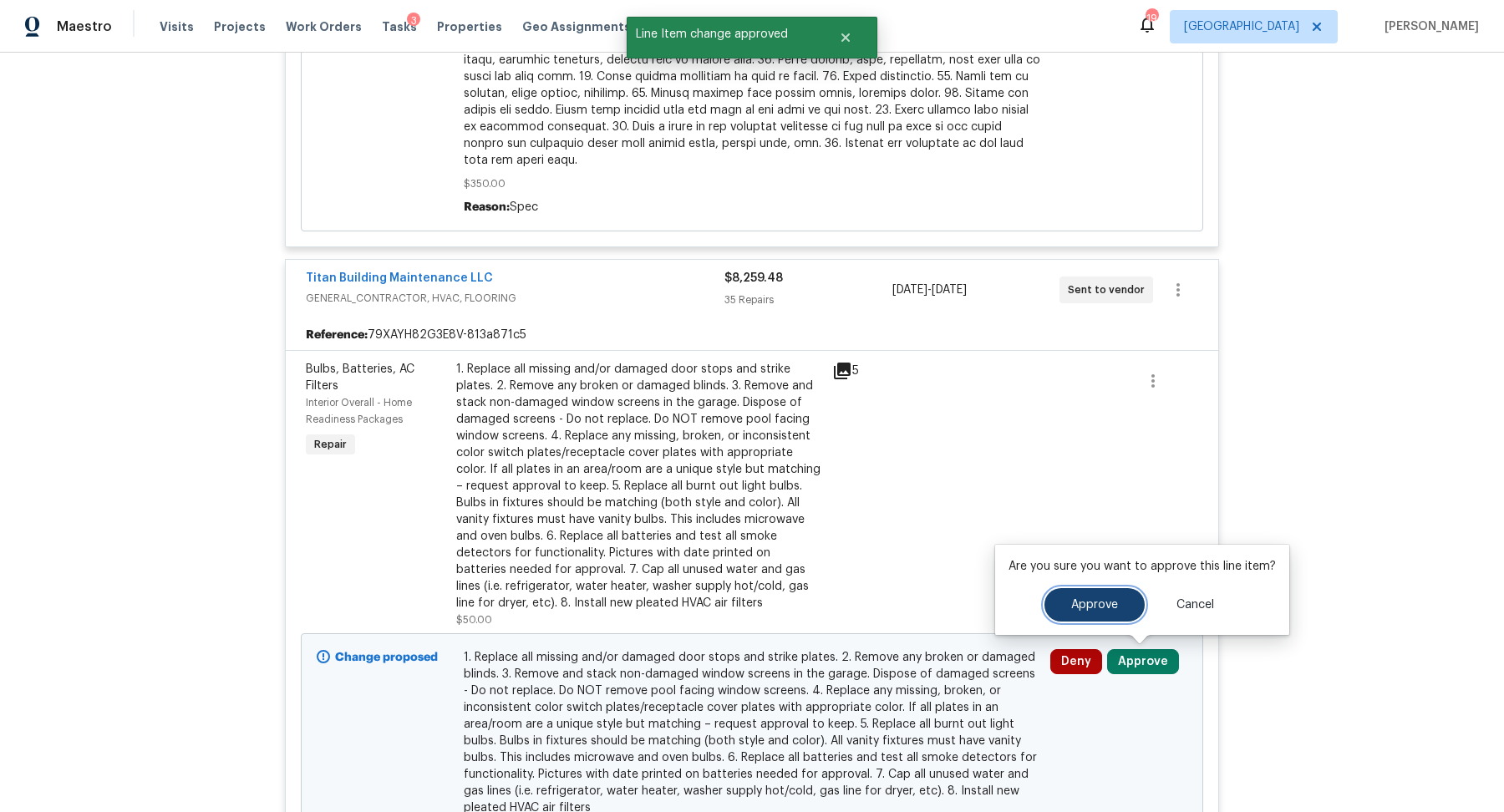
click at [1064, 598] on button "Approve" at bounding box center [1094, 605] width 100 height 33
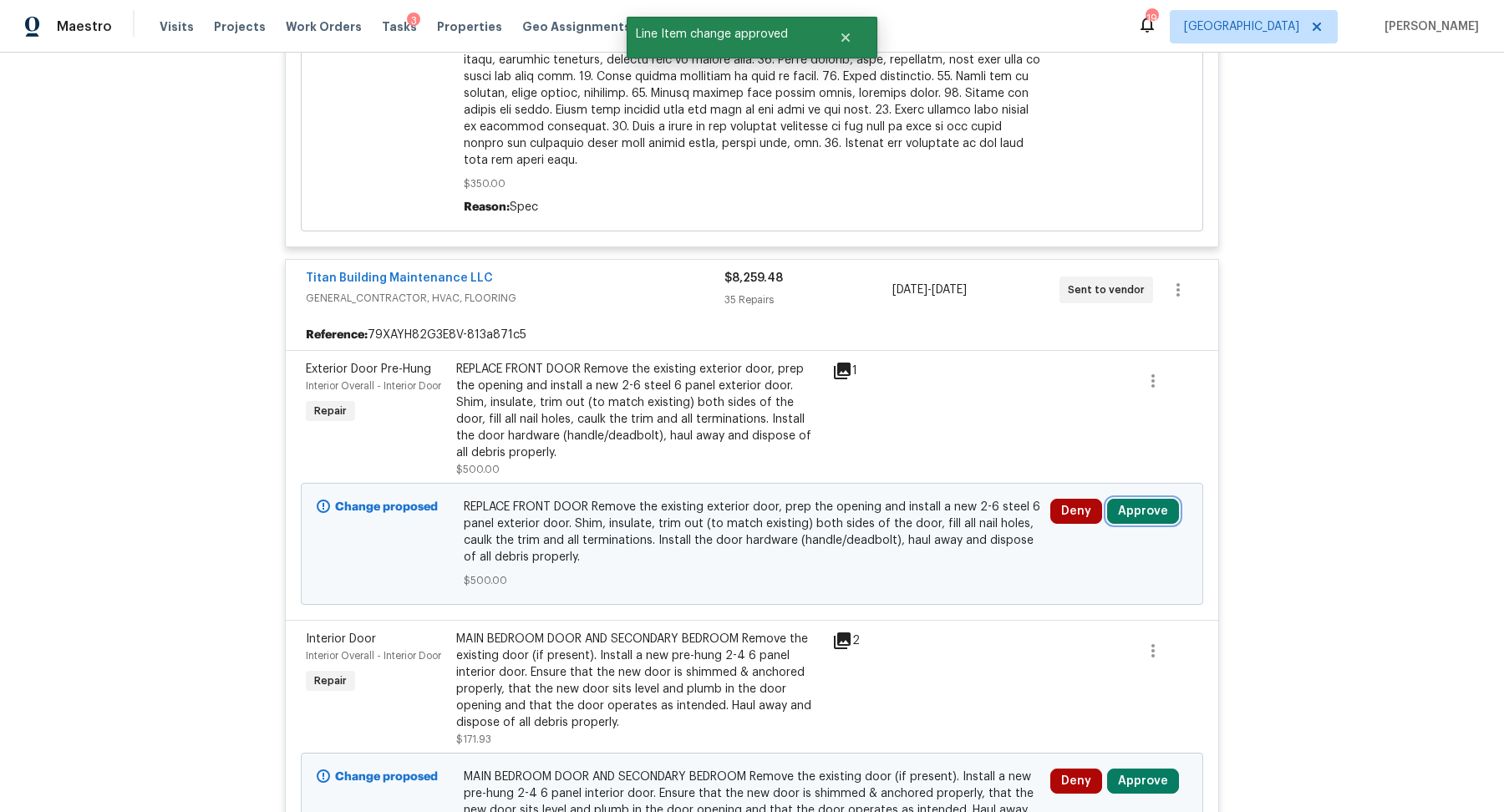
click at [1146, 501] on button "Approve" at bounding box center [1143, 511] width 72 height 25
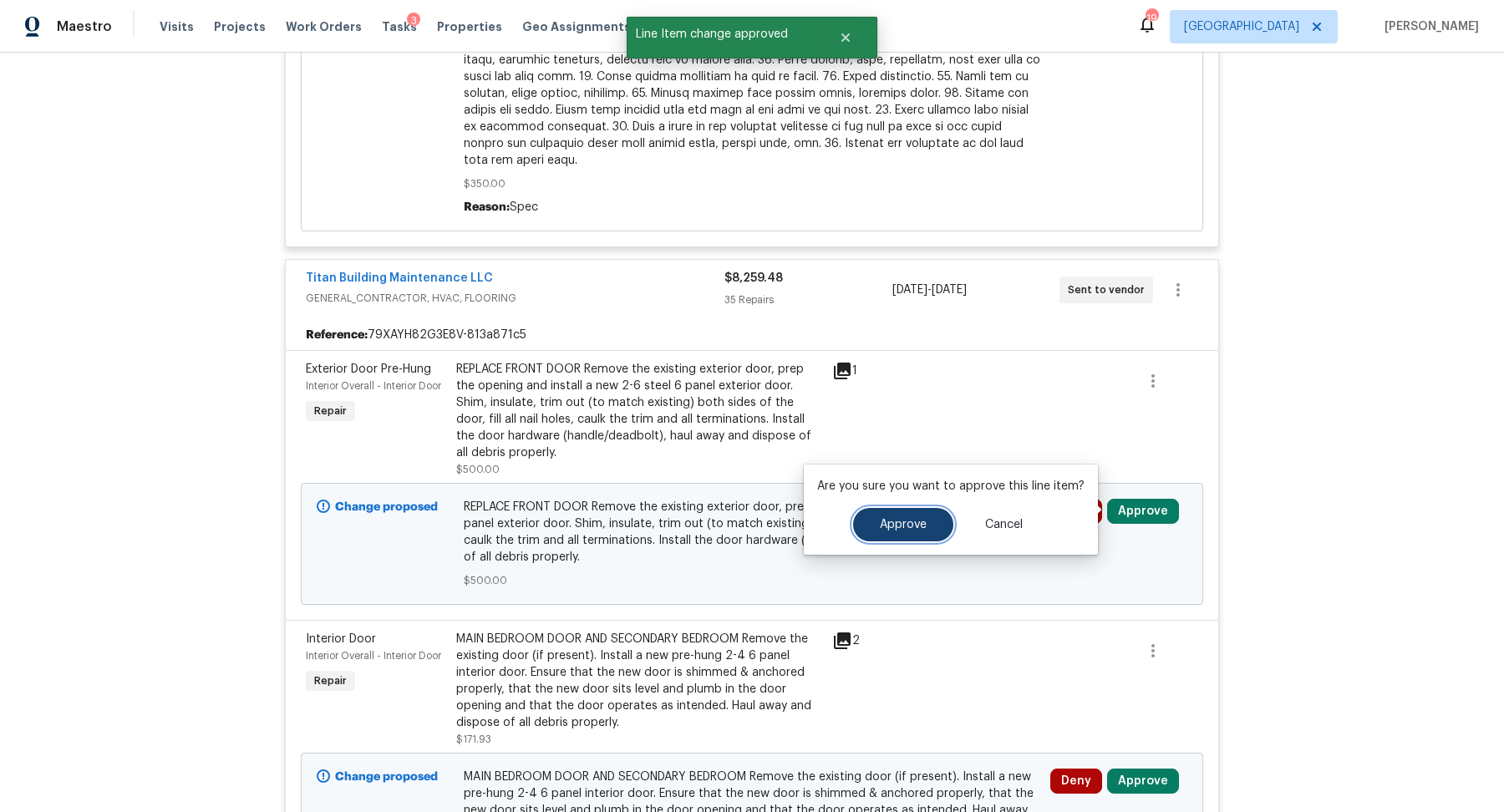
click at [897, 534] on button "Approve" at bounding box center [903, 525] width 100 height 33
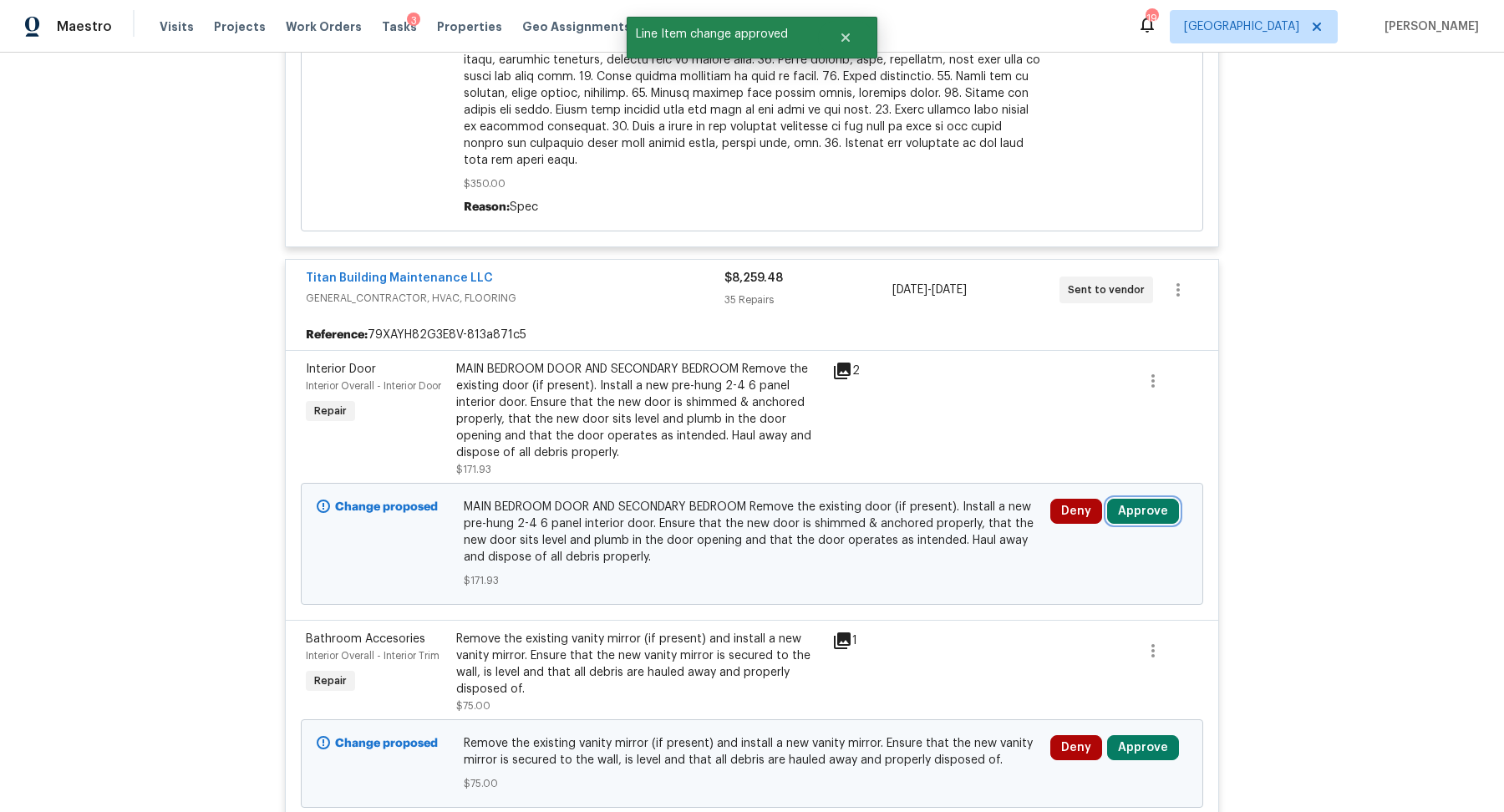
click at [1146, 498] on button "Approve" at bounding box center [1143, 511] width 72 height 25
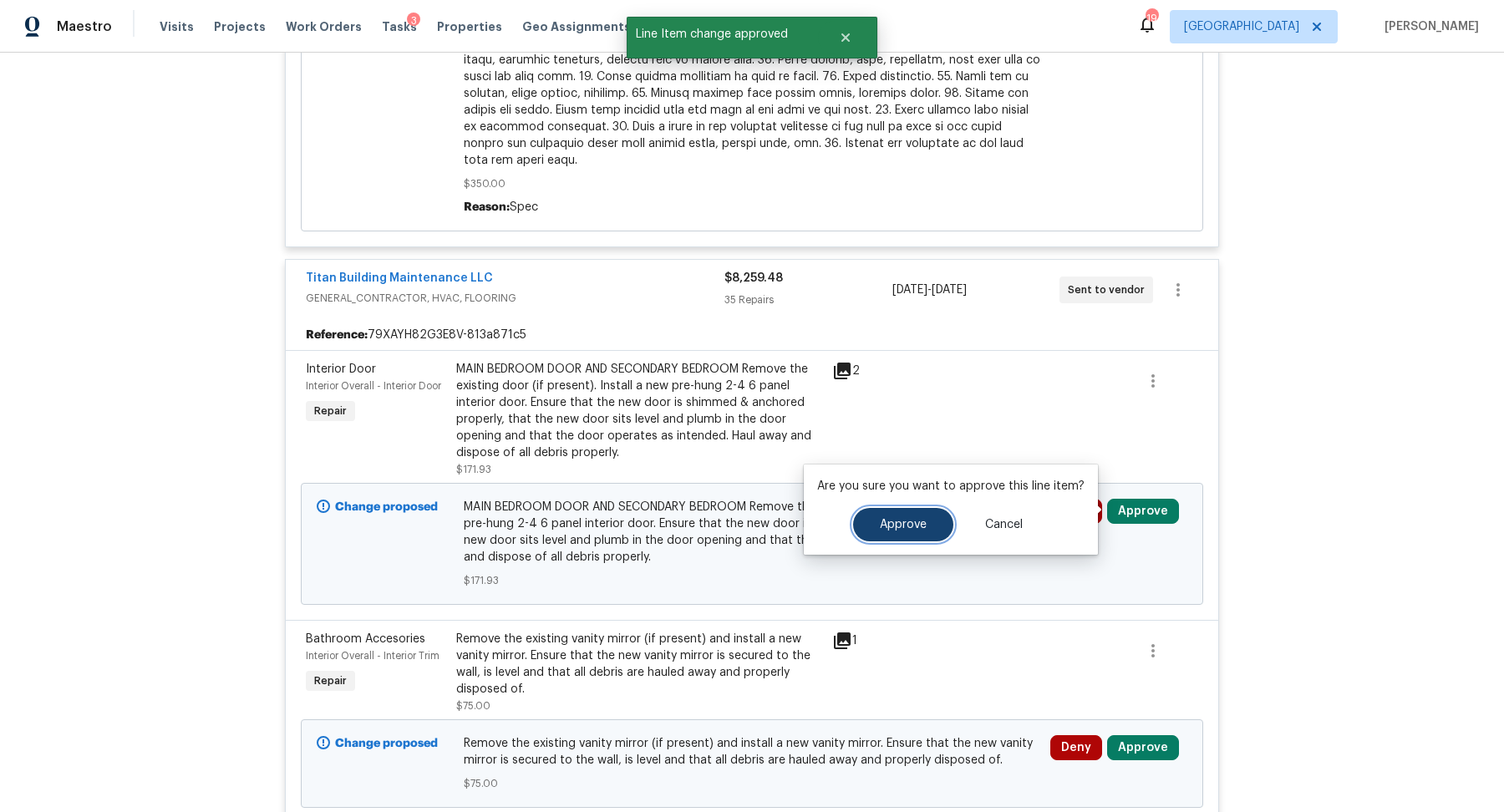
click at [873, 521] on button "Approve" at bounding box center [903, 525] width 100 height 33
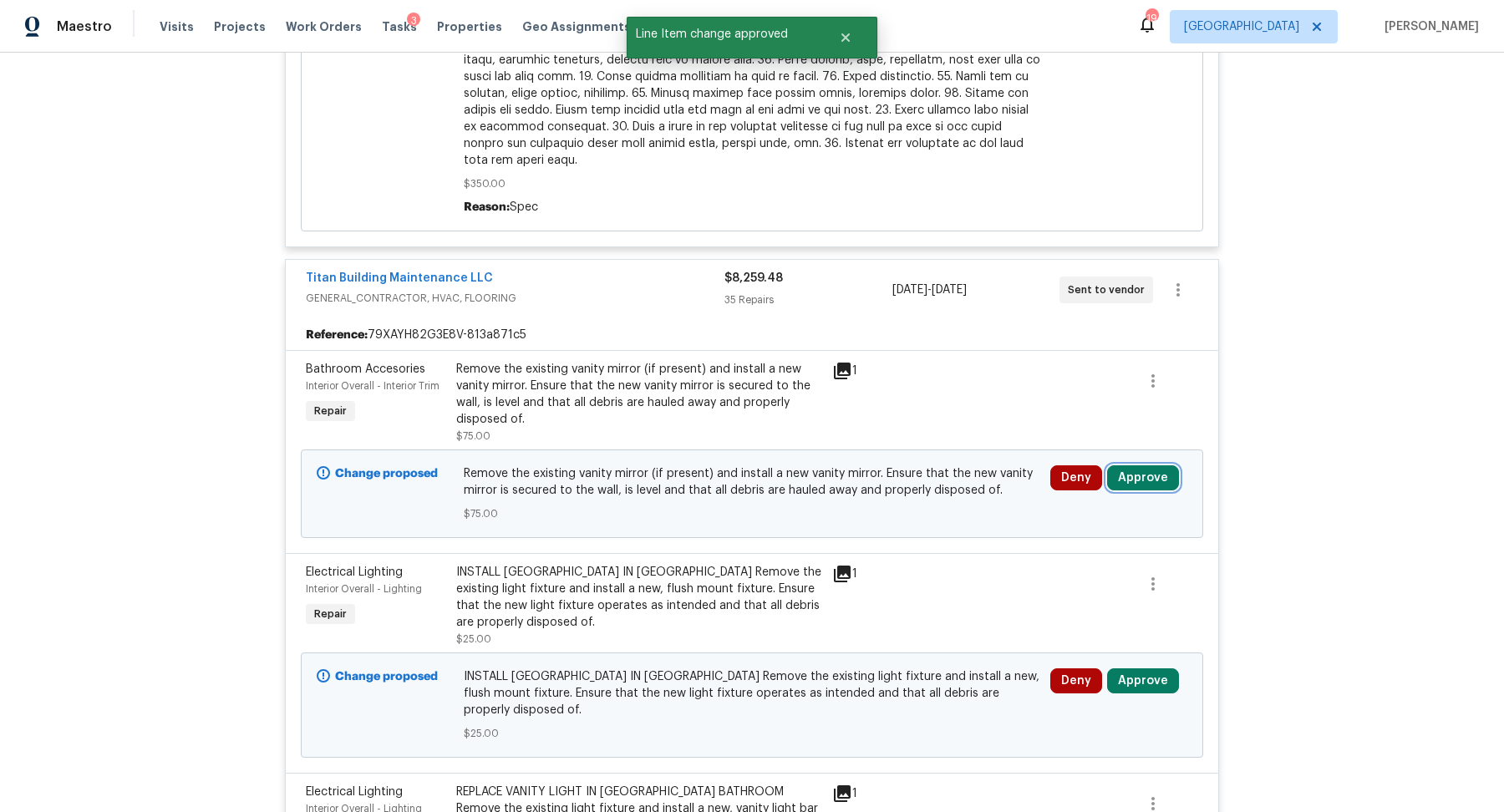
click at [1142, 476] on button "Approve" at bounding box center [1143, 477] width 72 height 25
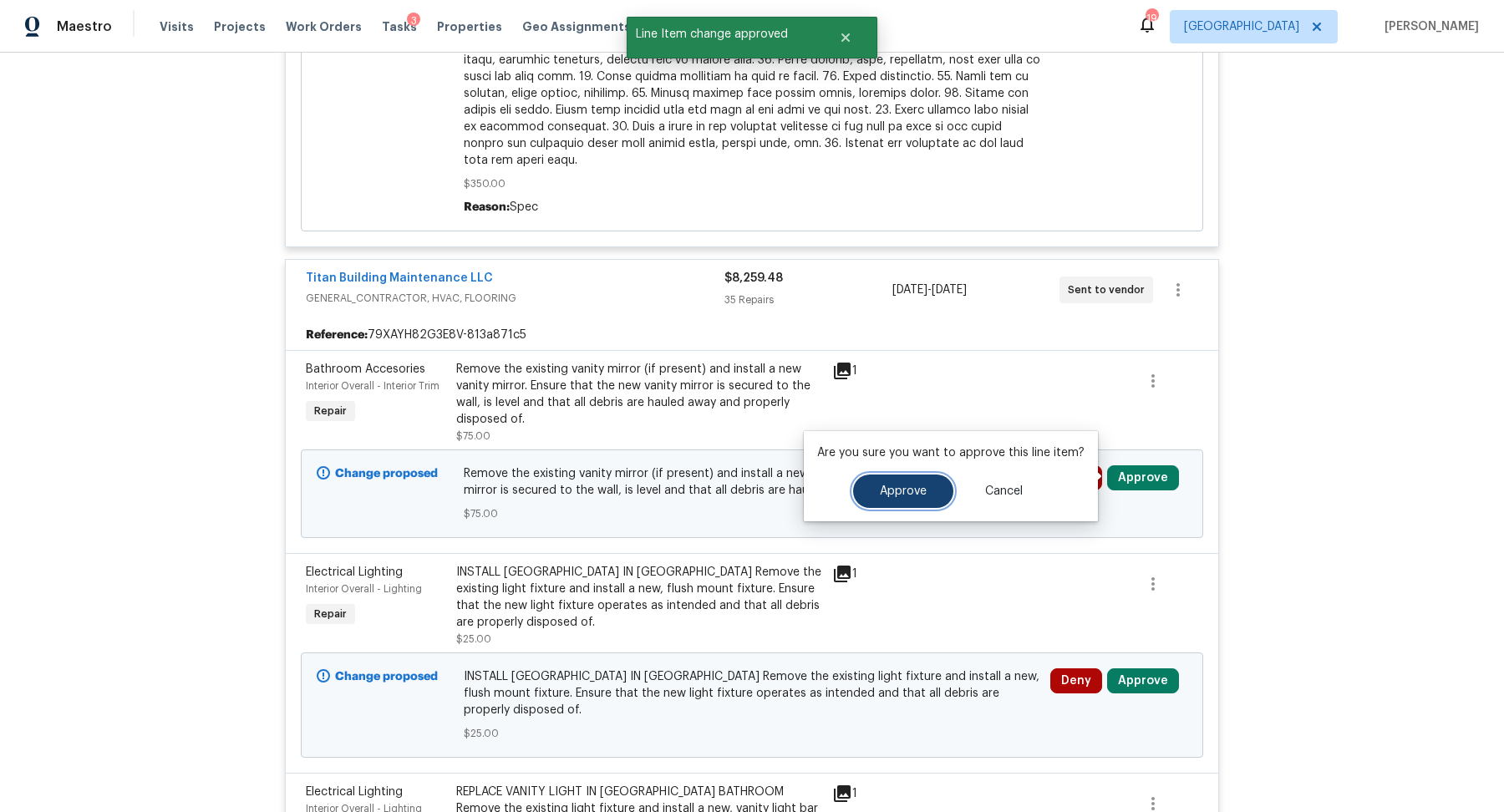
click at [912, 488] on span "Approve" at bounding box center [903, 491] width 47 height 12
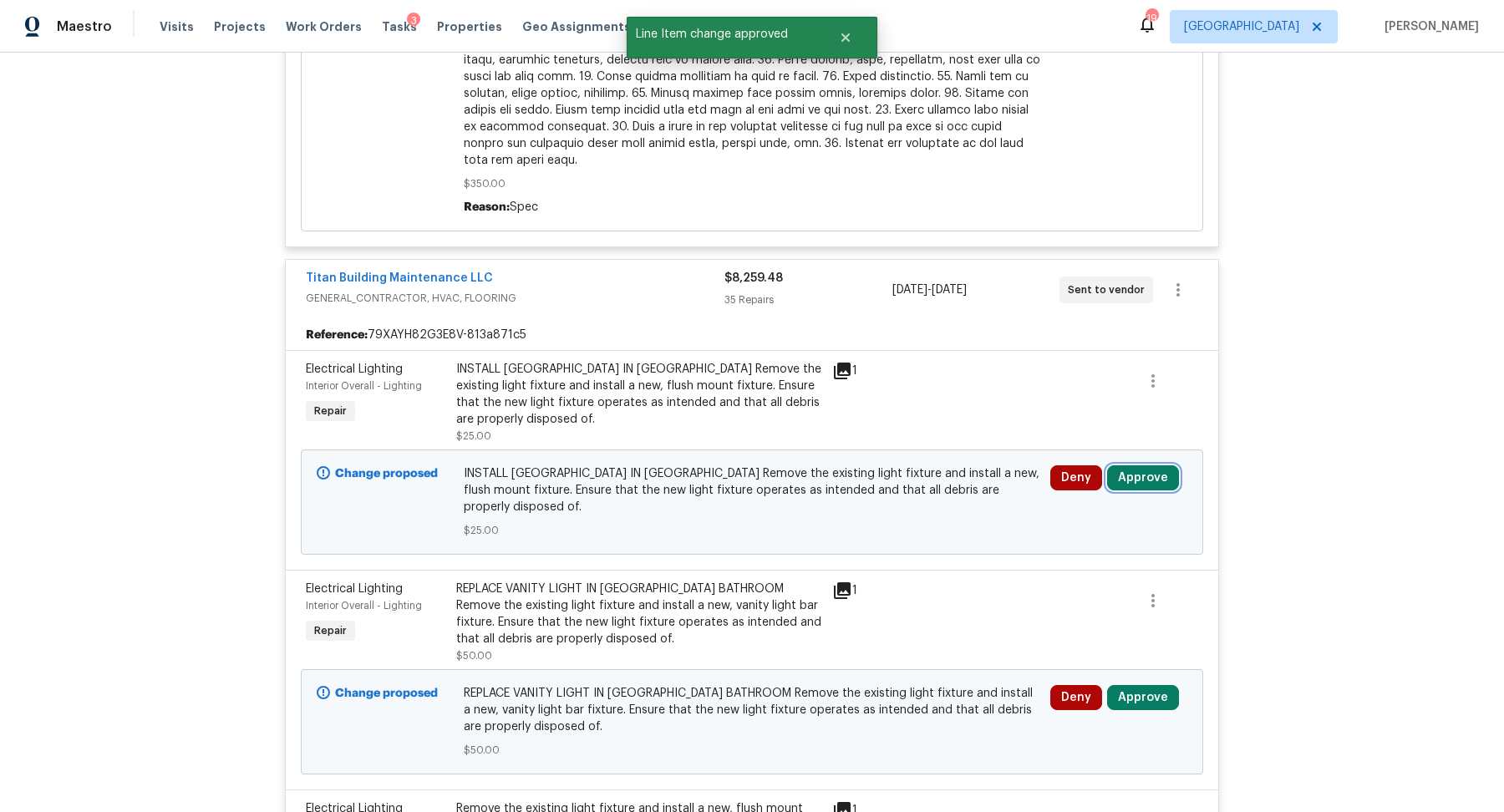
click at [1136, 466] on button "Approve" at bounding box center [1143, 477] width 72 height 25
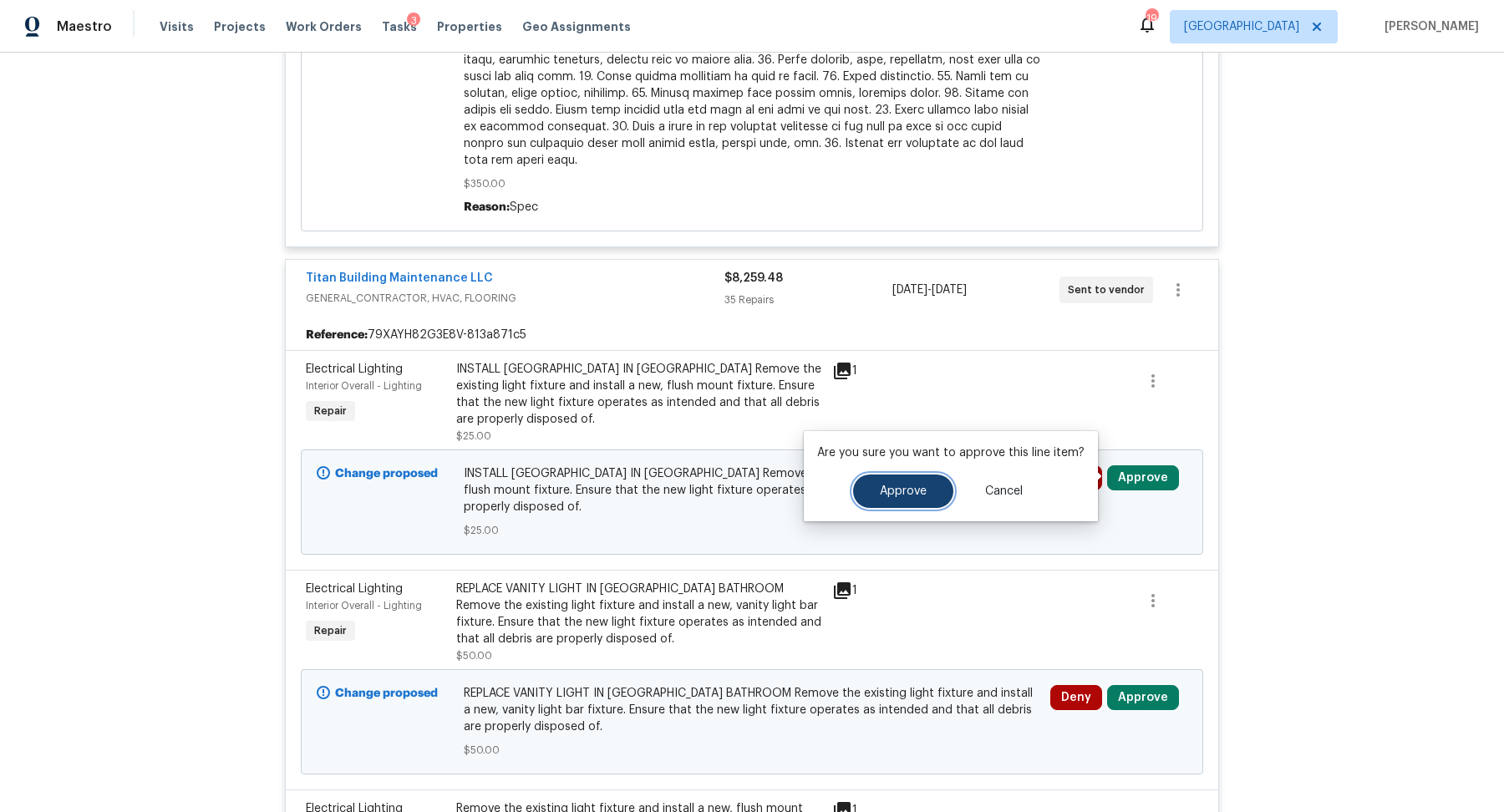
click at [912, 503] on button "Approve" at bounding box center [903, 491] width 100 height 33
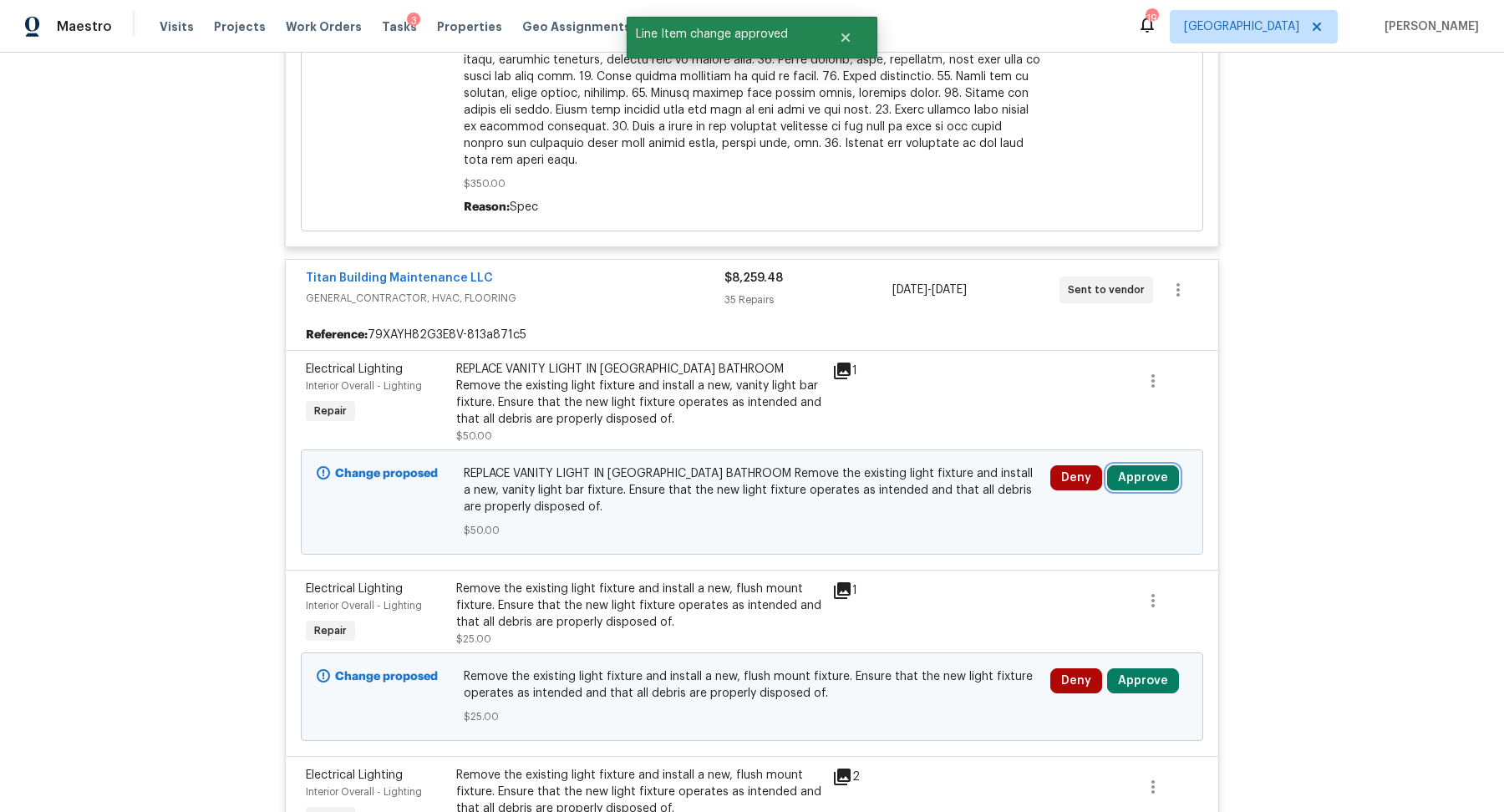
click at [1136, 466] on button "Approve" at bounding box center [1143, 477] width 72 height 25
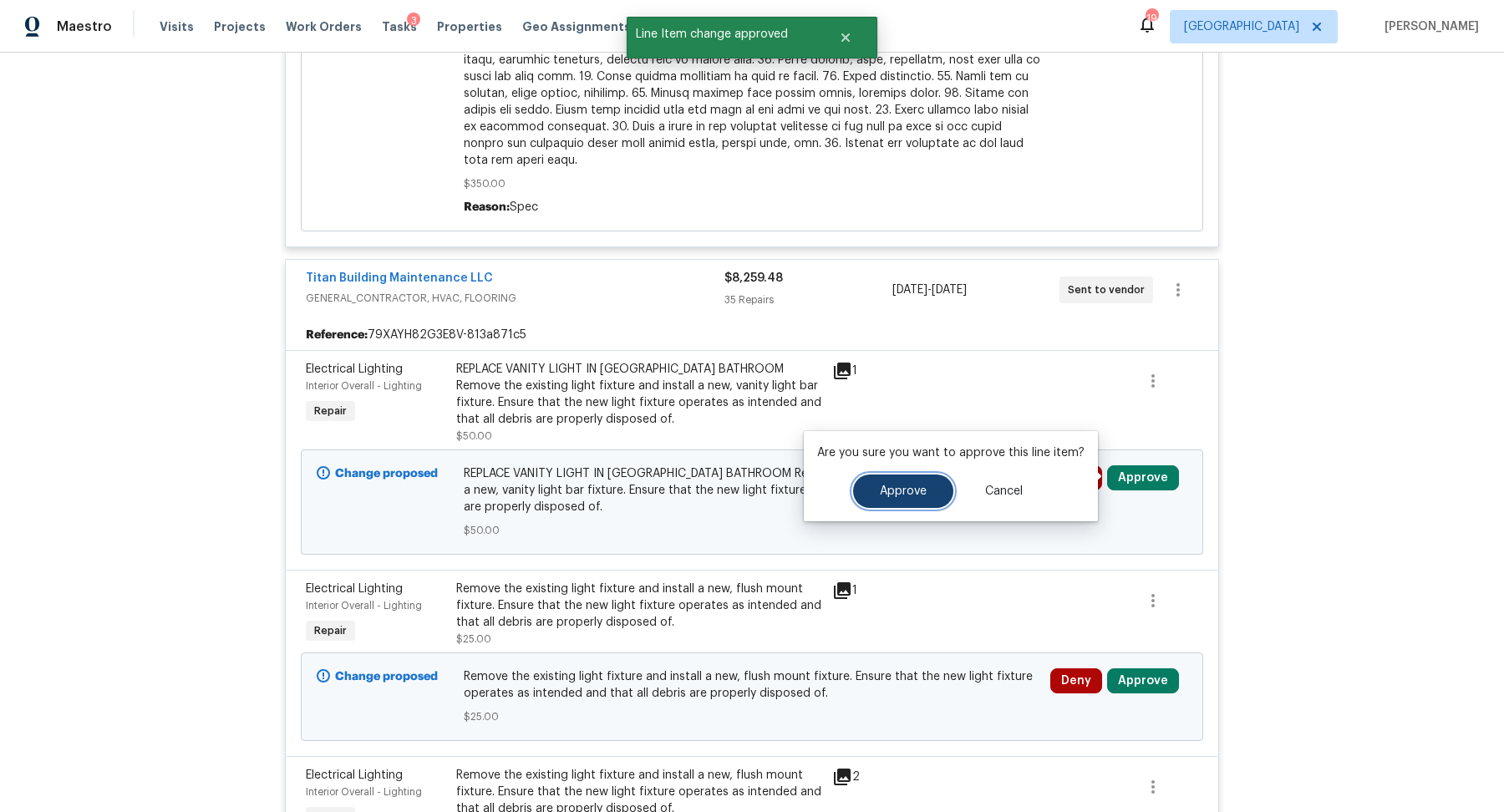
click at [880, 496] on span "Approve" at bounding box center [903, 491] width 47 height 12
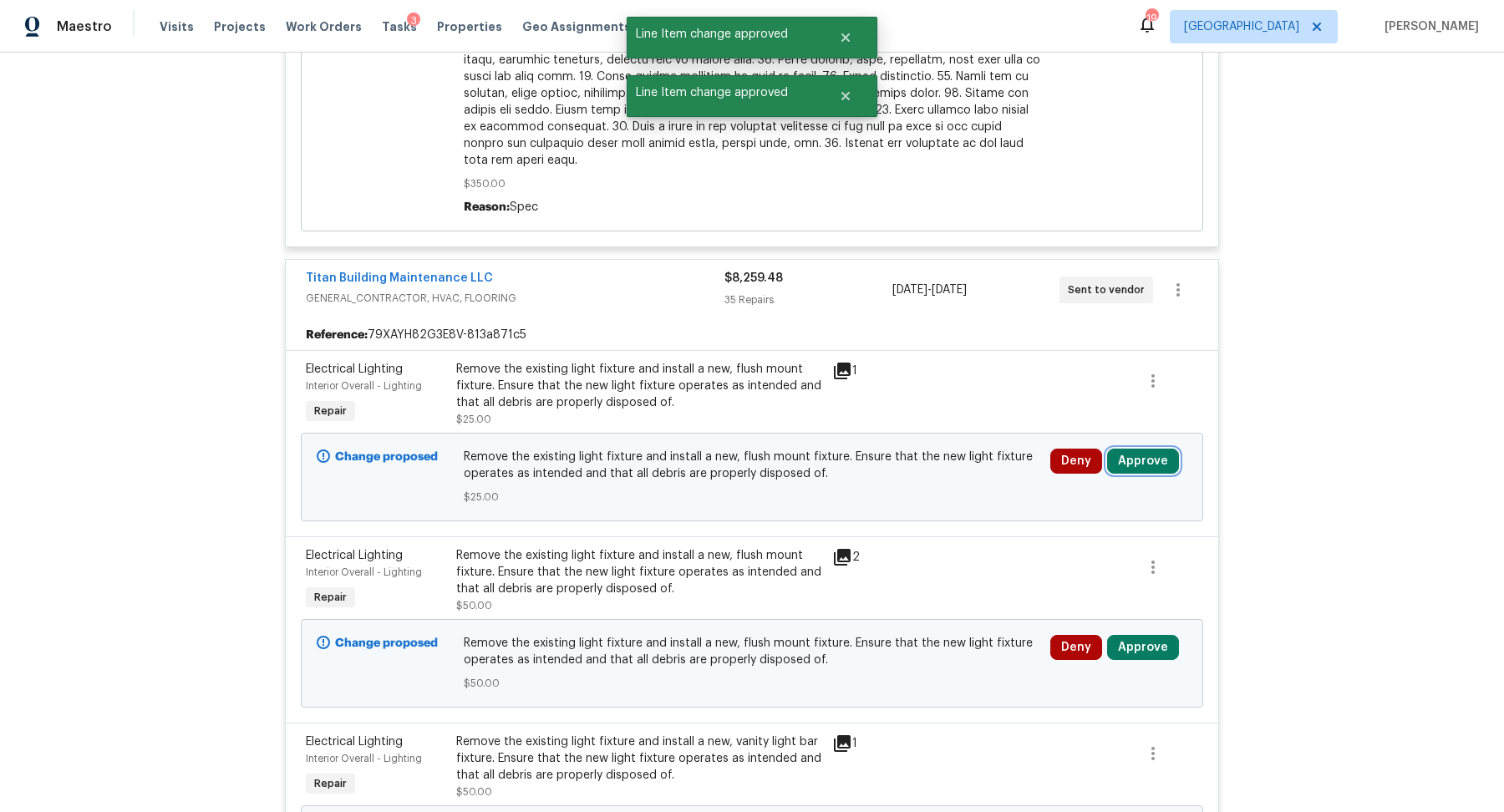
click at [1140, 455] on button "Approve" at bounding box center [1143, 460] width 72 height 25
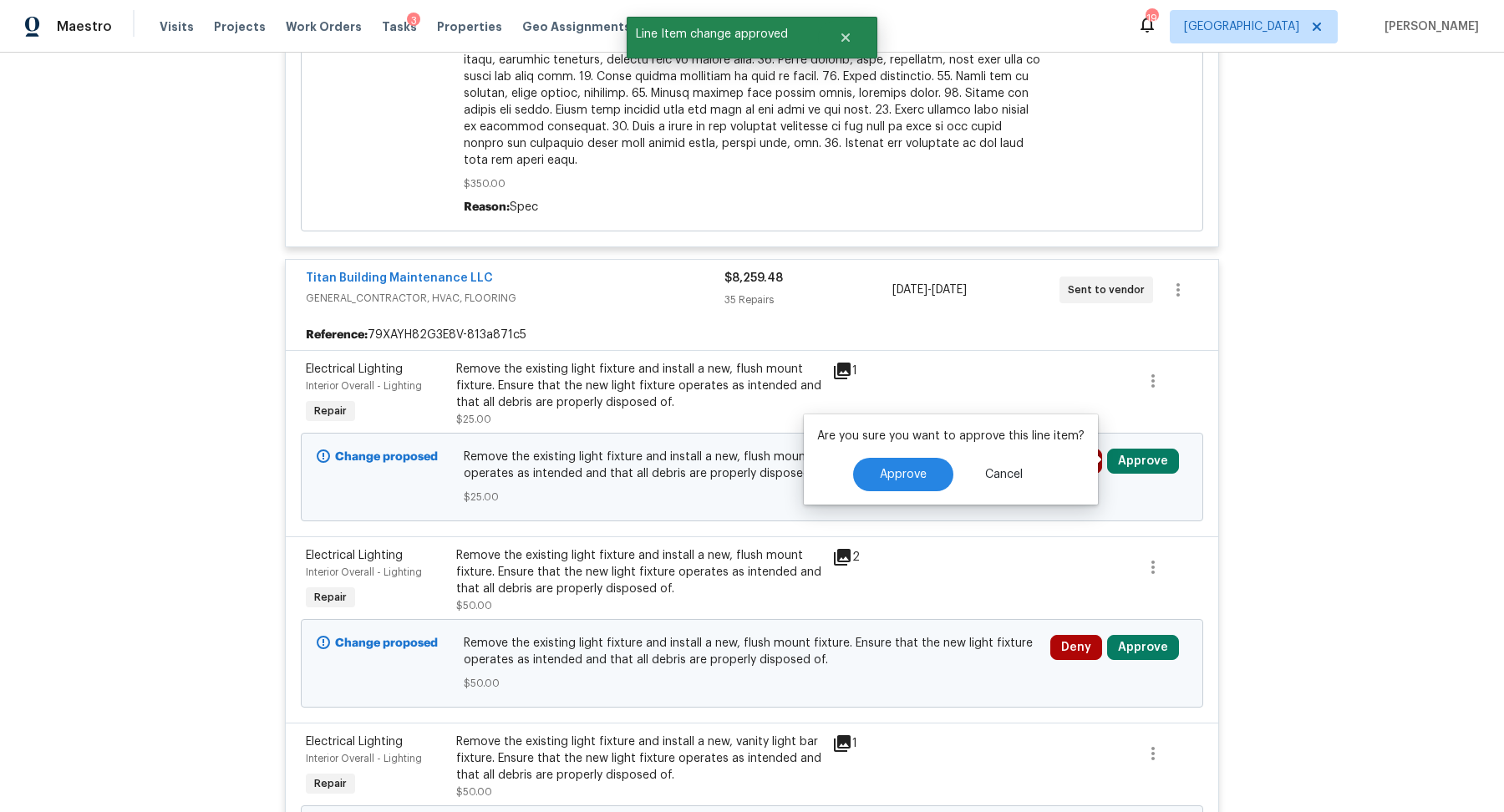
click at [894, 495] on div "Are you sure you want to approve this line item? Approve Cancel" at bounding box center [950, 459] width 294 height 91
click at [894, 492] on div "Are you sure you want to approve this line item? Approve Cancel" at bounding box center [950, 459] width 294 height 91
click at [894, 476] on span "Approve" at bounding box center [903, 475] width 47 height 12
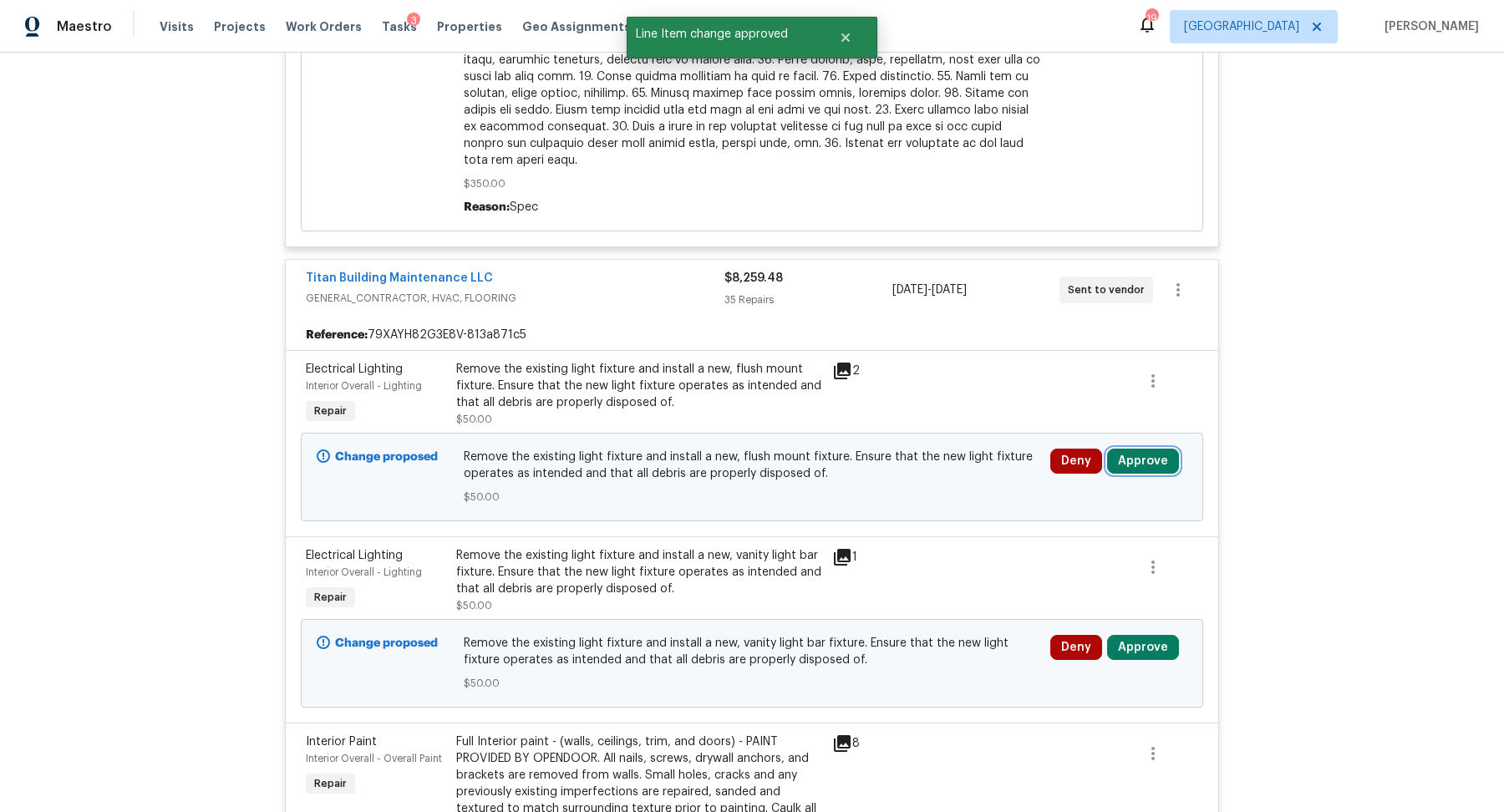
click at [1149, 458] on button "Approve" at bounding box center [1143, 460] width 72 height 25
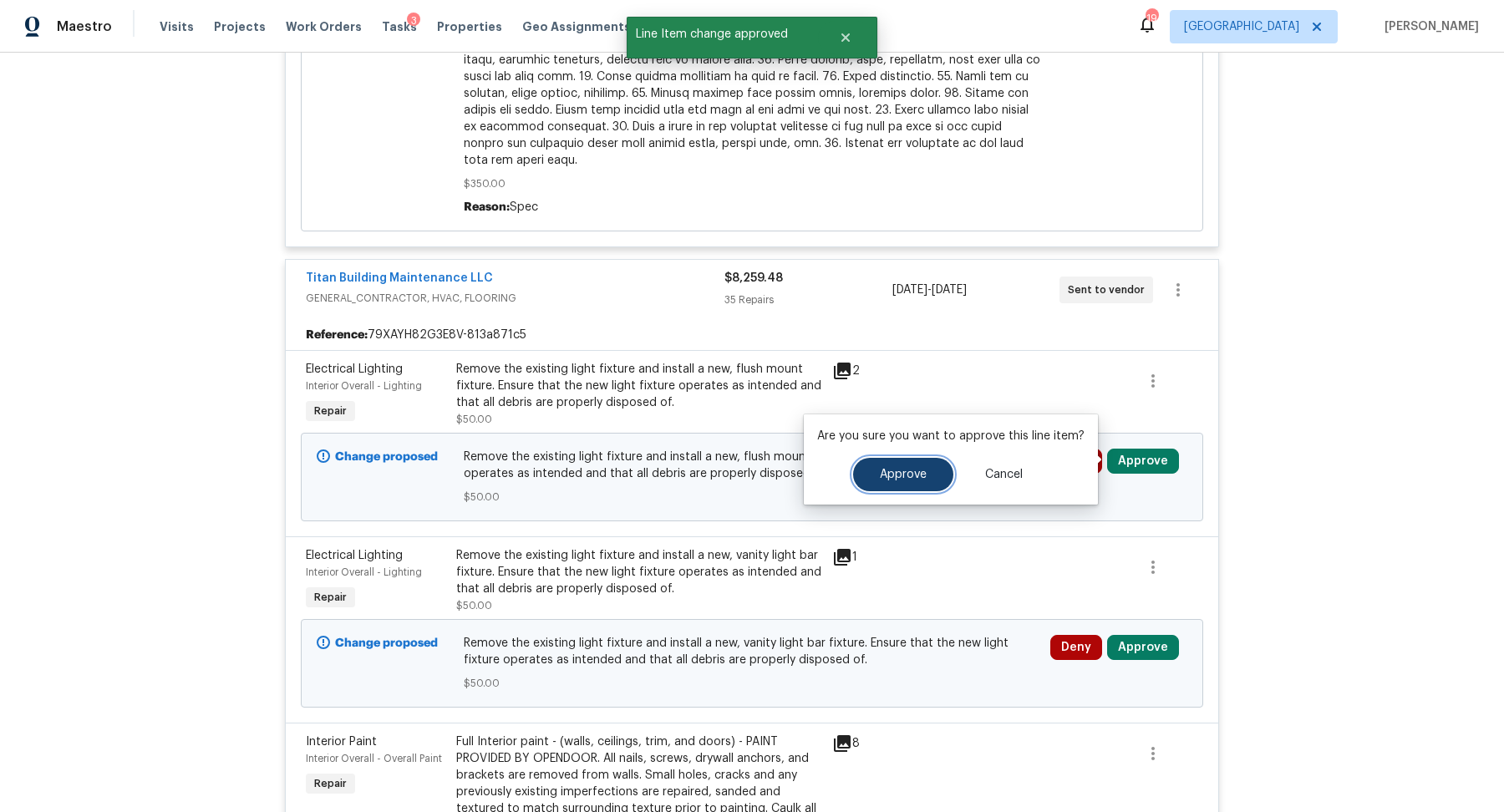
click at [868, 482] on button "Approve" at bounding box center [903, 475] width 100 height 33
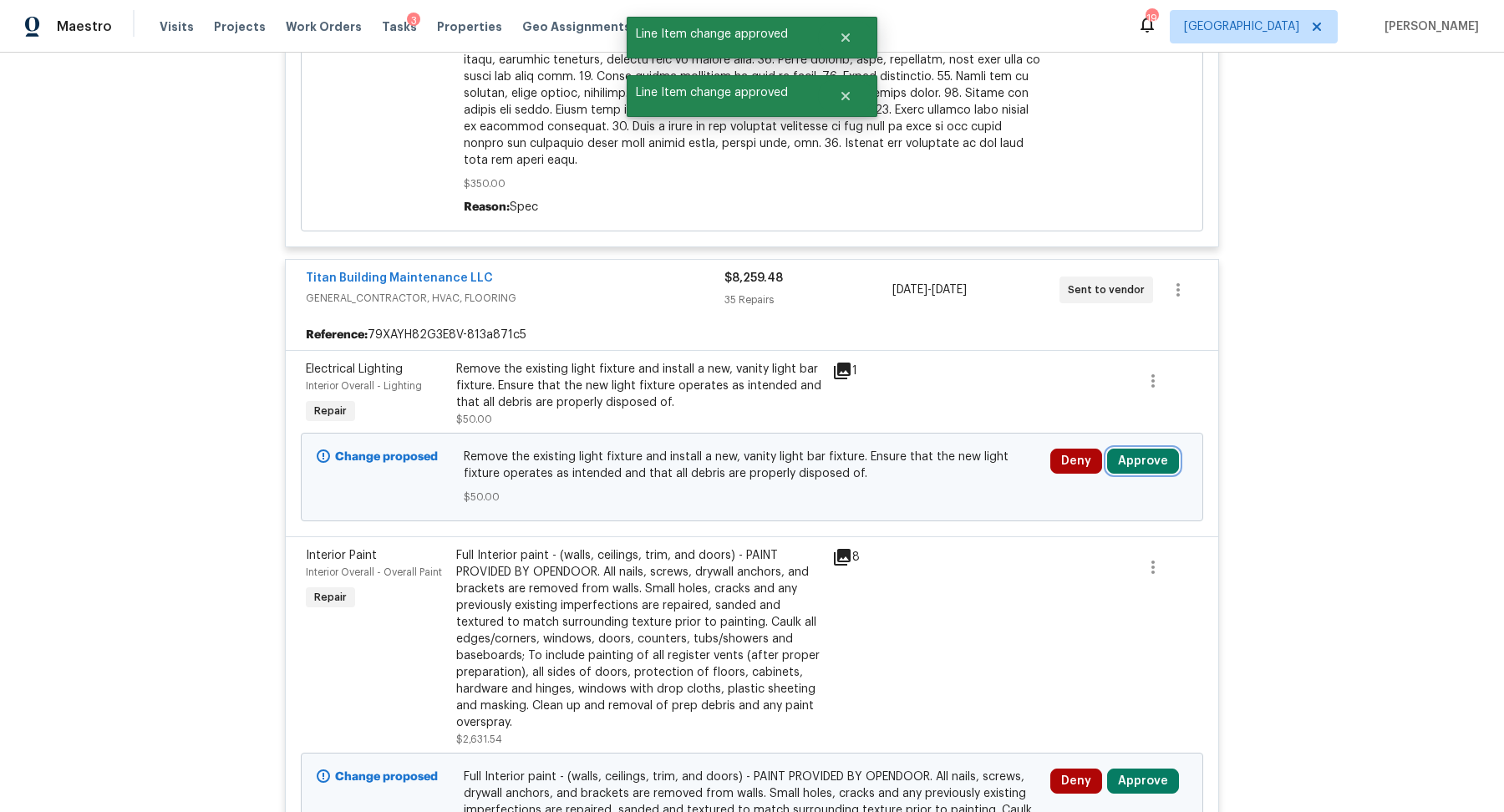
click at [1159, 449] on button "Approve" at bounding box center [1143, 460] width 72 height 25
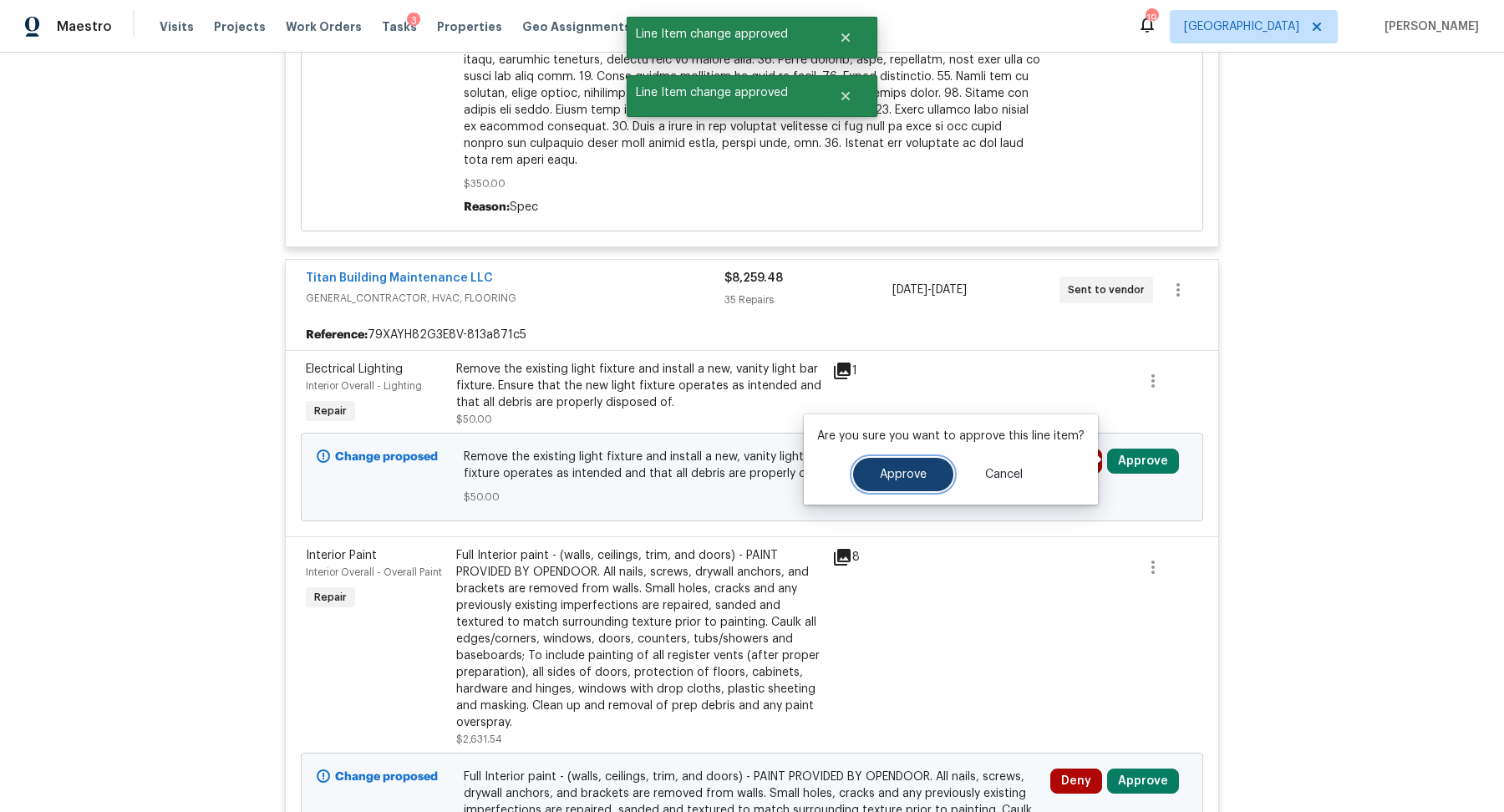
click at [861, 469] on button "Approve" at bounding box center [903, 475] width 100 height 33
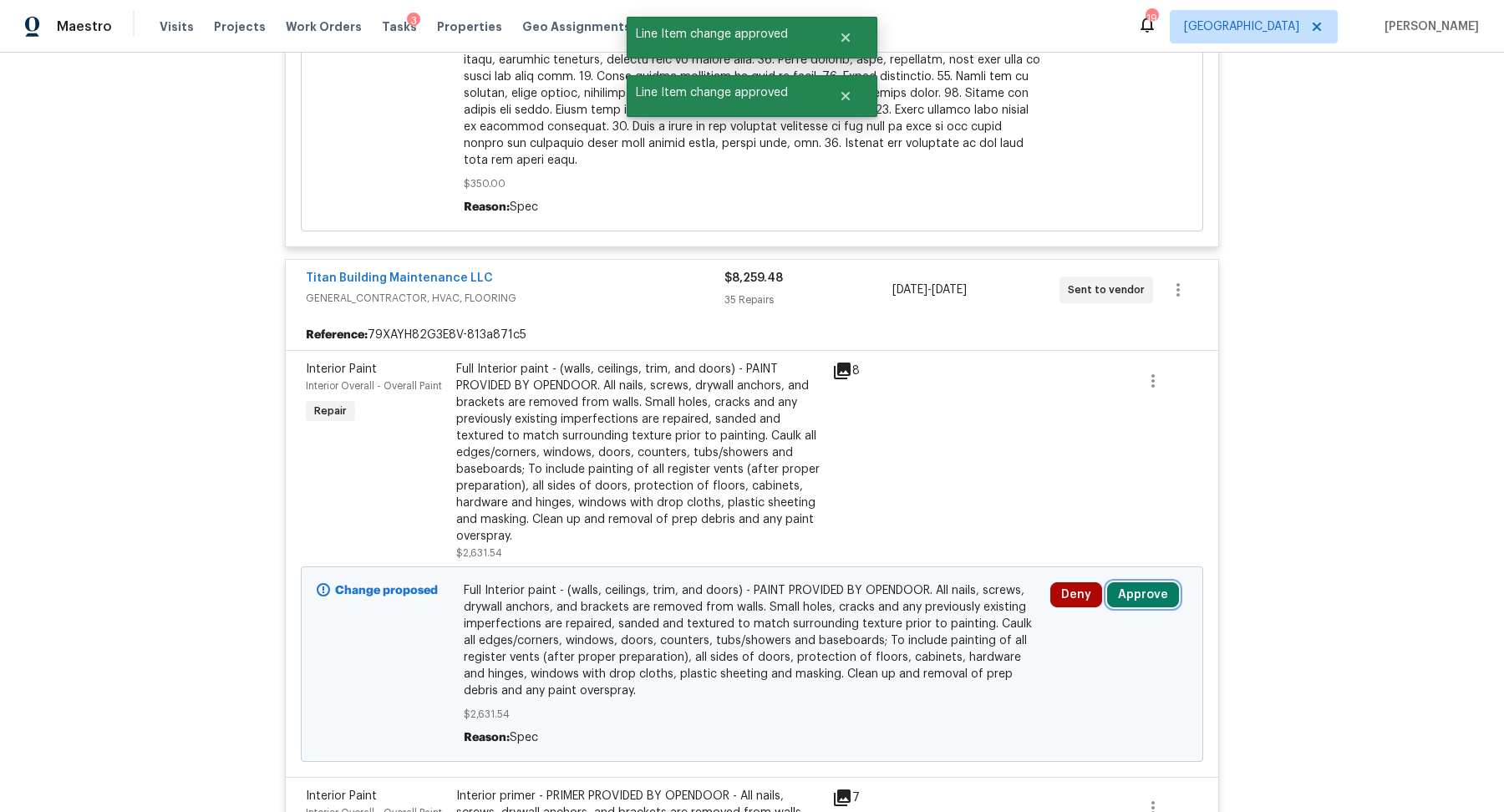
click at [1150, 592] on button "Approve" at bounding box center [1143, 594] width 72 height 25
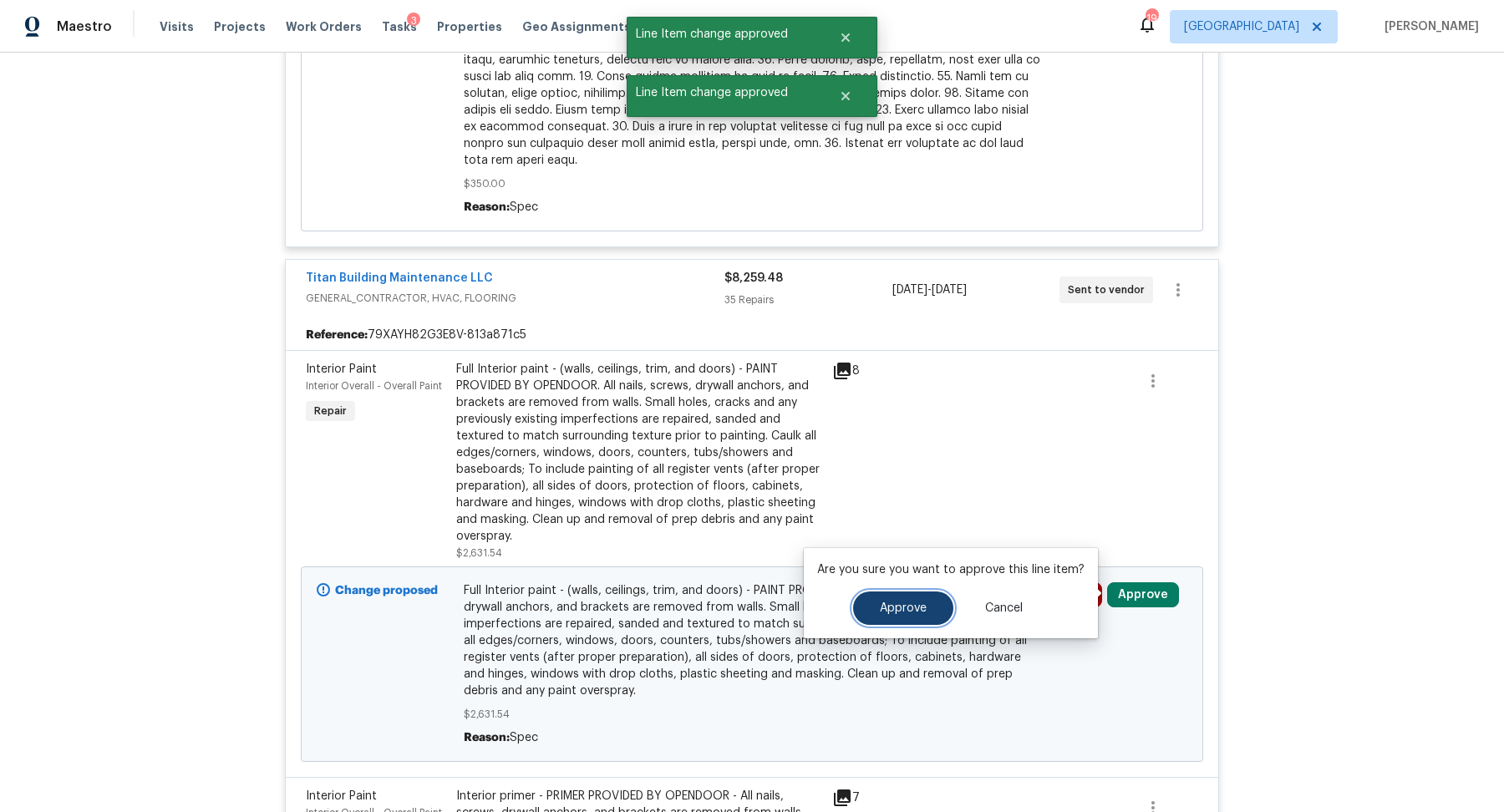
click at [897, 600] on button "Approve" at bounding box center [903, 608] width 100 height 33
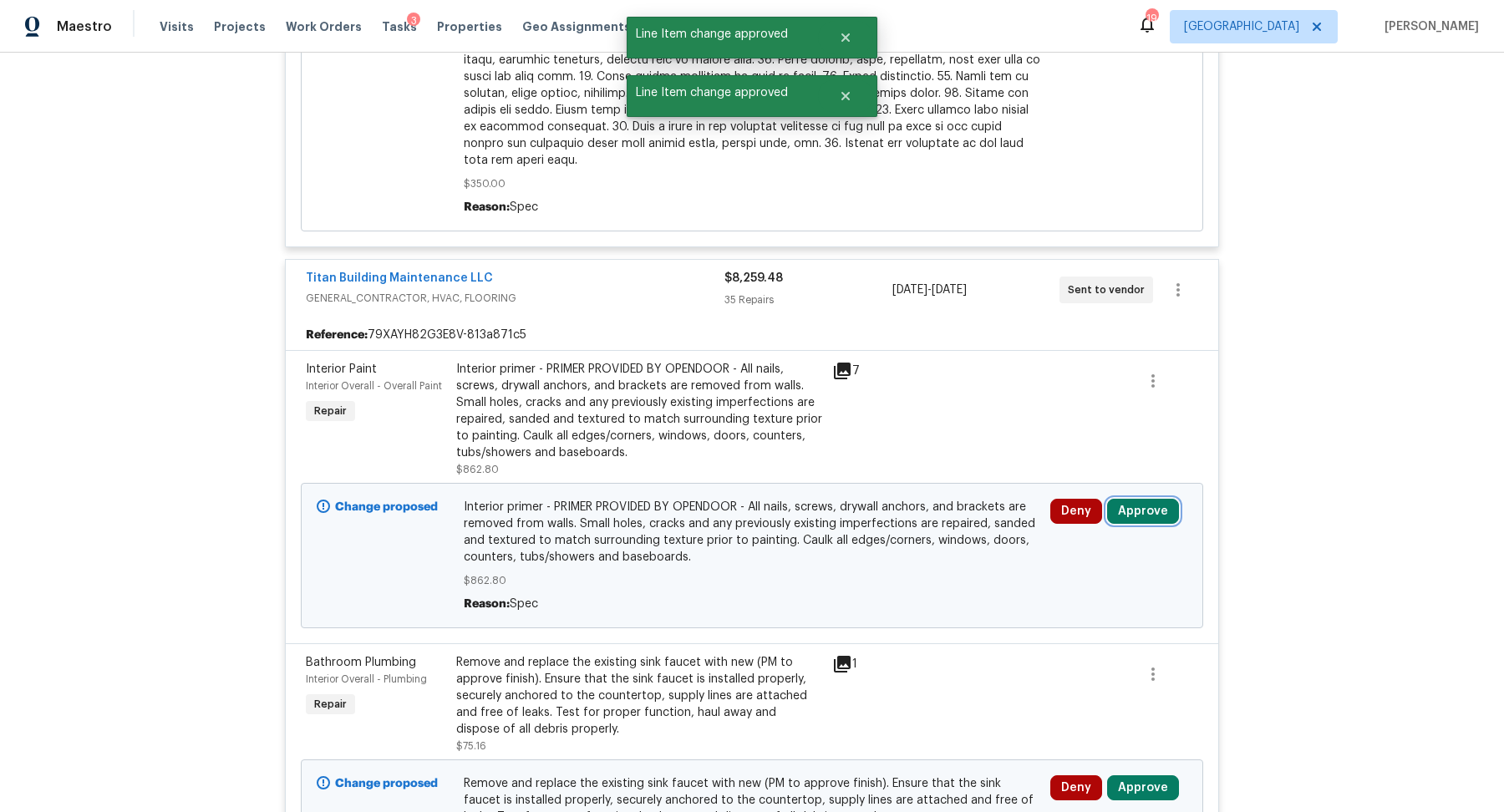
click at [1137, 502] on button "Approve" at bounding box center [1143, 511] width 72 height 25
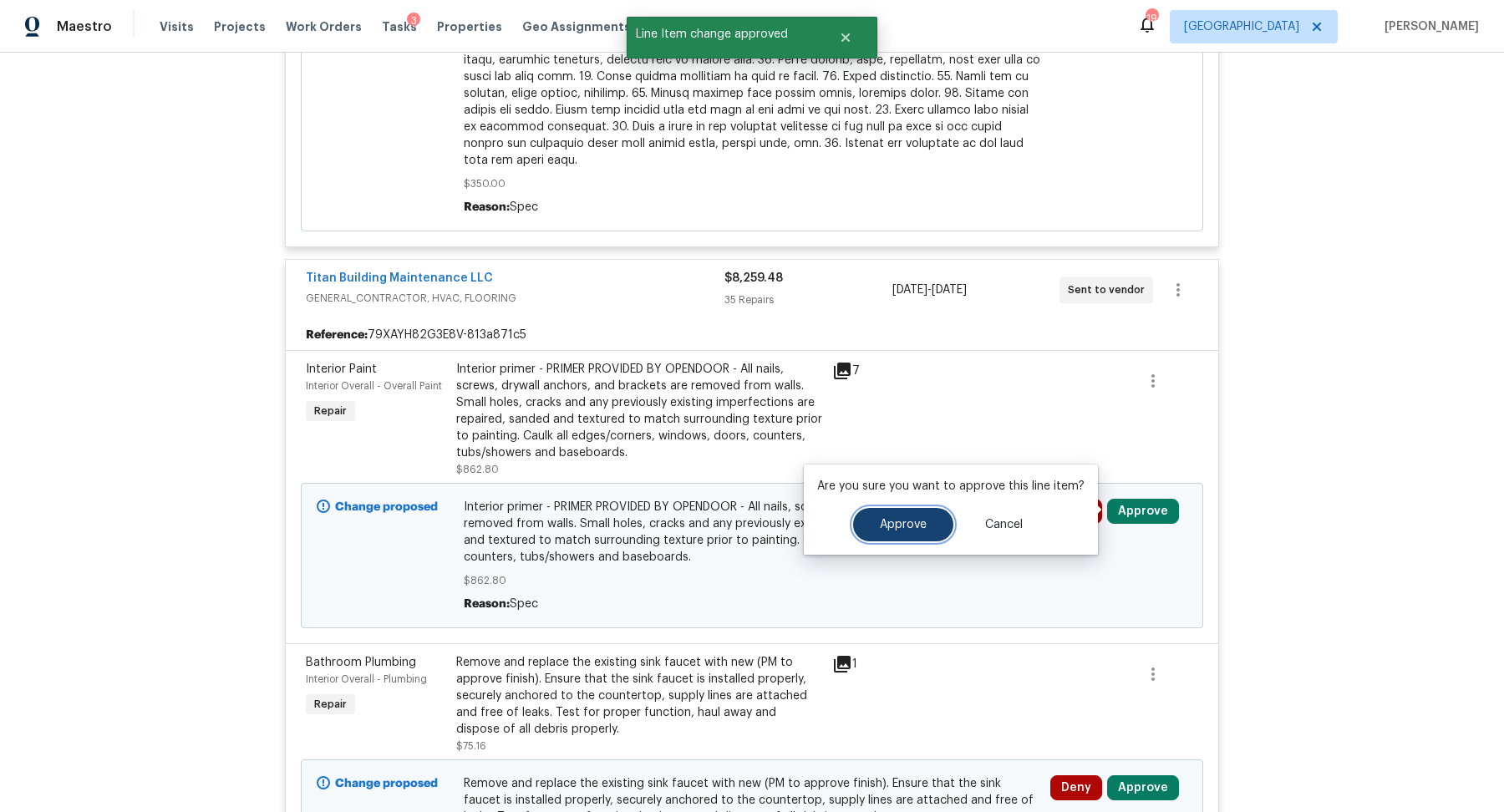
click at [880, 512] on button "Approve" at bounding box center [903, 525] width 100 height 33
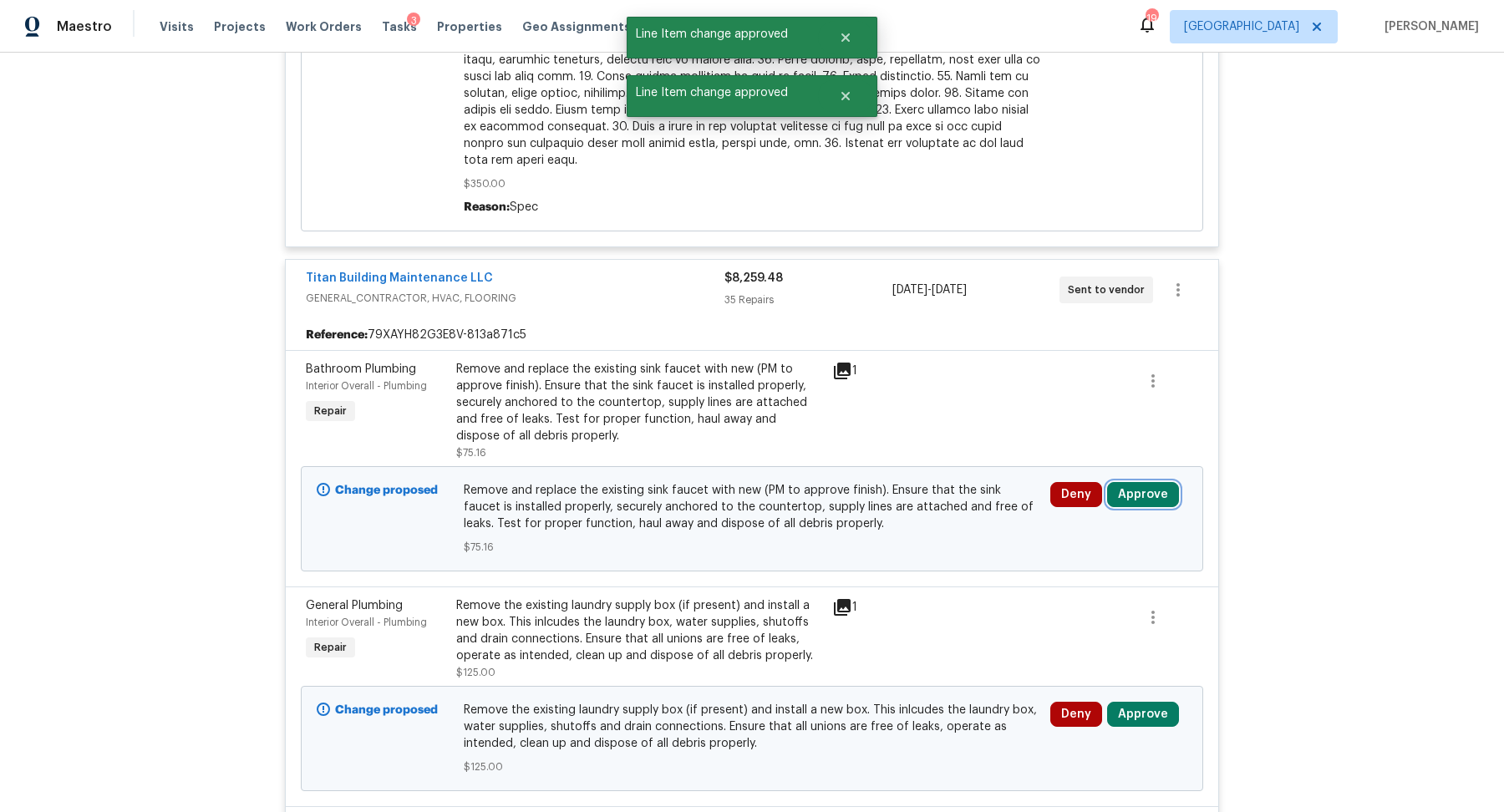
click at [1146, 489] on button "Approve" at bounding box center [1143, 494] width 72 height 25
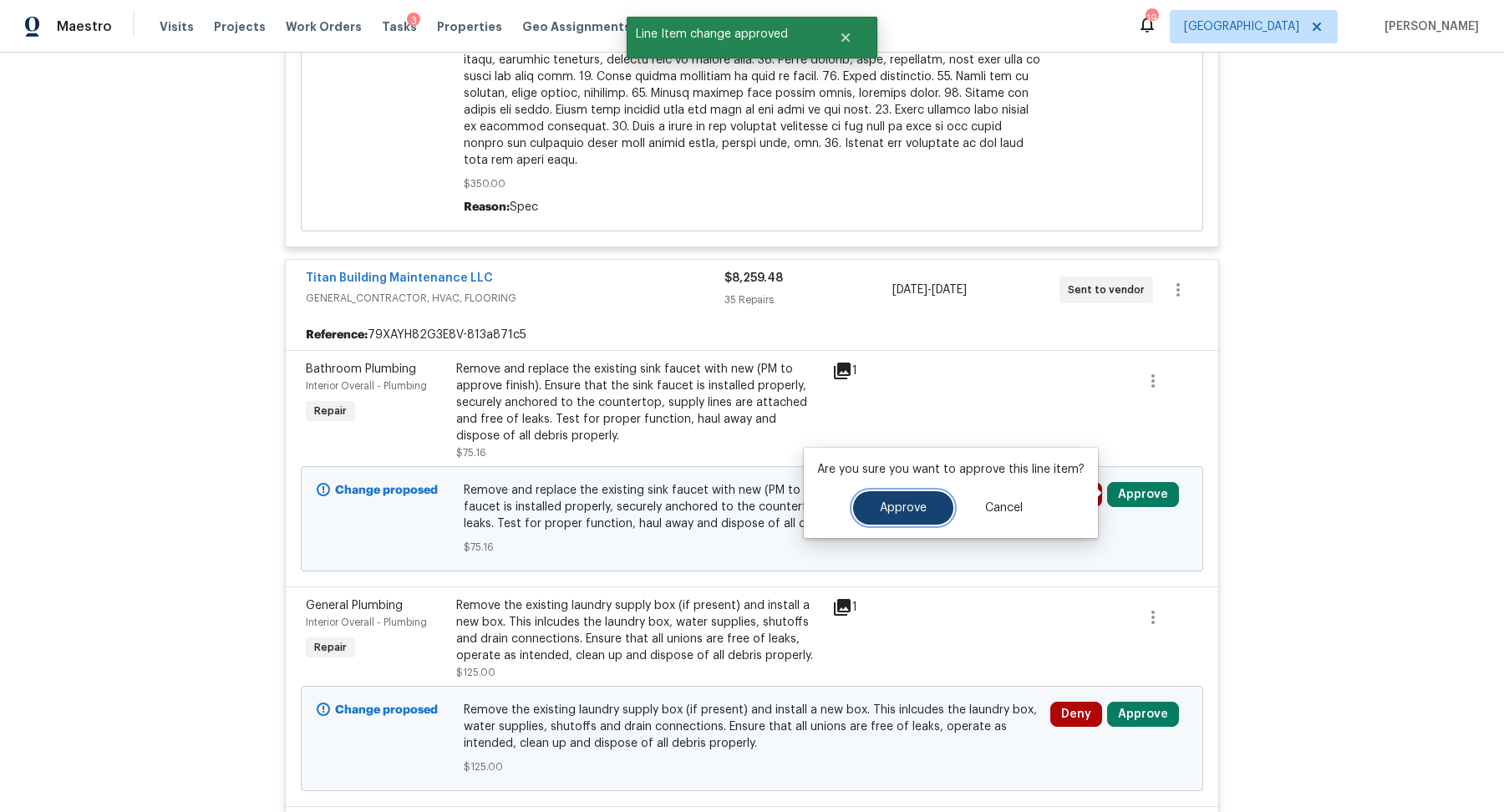
click at [876, 499] on button "Approve" at bounding box center [903, 508] width 100 height 33
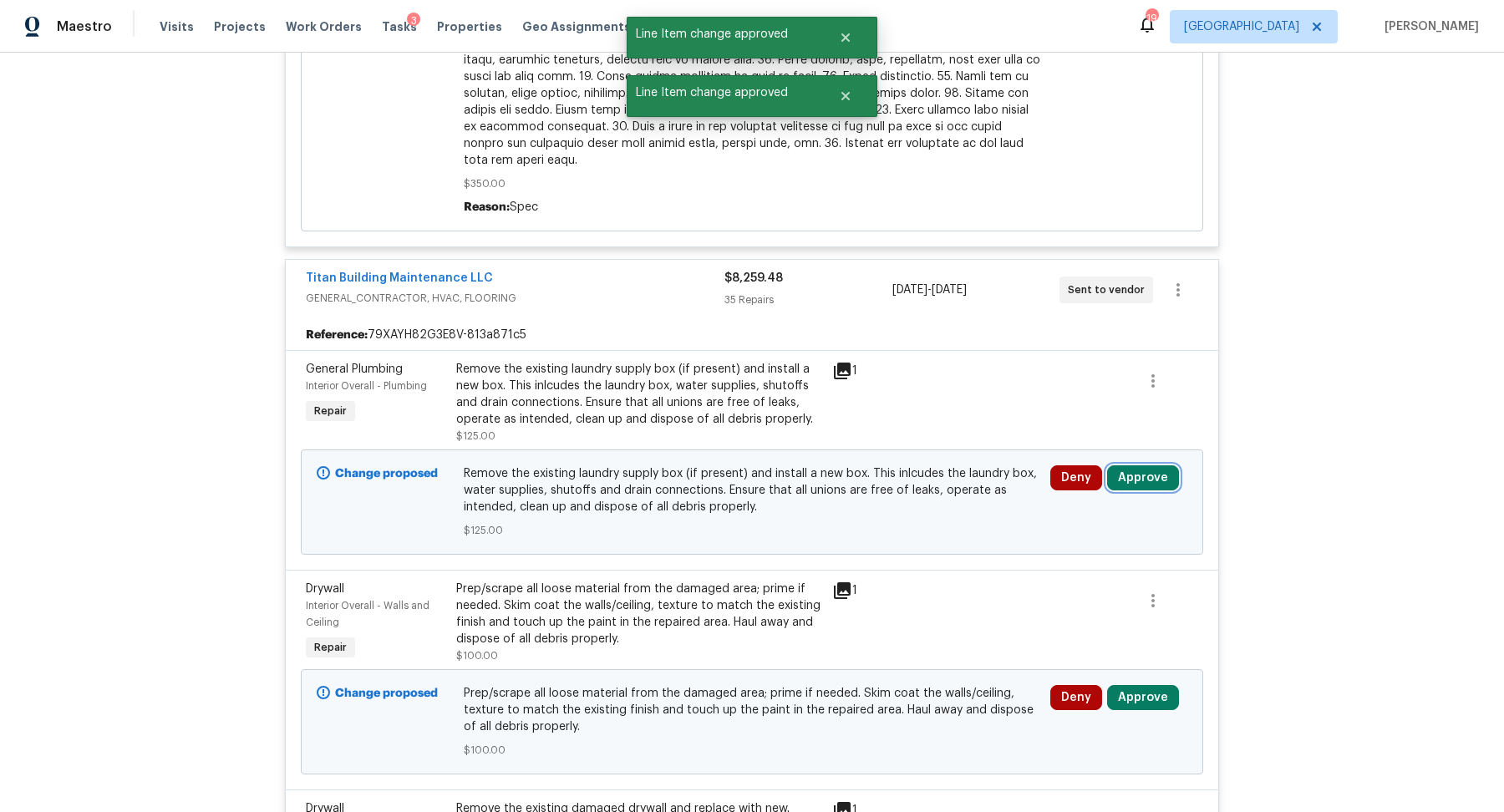
click at [1149, 475] on button "Approve" at bounding box center [1143, 477] width 72 height 25
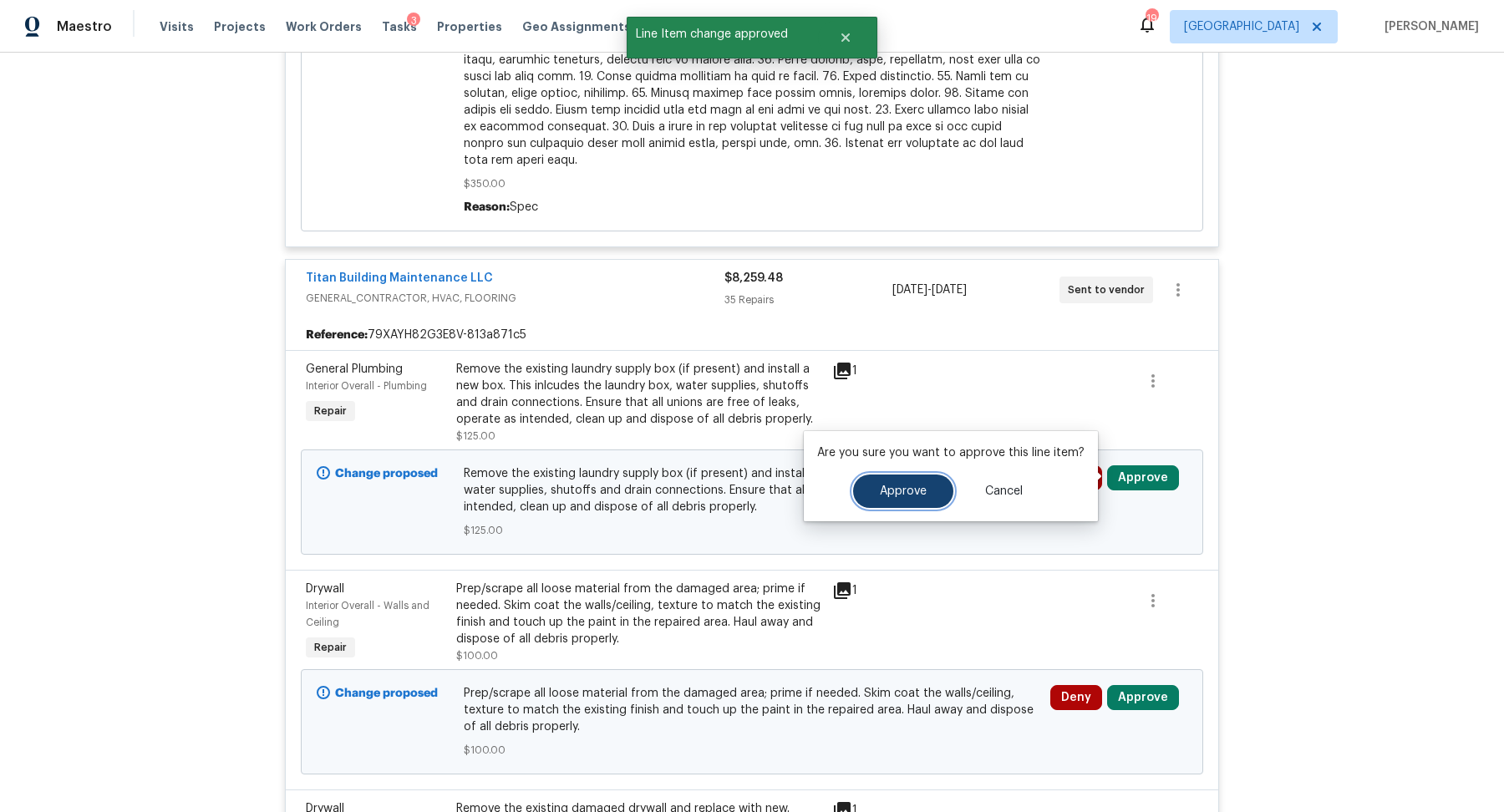
click at [882, 492] on span "Approve" at bounding box center [903, 491] width 47 height 12
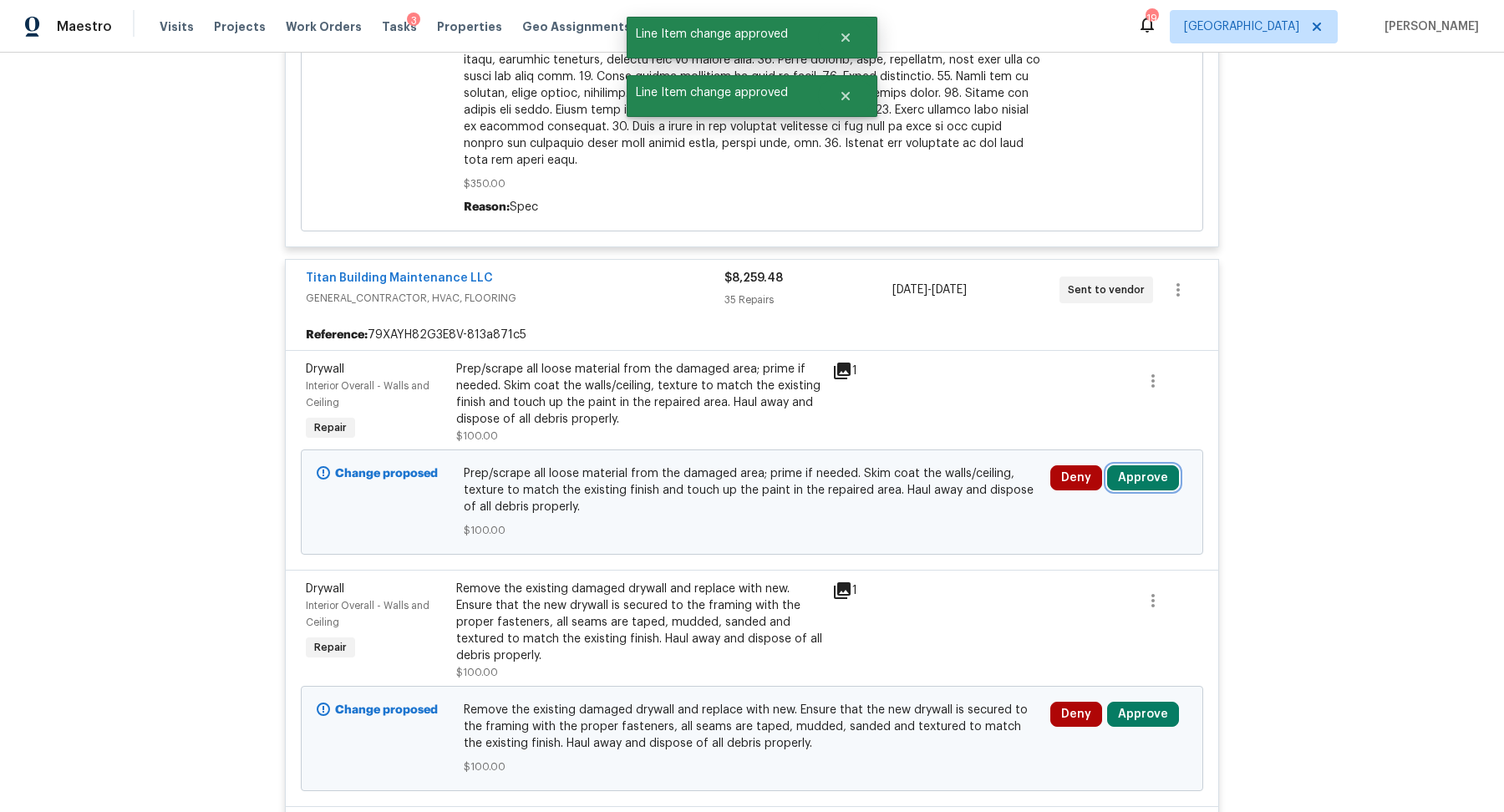
click at [1145, 472] on button "Approve" at bounding box center [1143, 477] width 72 height 25
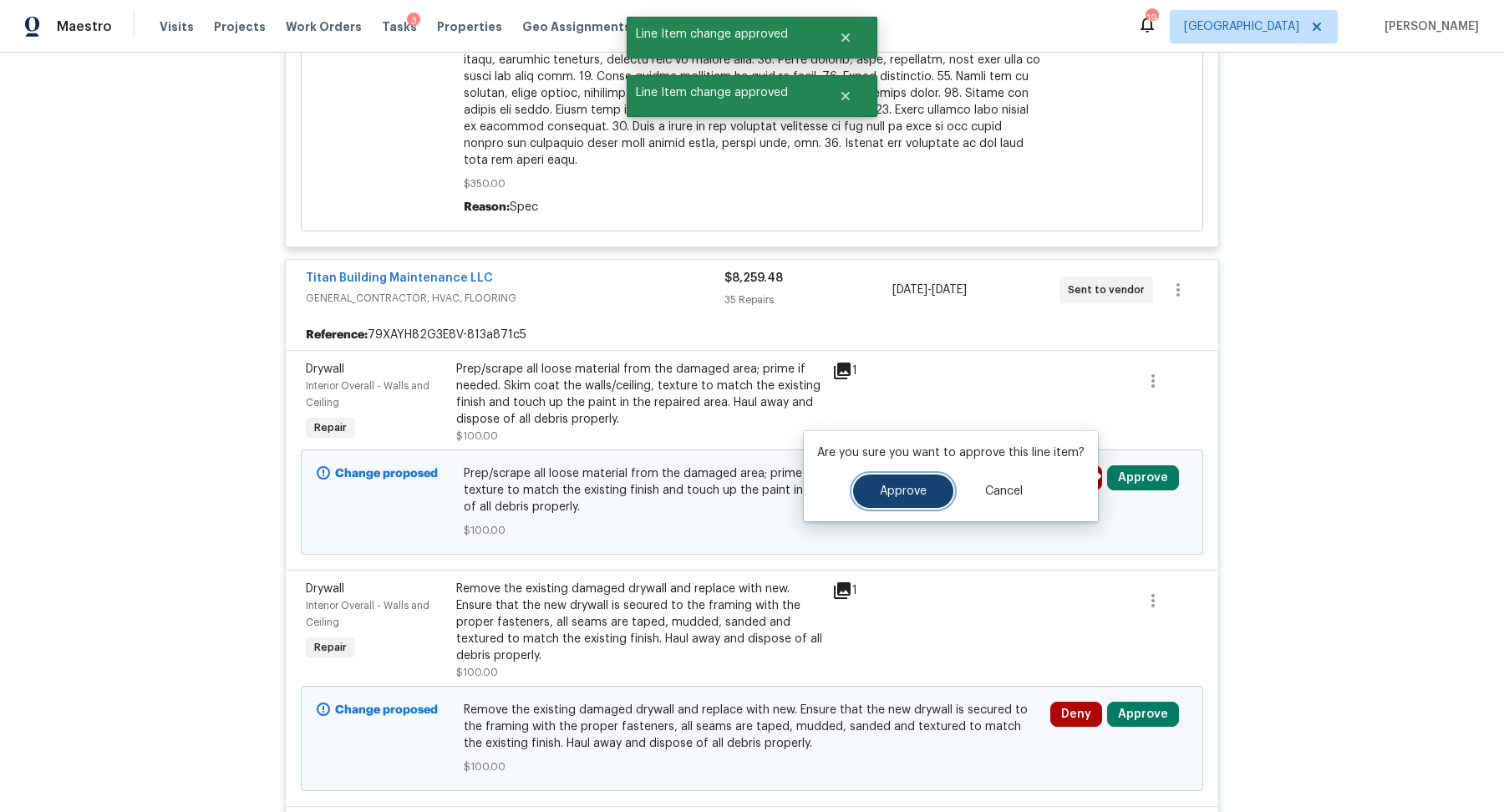
click at [875, 491] on button "Approve" at bounding box center [903, 491] width 100 height 33
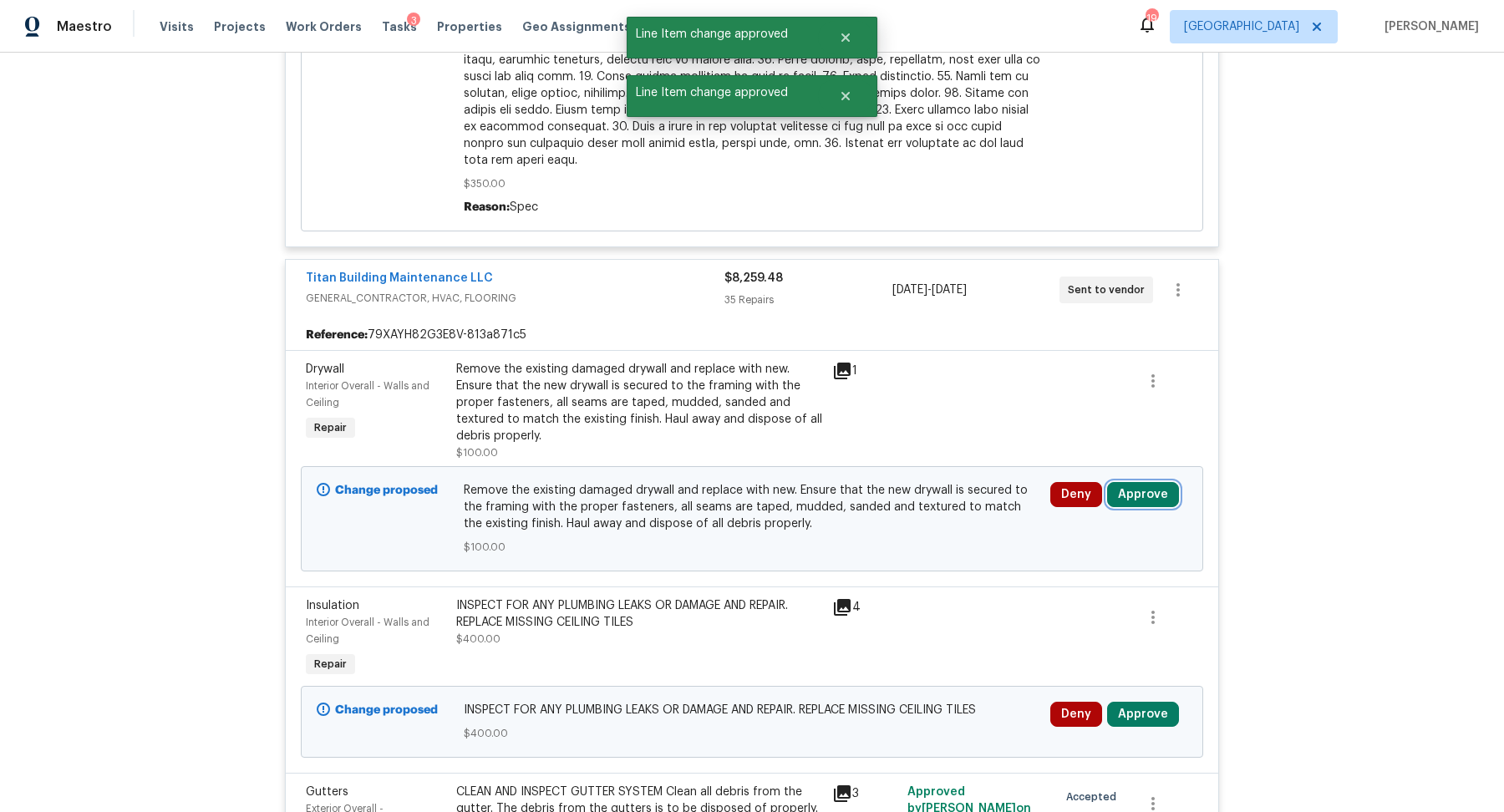
click at [1139, 486] on button "Approve" at bounding box center [1143, 494] width 72 height 25
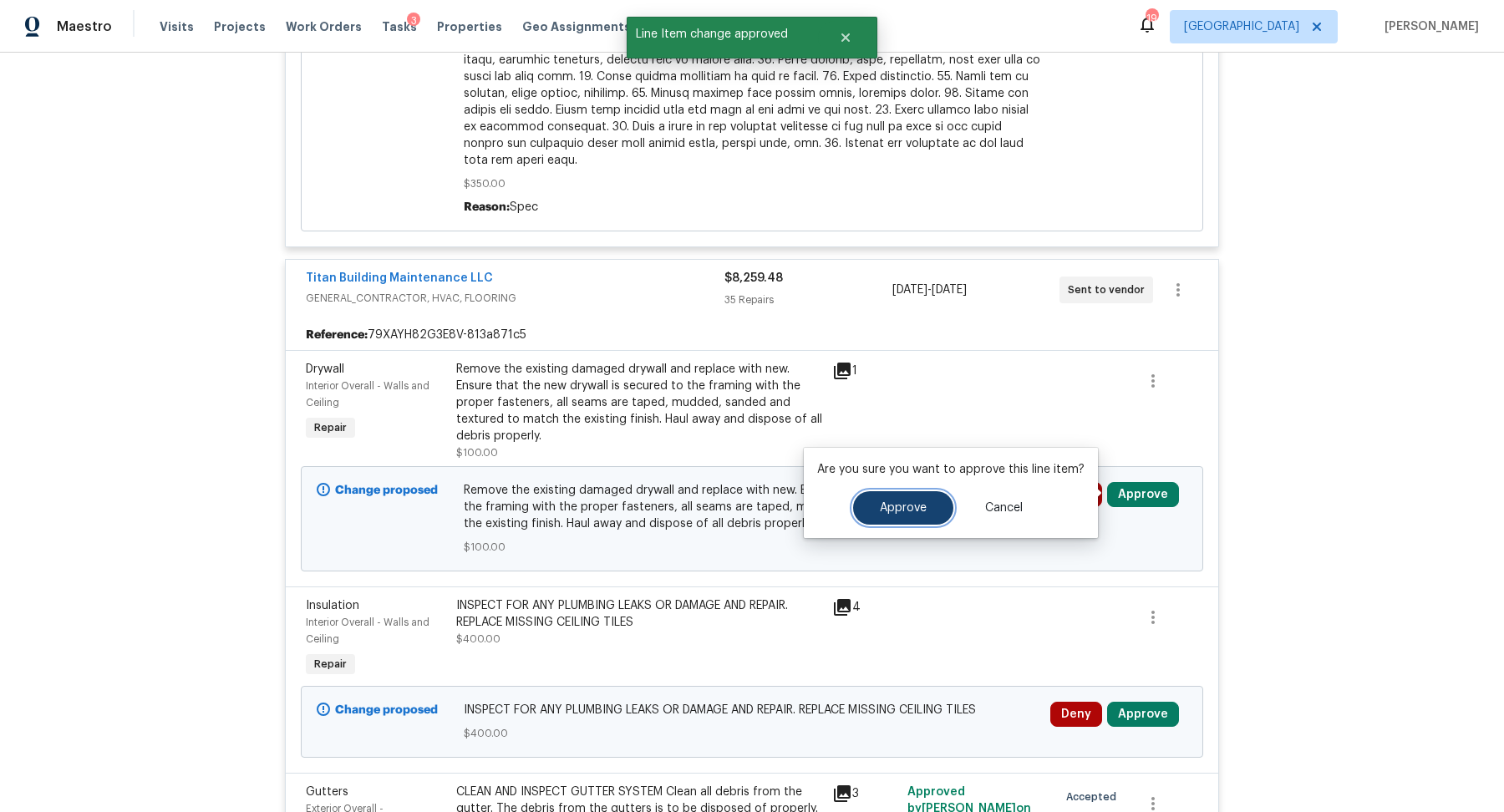
click at [905, 515] on button "Approve" at bounding box center [903, 508] width 100 height 33
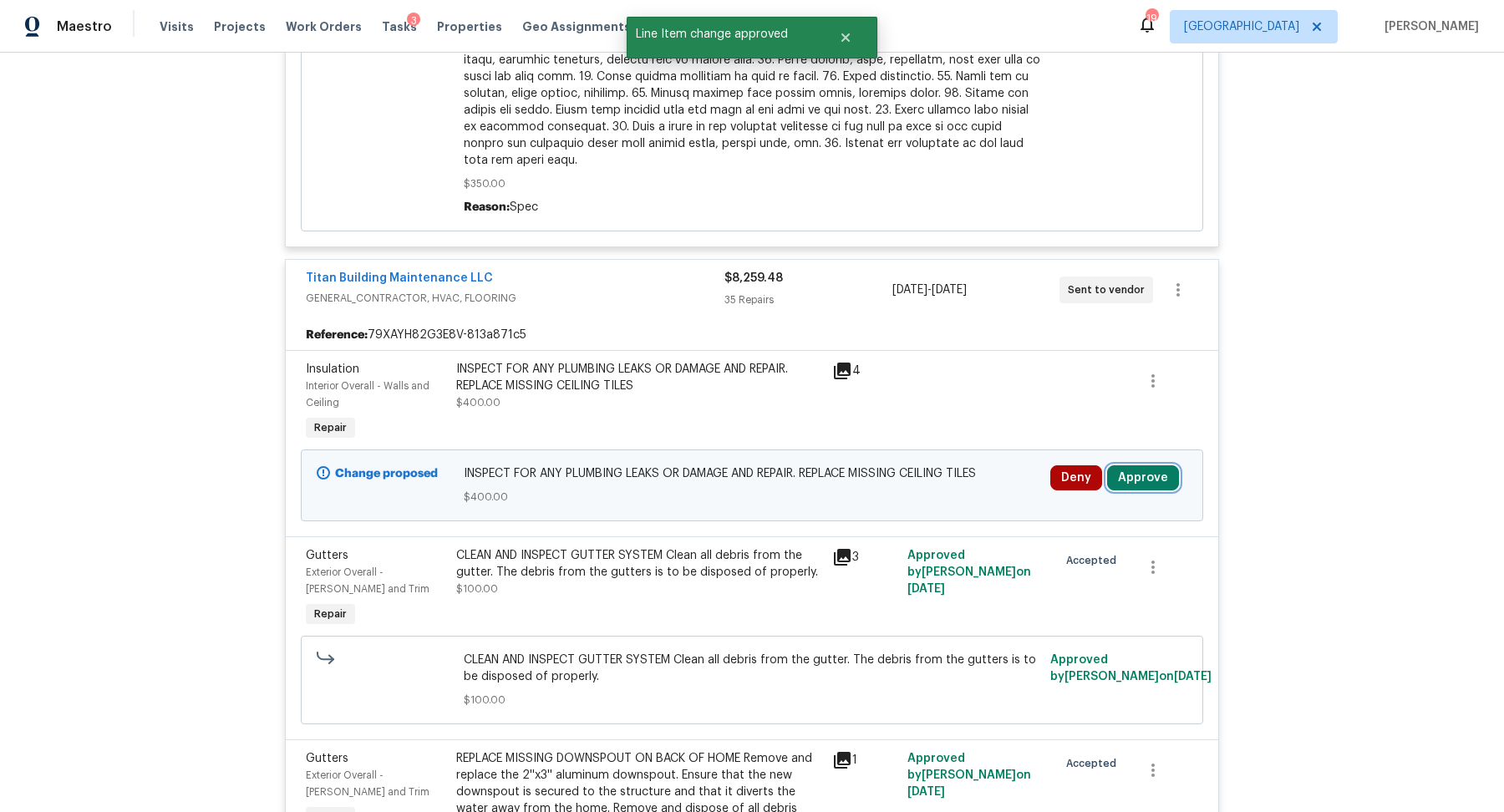
click at [1144, 471] on button "Approve" at bounding box center [1143, 477] width 72 height 25
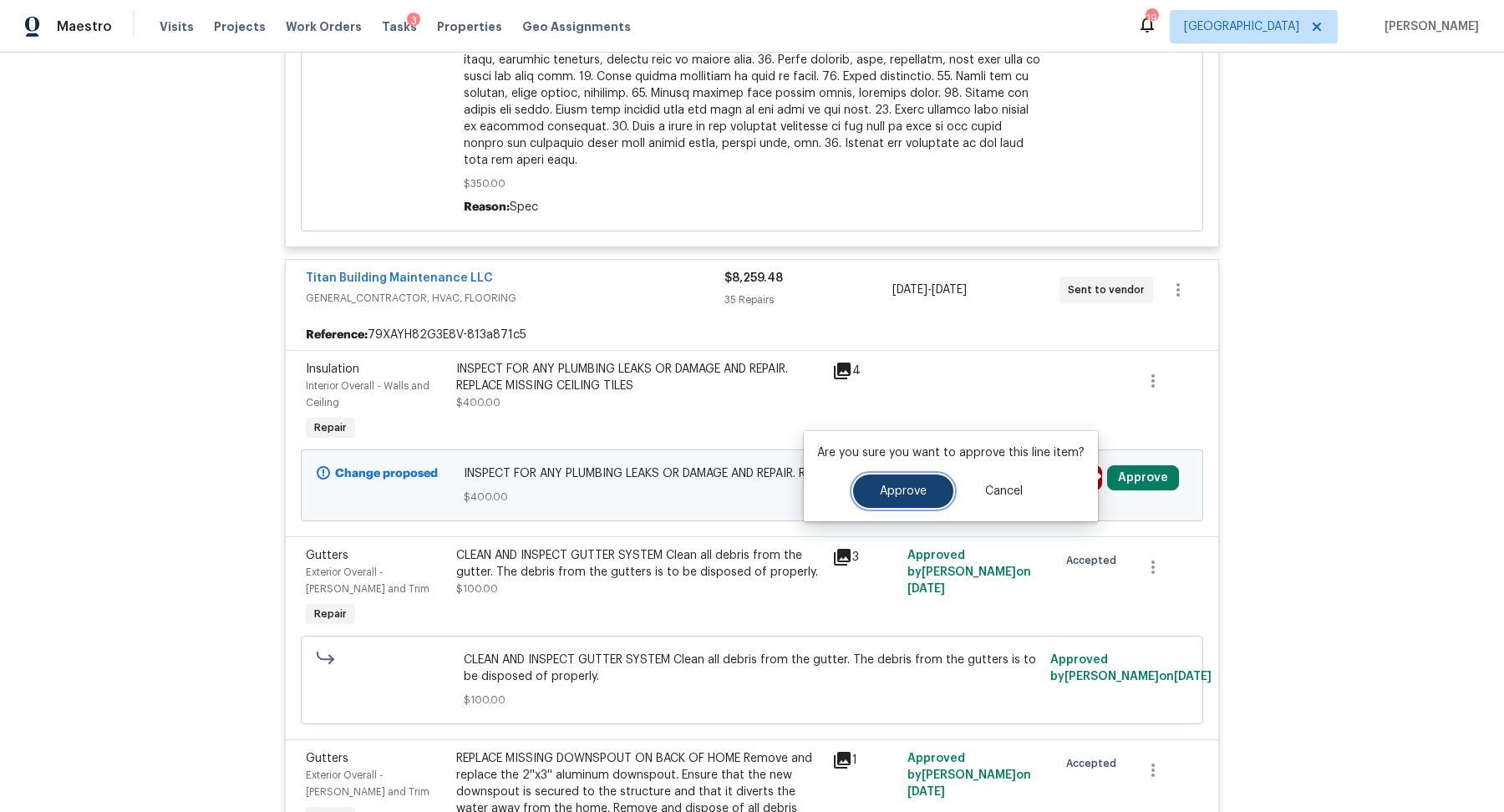
click at [931, 492] on button "Approve" at bounding box center [903, 491] width 100 height 33
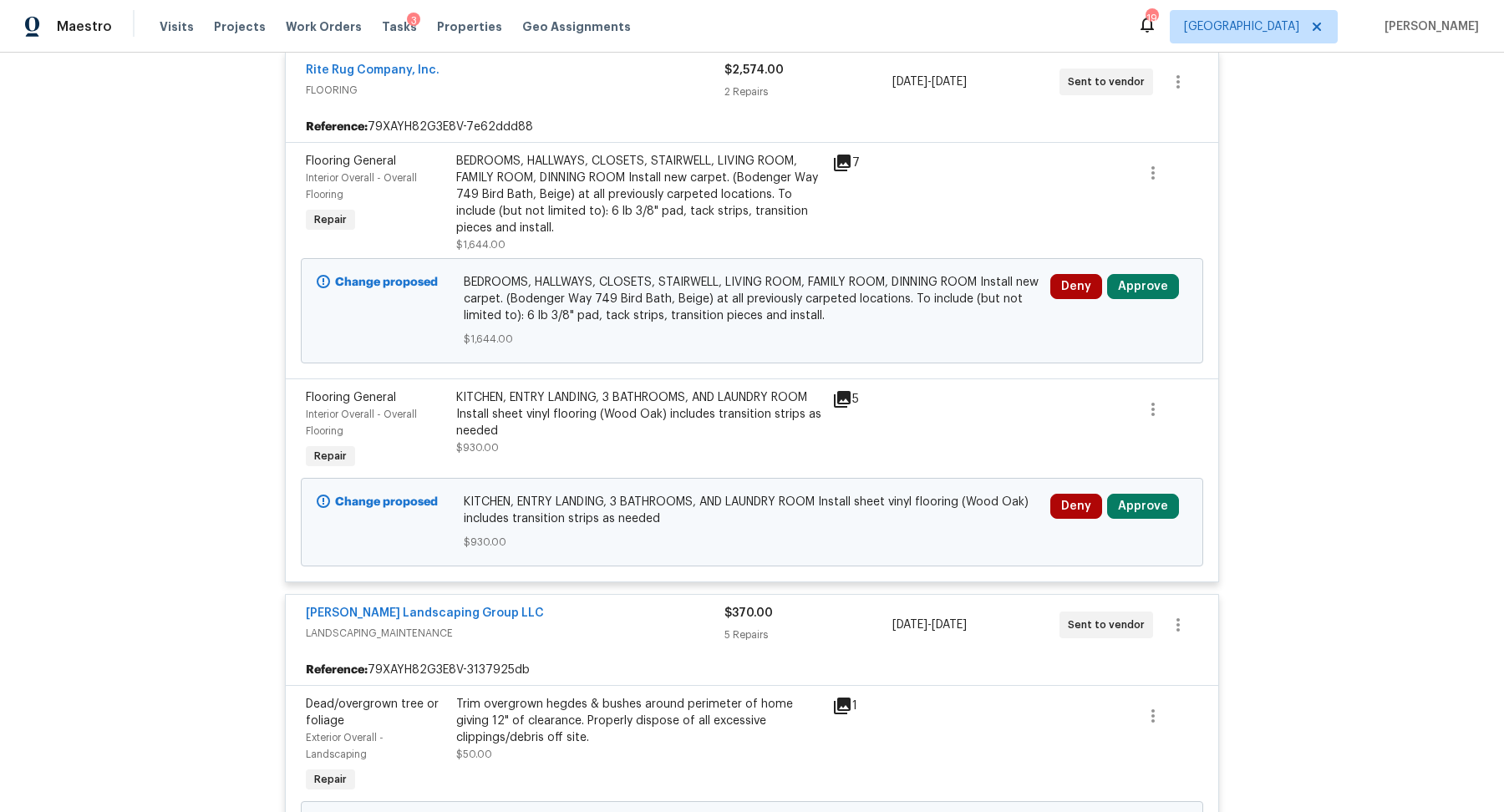
scroll to position [9481, 0]
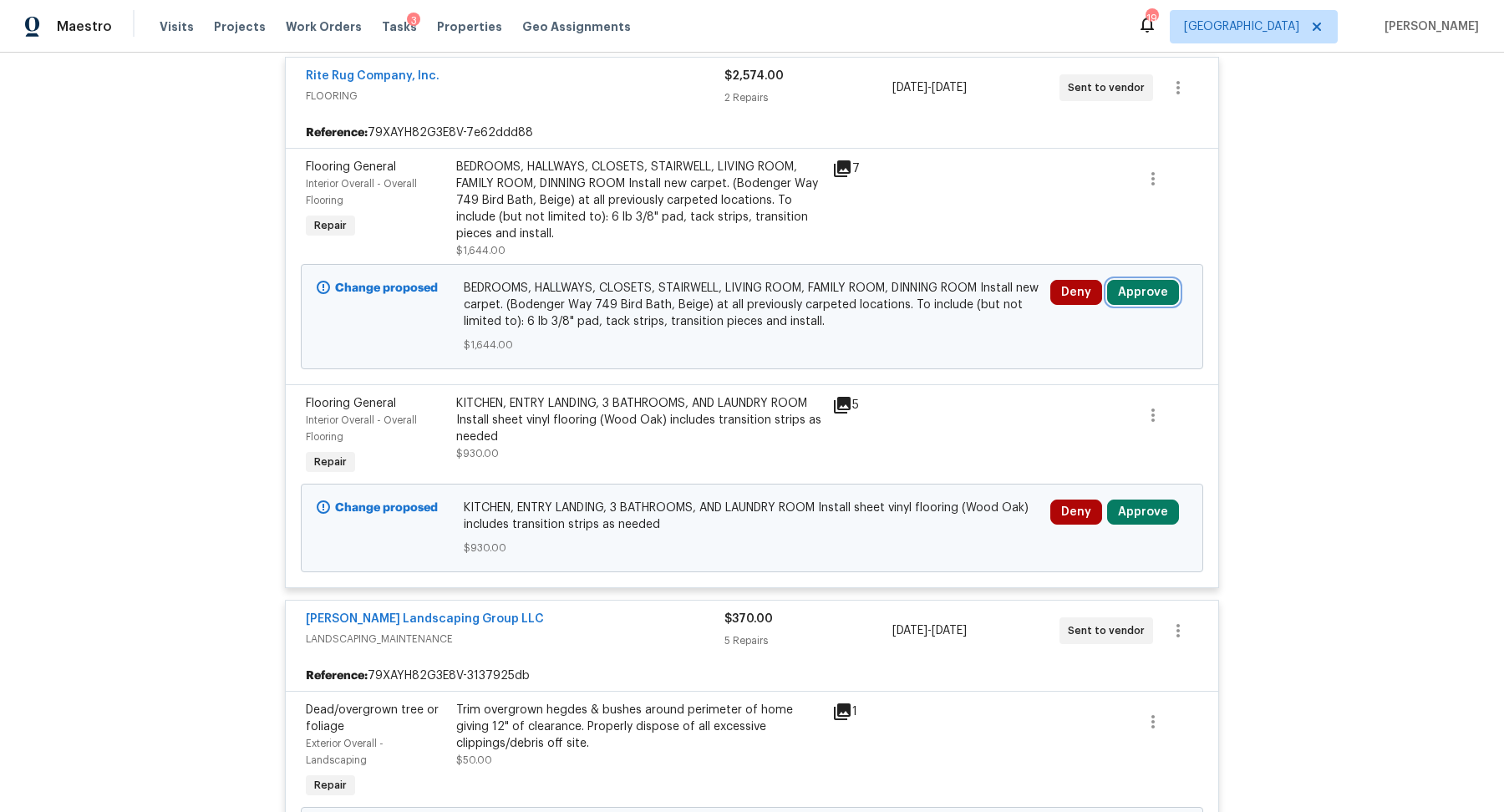
click at [1139, 279] on button "Approve" at bounding box center [1143, 292] width 72 height 25
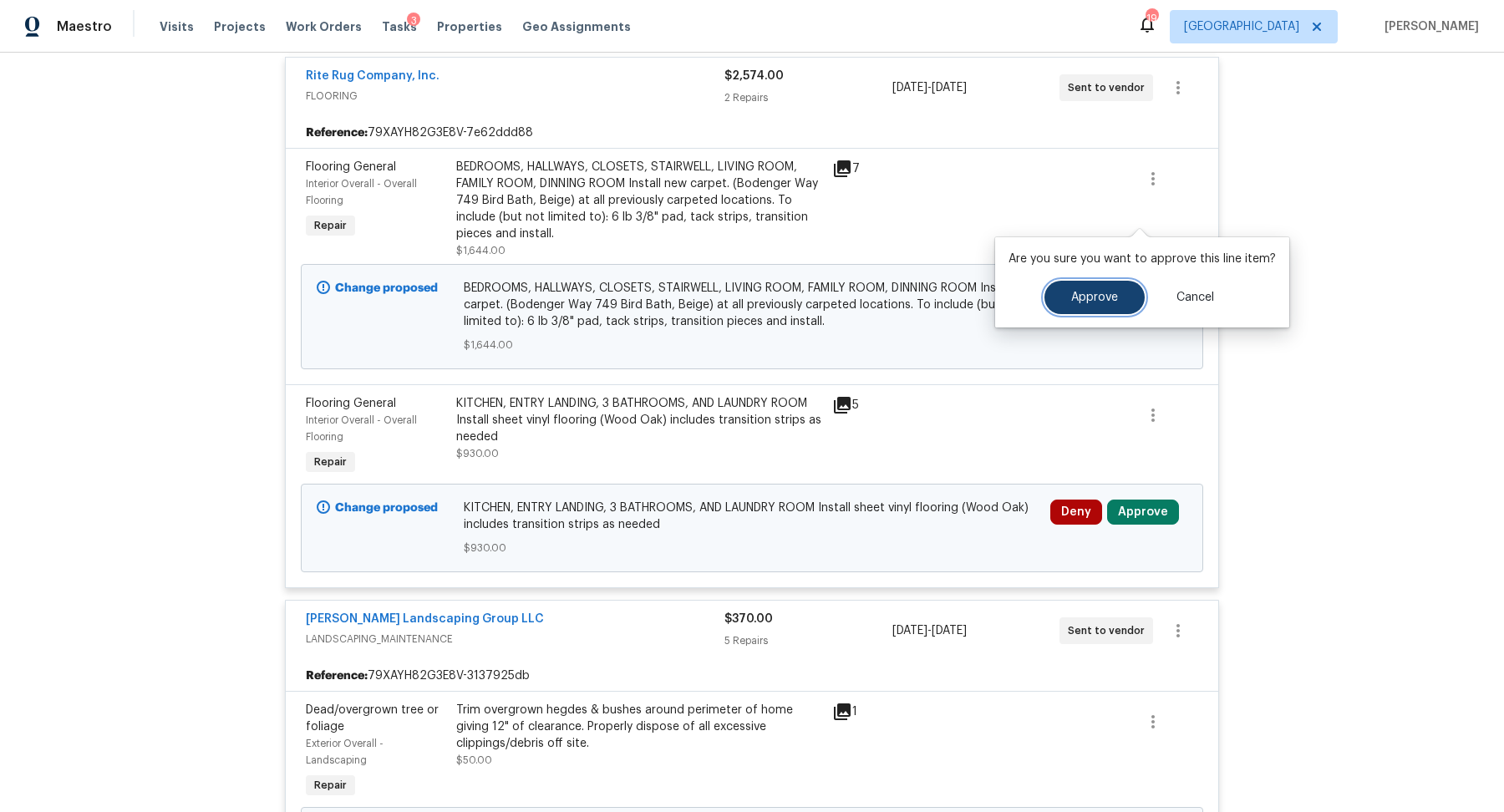
click at [1107, 284] on button "Approve" at bounding box center [1094, 297] width 100 height 33
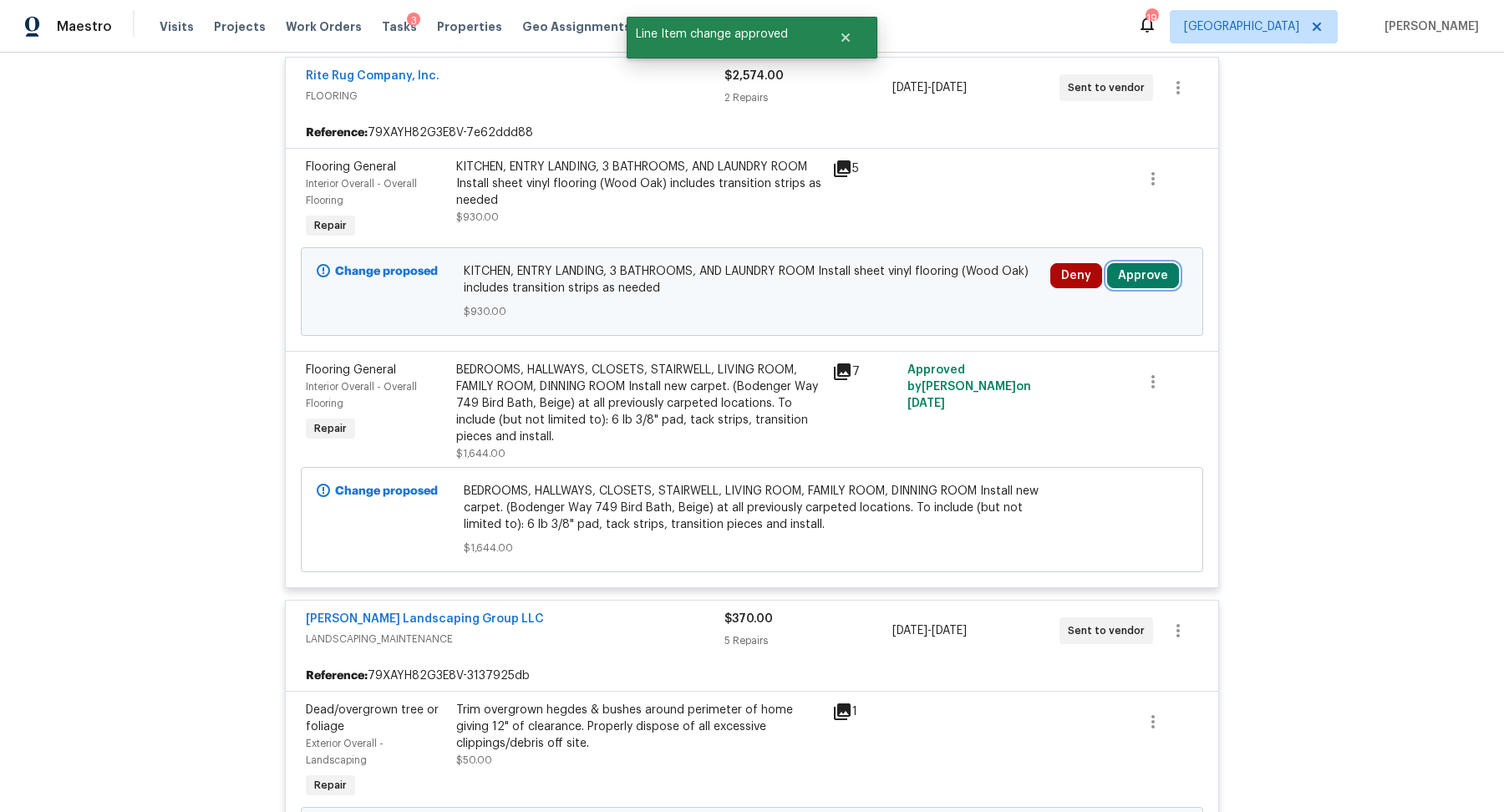
click at [1138, 263] on button "Approve" at bounding box center [1143, 275] width 72 height 25
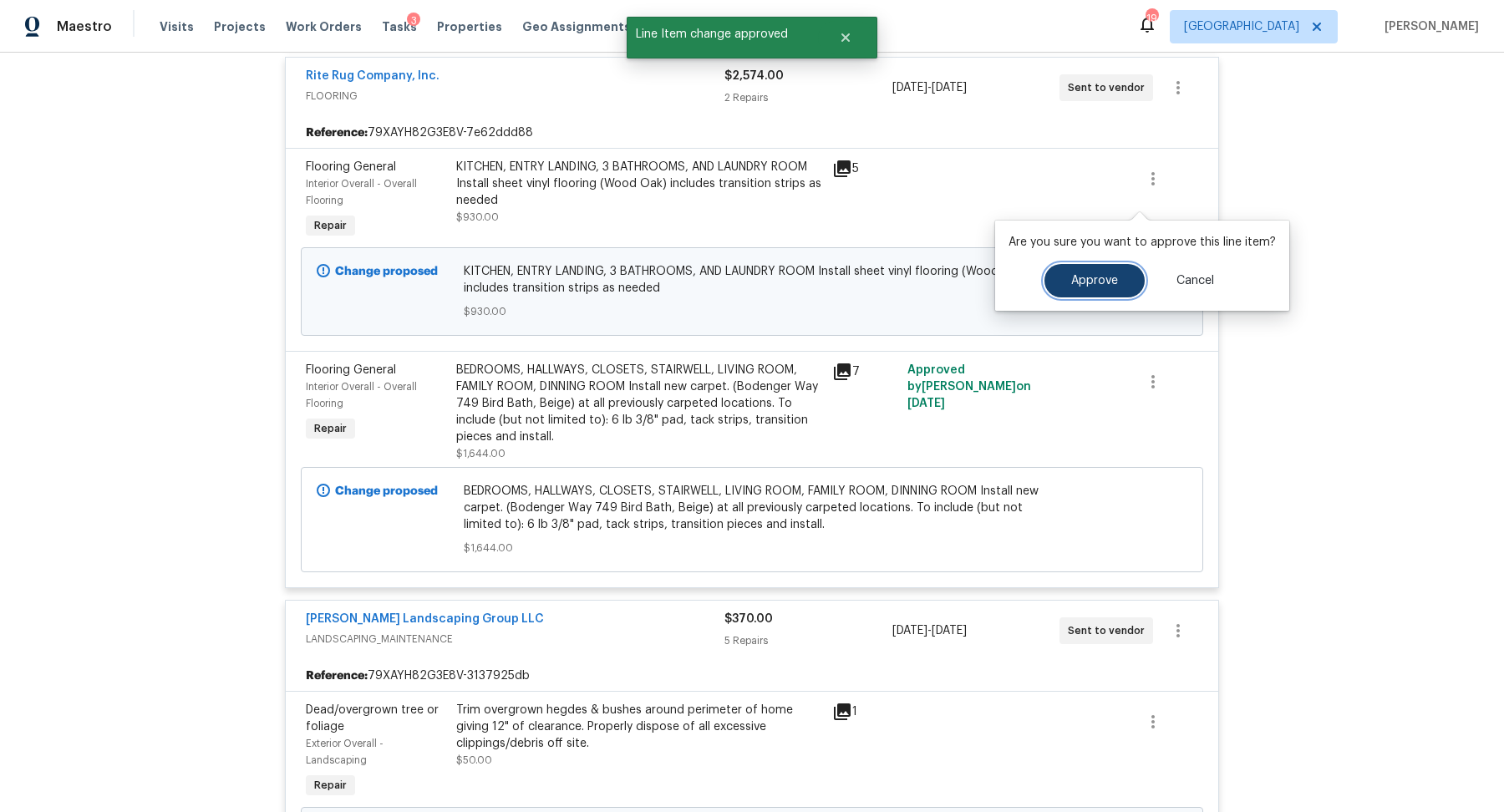
click at [1078, 272] on button "Approve" at bounding box center [1094, 280] width 100 height 33
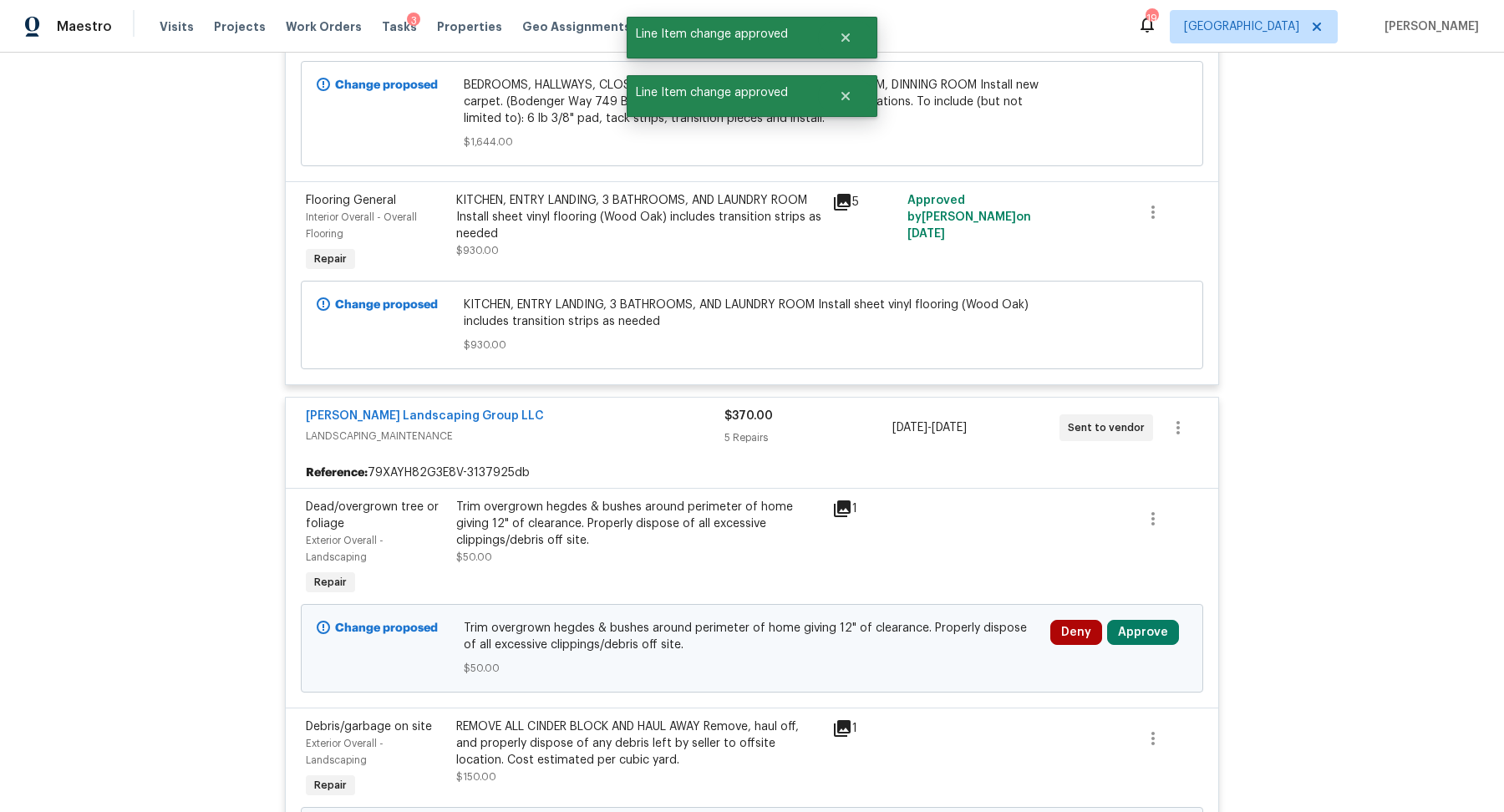
scroll to position [9697, 0]
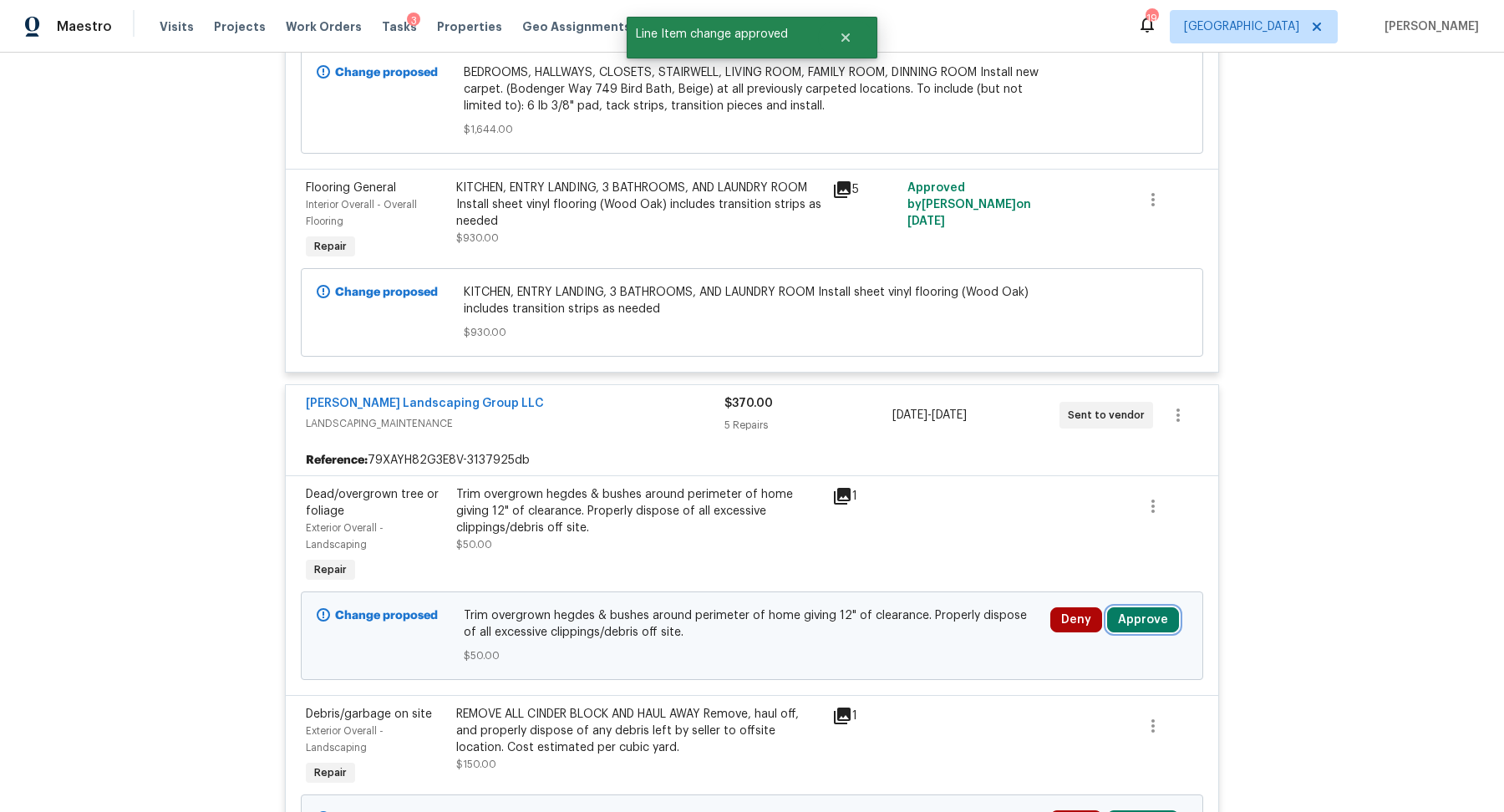
click at [1150, 607] on button "Approve" at bounding box center [1143, 620] width 72 height 25
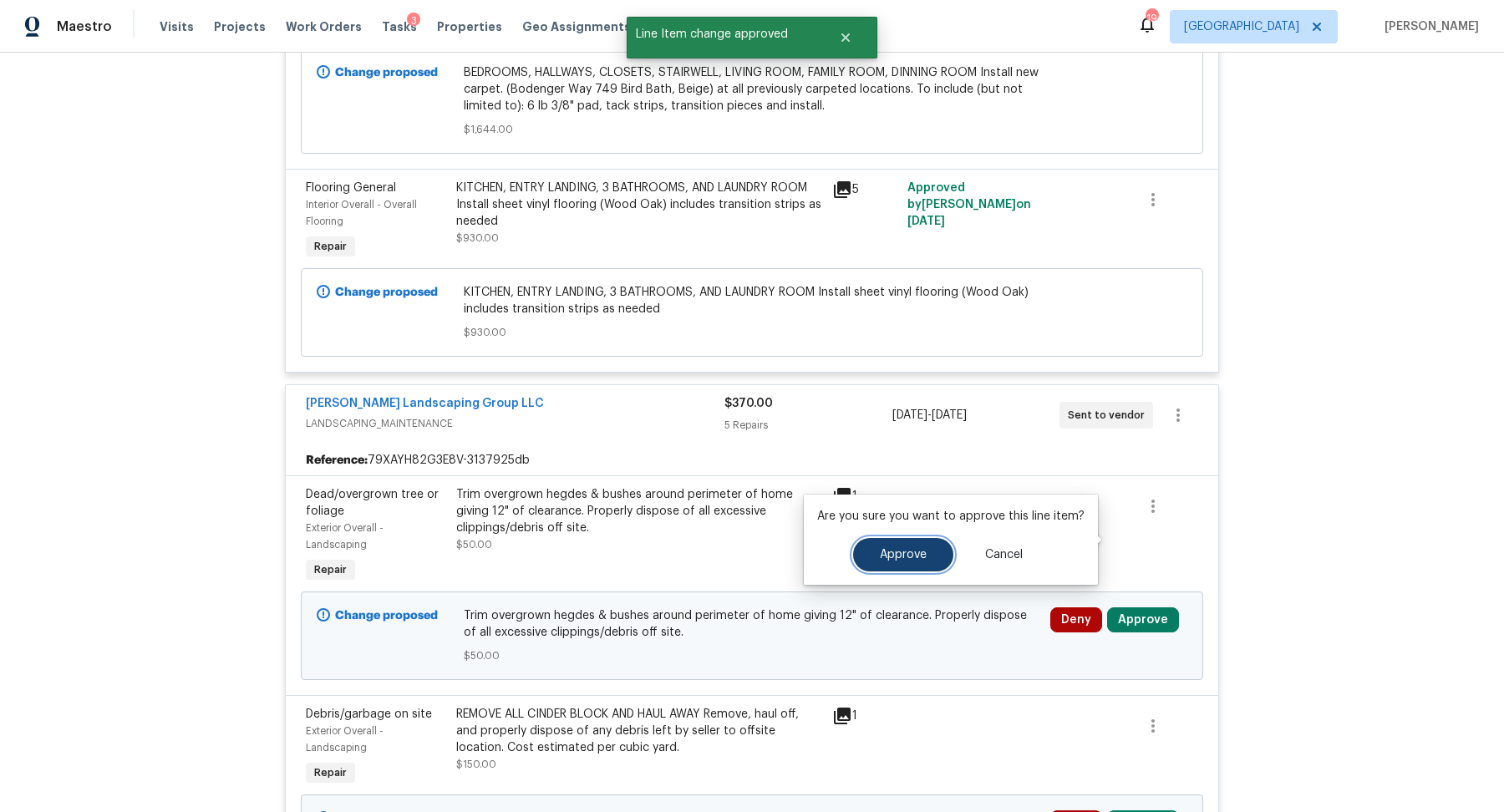
click at [899, 569] on button "Approve" at bounding box center [903, 555] width 100 height 33
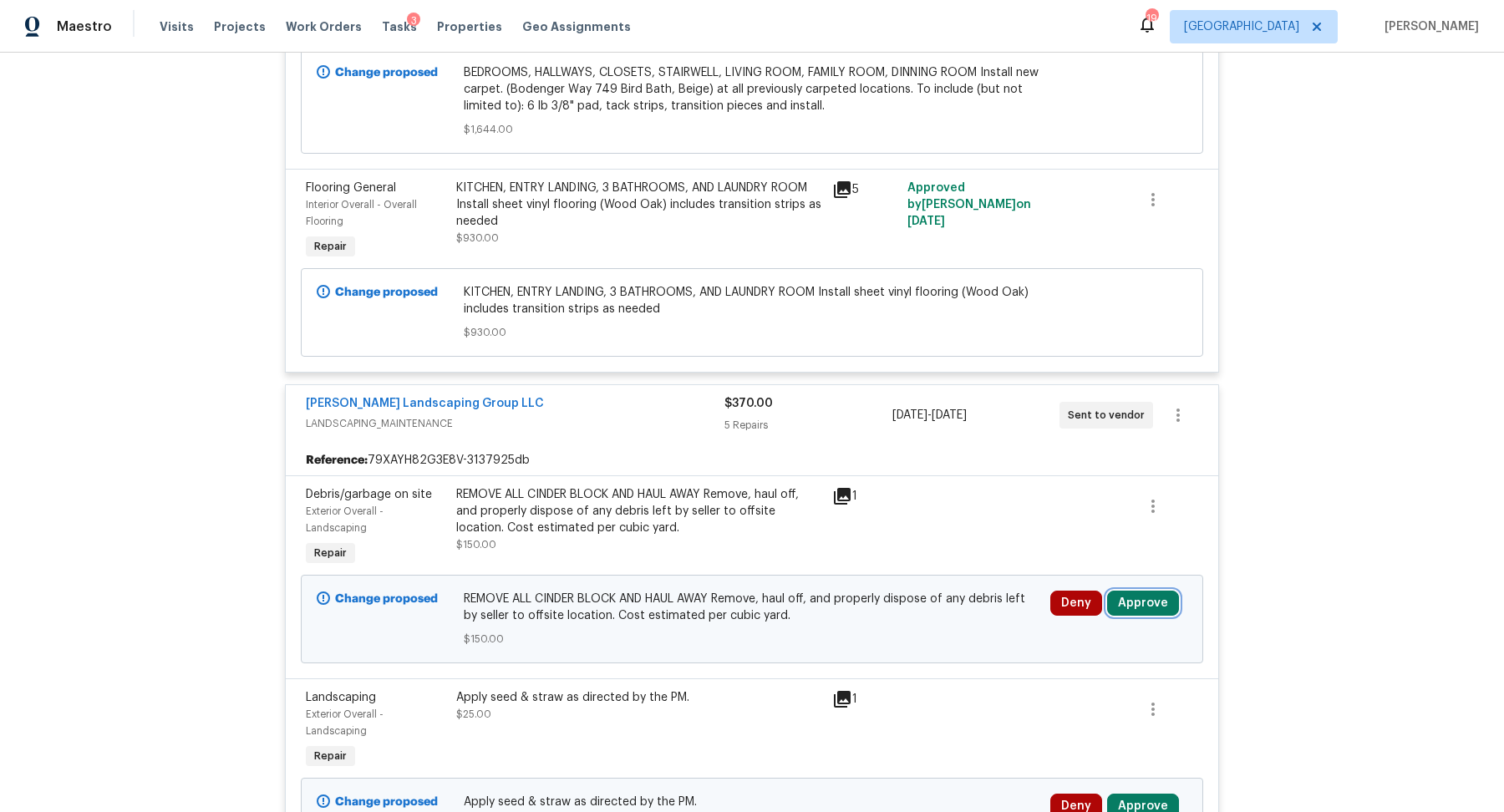
click at [1154, 591] on button "Approve" at bounding box center [1143, 603] width 72 height 25
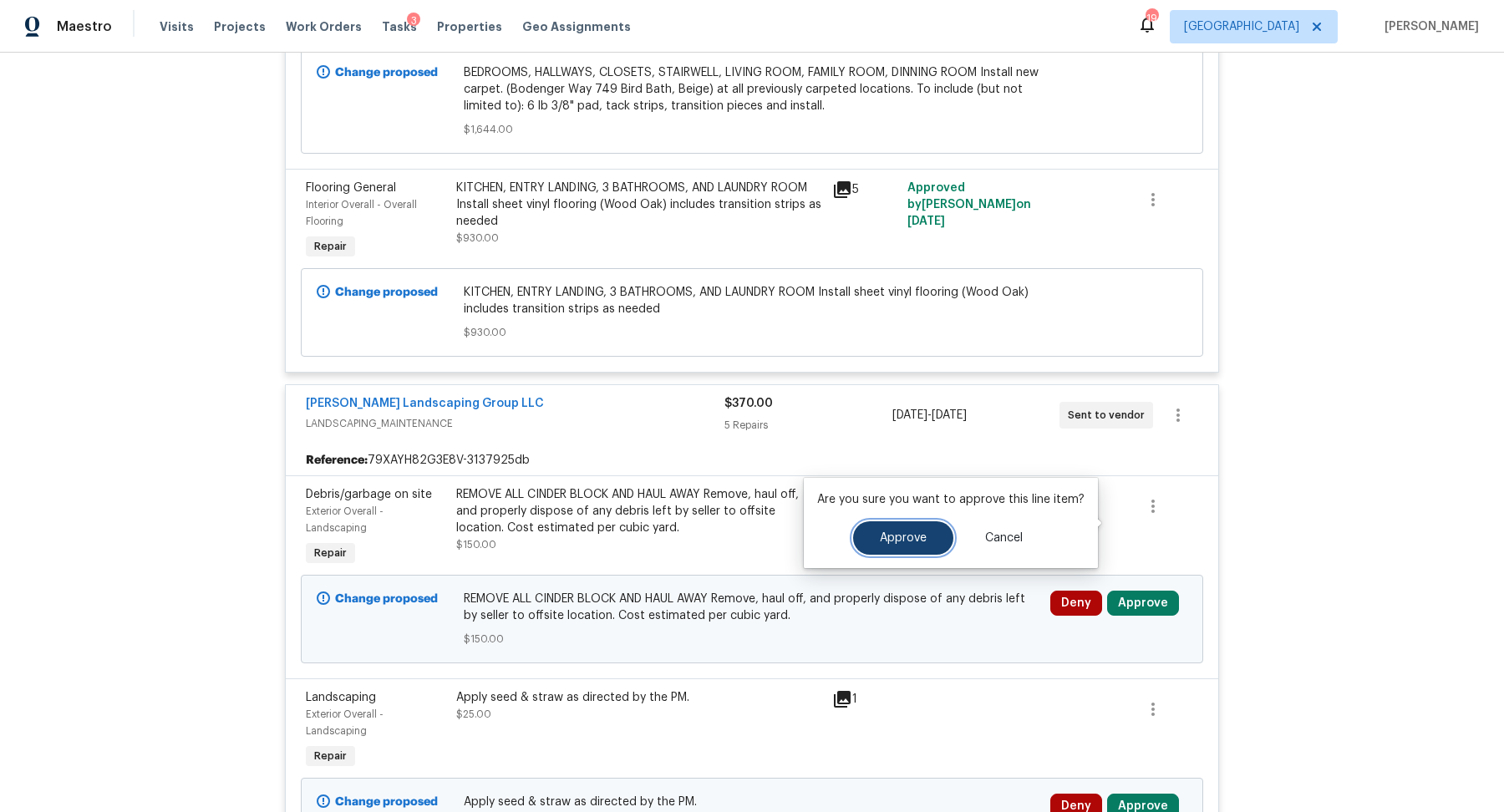
click at [903, 536] on span "Approve" at bounding box center [903, 538] width 47 height 12
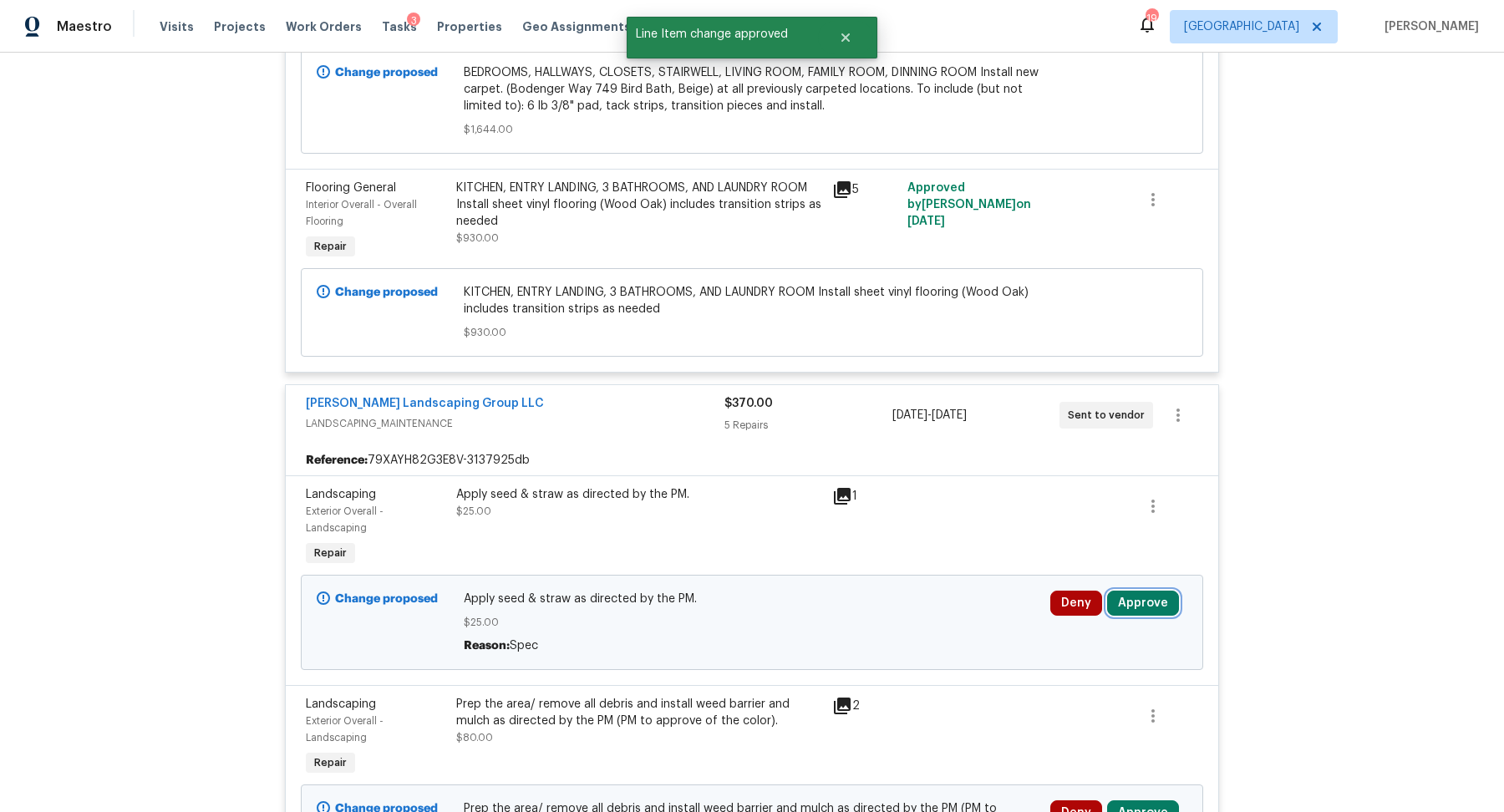
click at [1138, 591] on button "Approve" at bounding box center [1143, 603] width 72 height 25
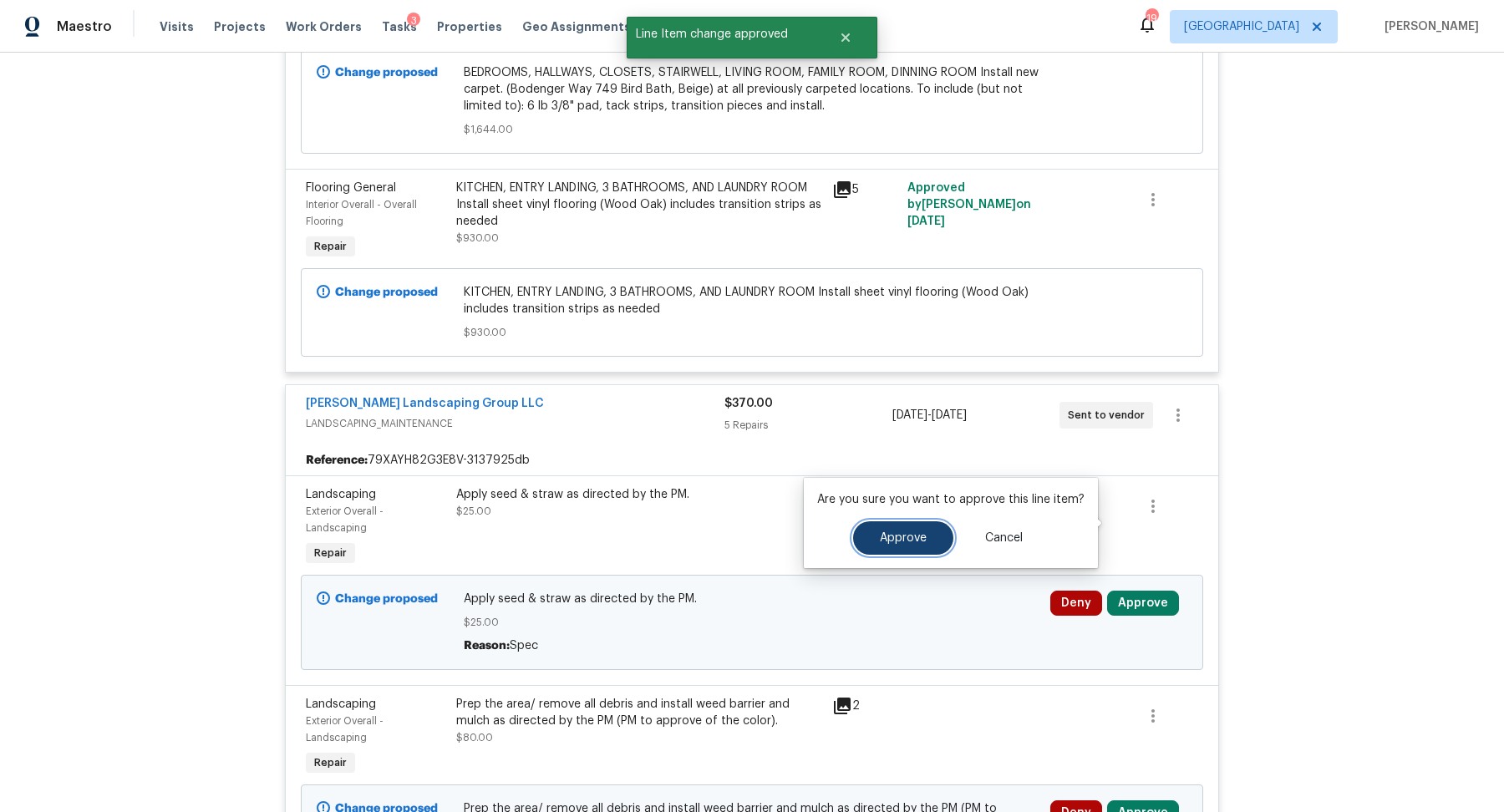
click at [880, 544] on span "Approve" at bounding box center [903, 538] width 47 height 12
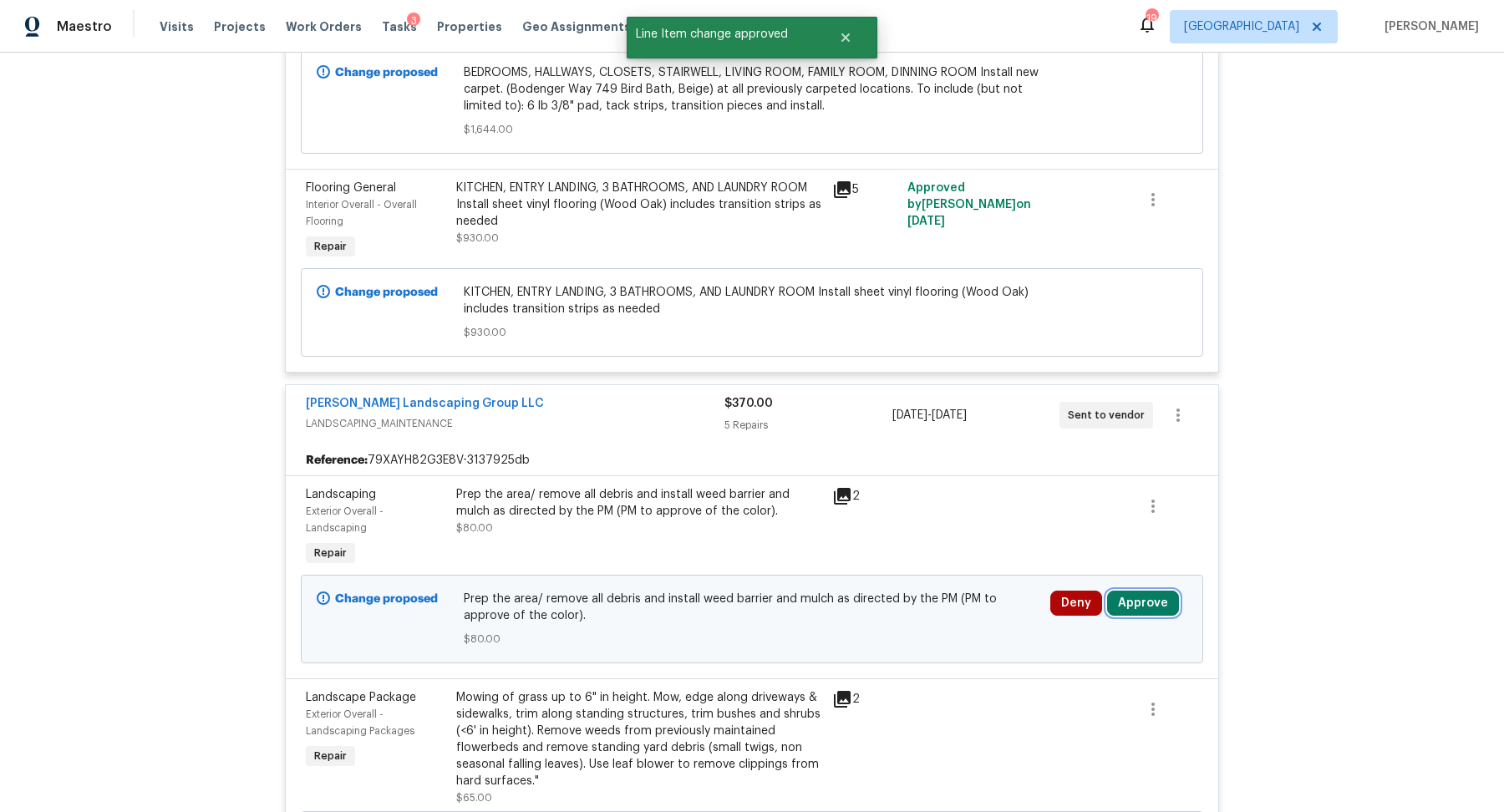
click at [1123, 591] on button "Approve" at bounding box center [1143, 603] width 72 height 25
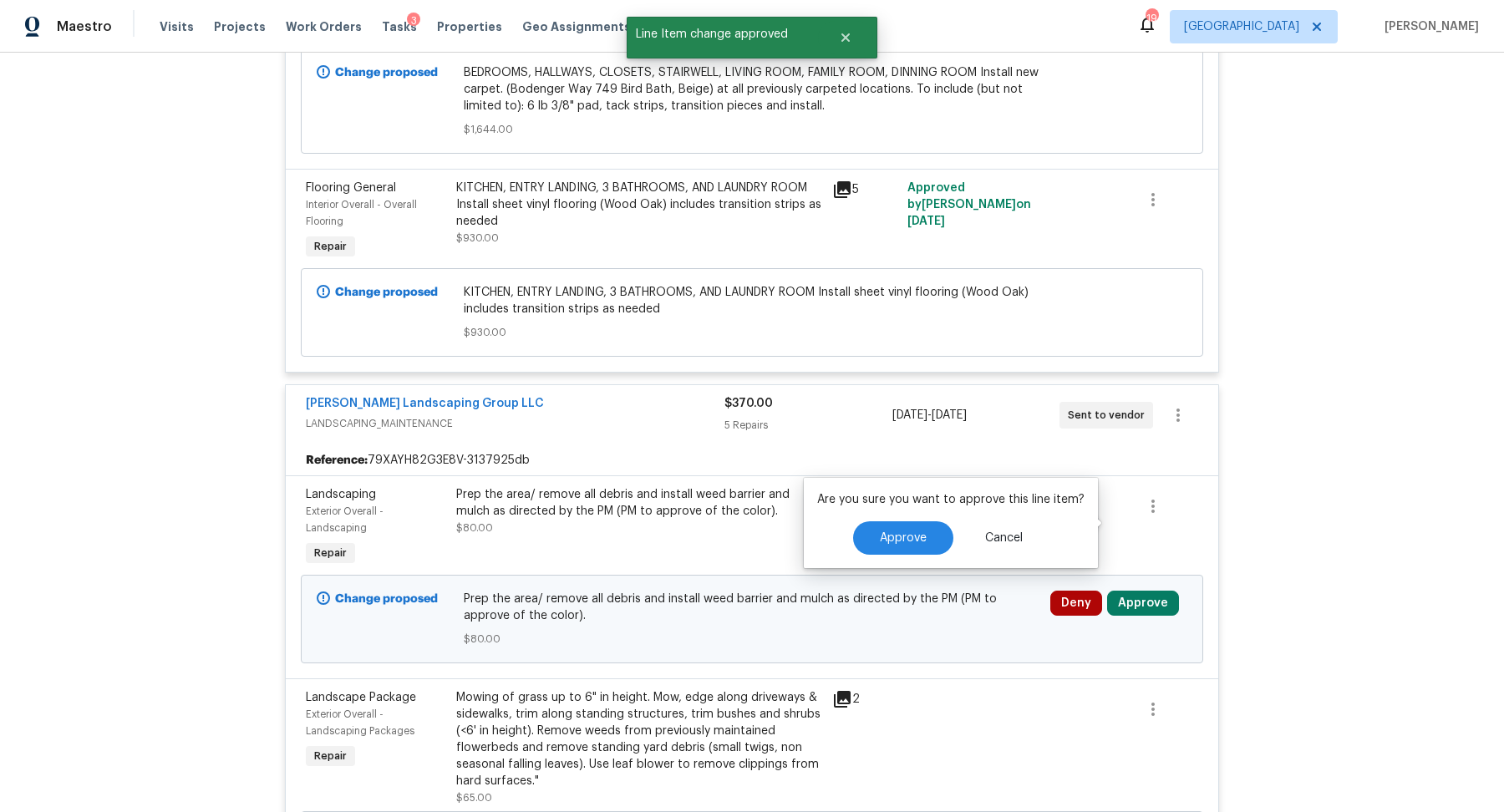
click at [880, 519] on div "Are you sure you want to approve this line item? Approve Cancel" at bounding box center [950, 523] width 294 height 91
click at [882, 537] on span "Approve" at bounding box center [903, 538] width 47 height 12
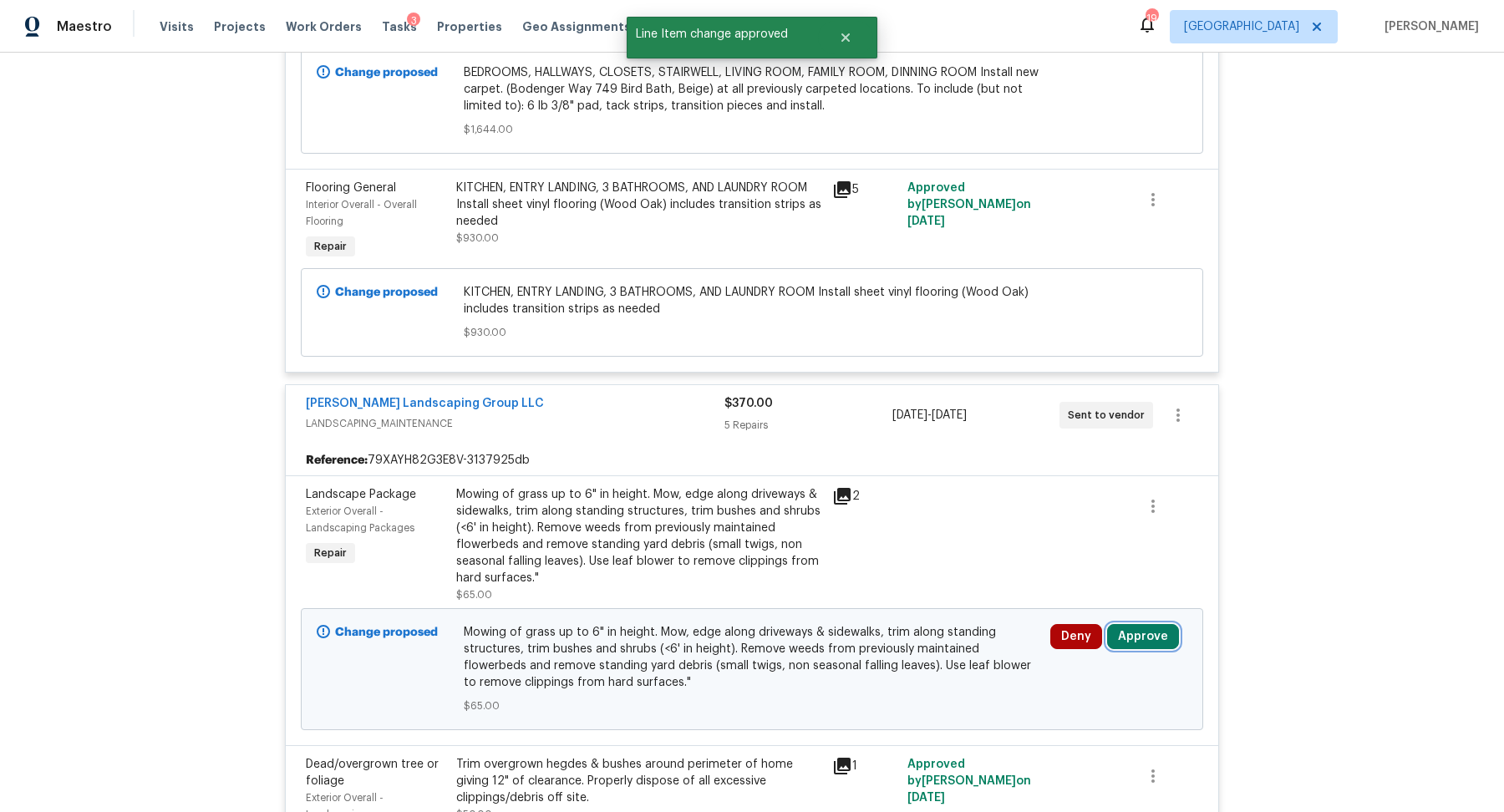
click at [1124, 624] on button "Approve" at bounding box center [1143, 636] width 72 height 25
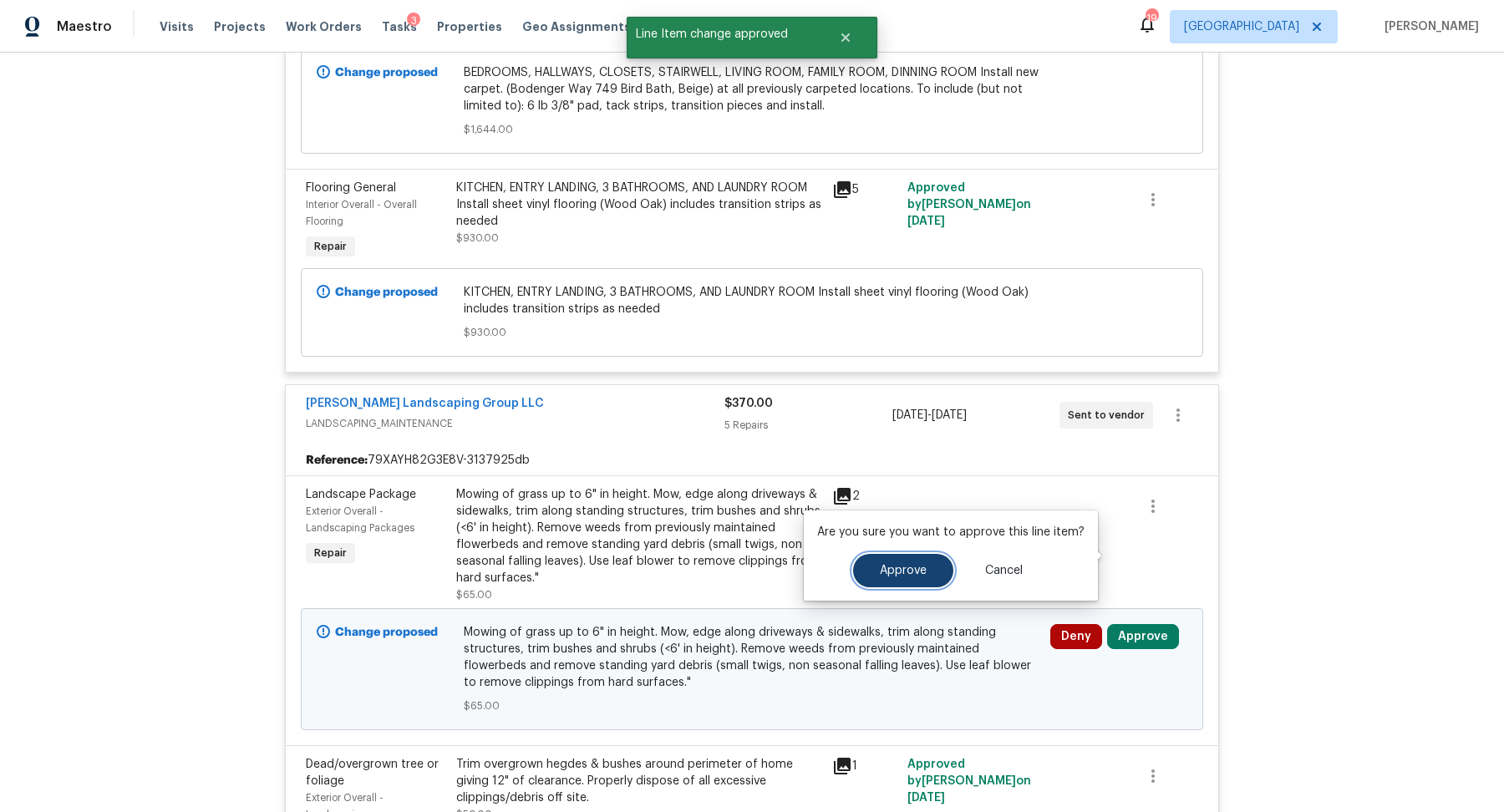
click at [886, 561] on button "Approve" at bounding box center [903, 570] width 100 height 33
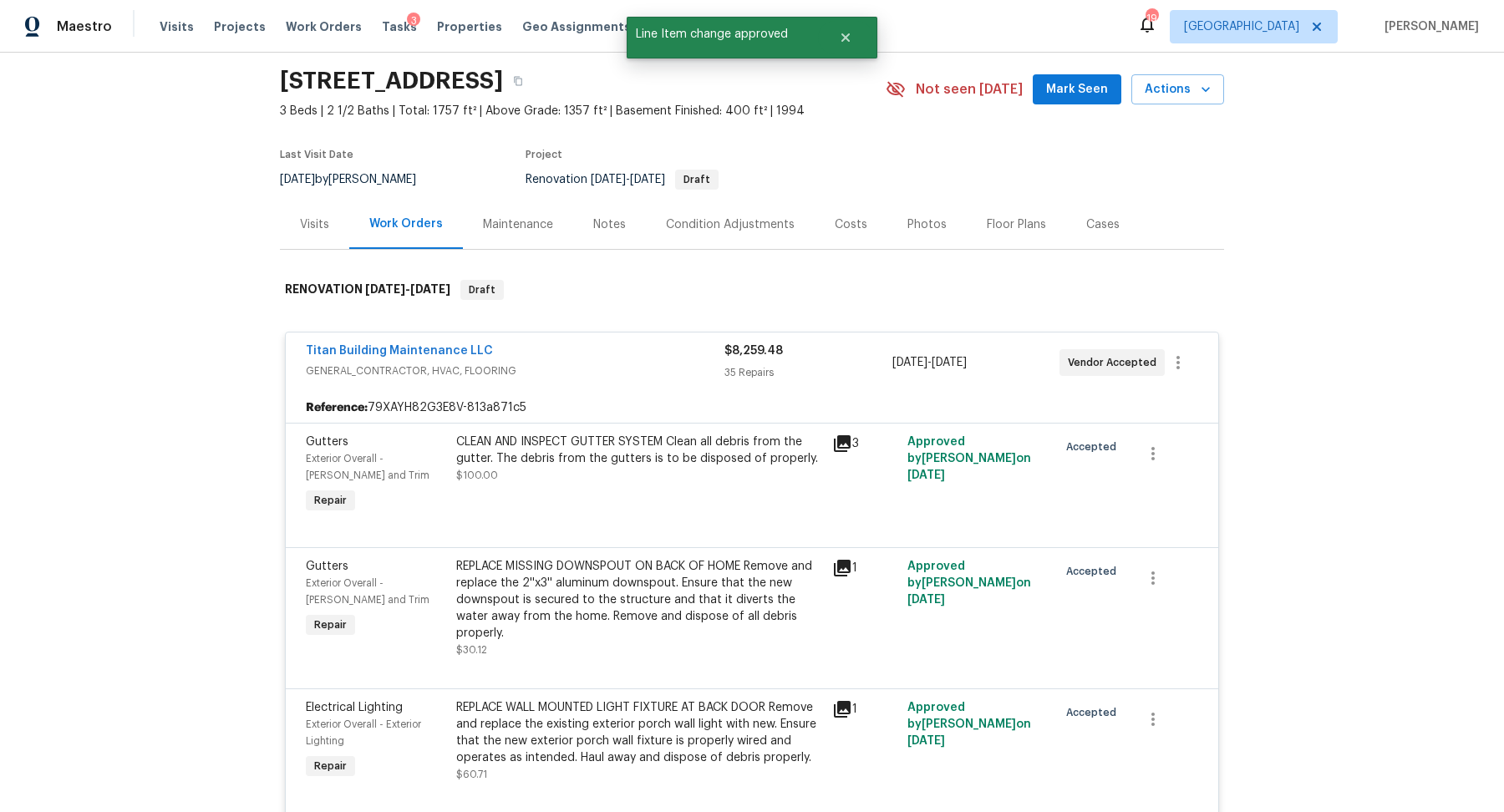
scroll to position [0, 0]
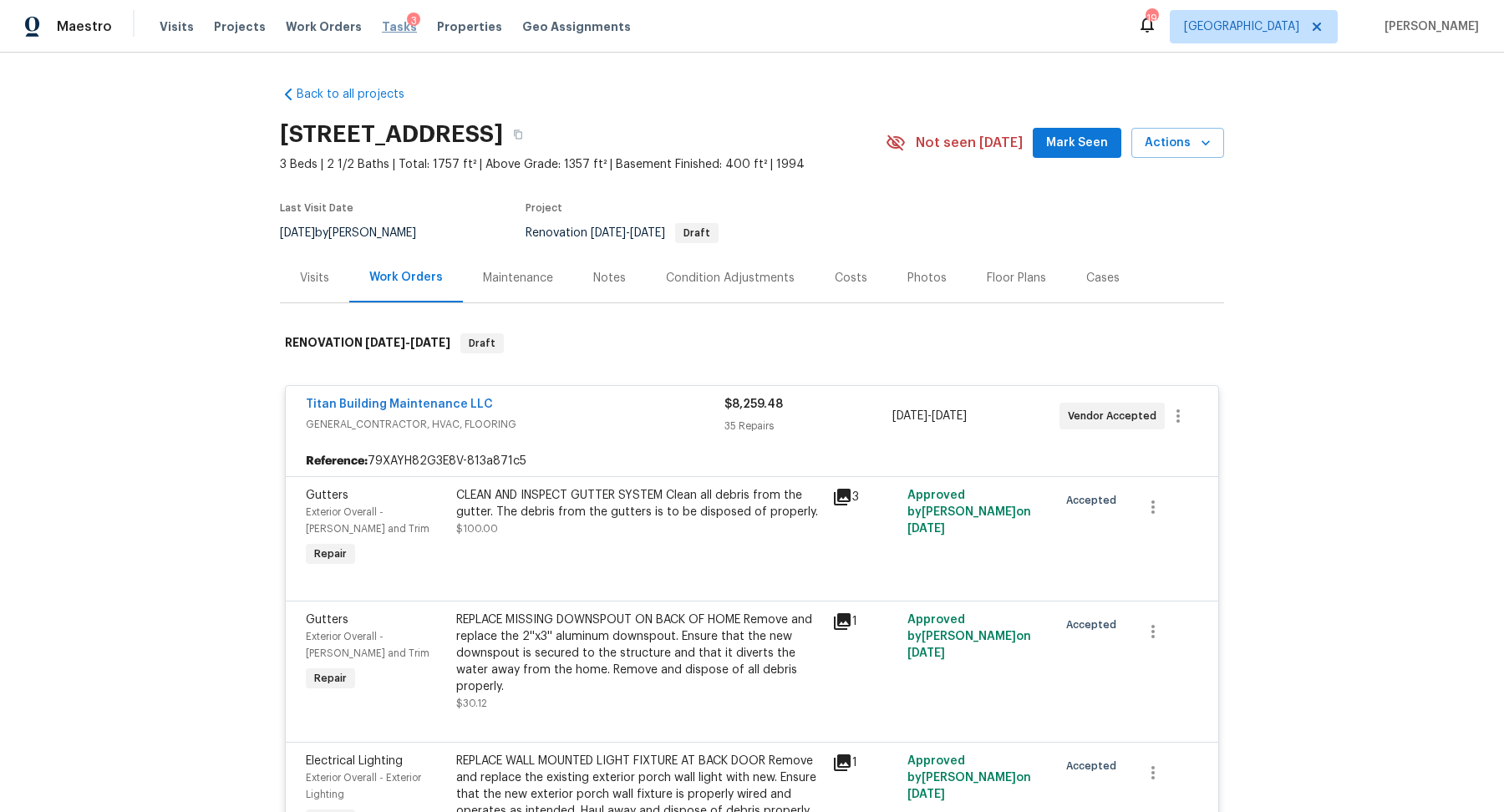
click at [385, 25] on span "Tasks" at bounding box center [399, 26] width 35 height 11
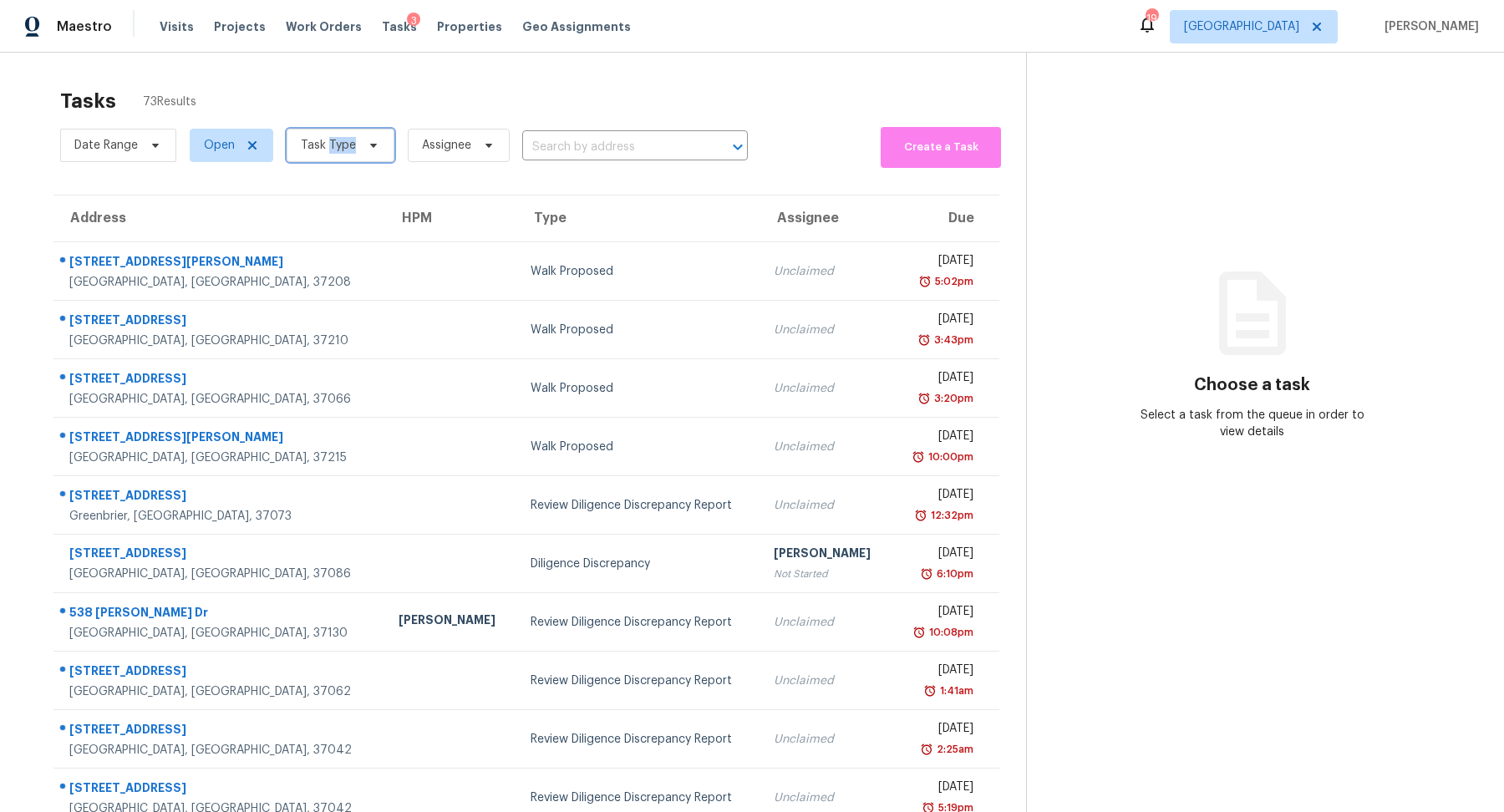
click at [324, 151] on span "Task Type" at bounding box center [328, 145] width 55 height 17
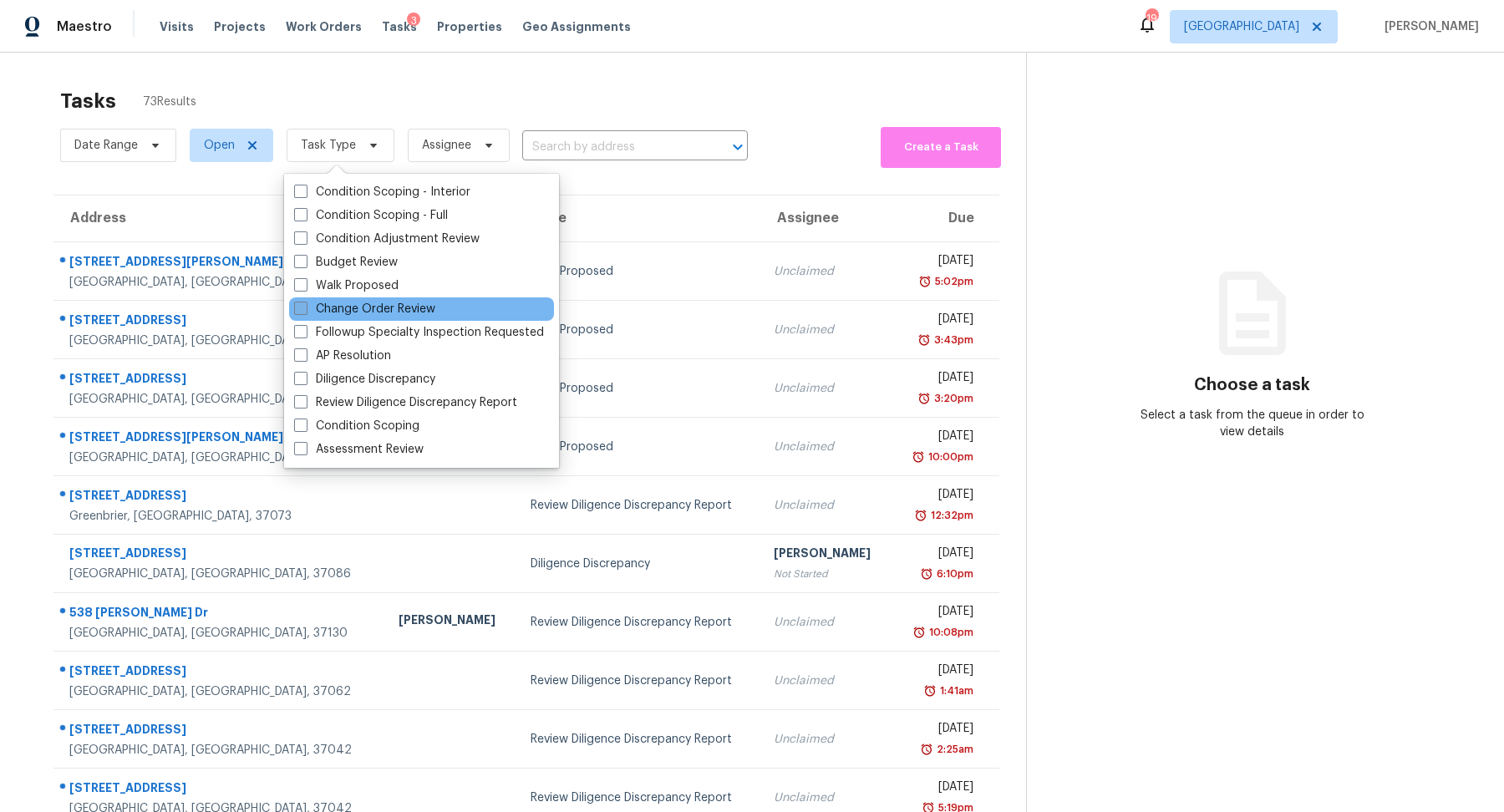
click at [352, 310] on label "Change Order Review" at bounding box center [365, 308] width 142 height 17
click at [305, 310] on input "Change Order Review" at bounding box center [300, 306] width 11 height 11
checkbox input "true"
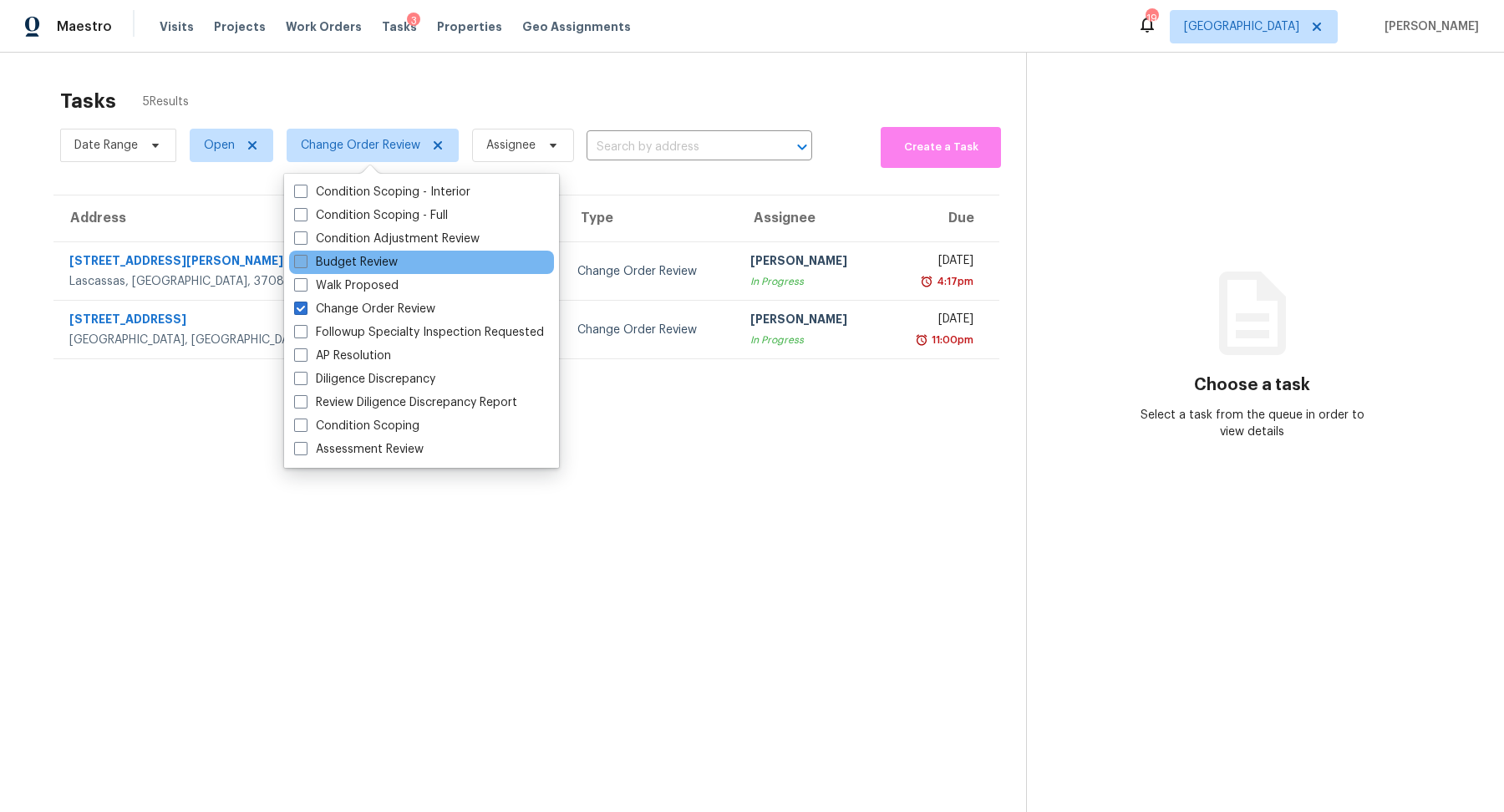
click at [365, 261] on label "Budget Review" at bounding box center [346, 262] width 104 height 17
click at [305, 261] on input "Budget Review" at bounding box center [300, 259] width 11 height 11
checkbox input "true"
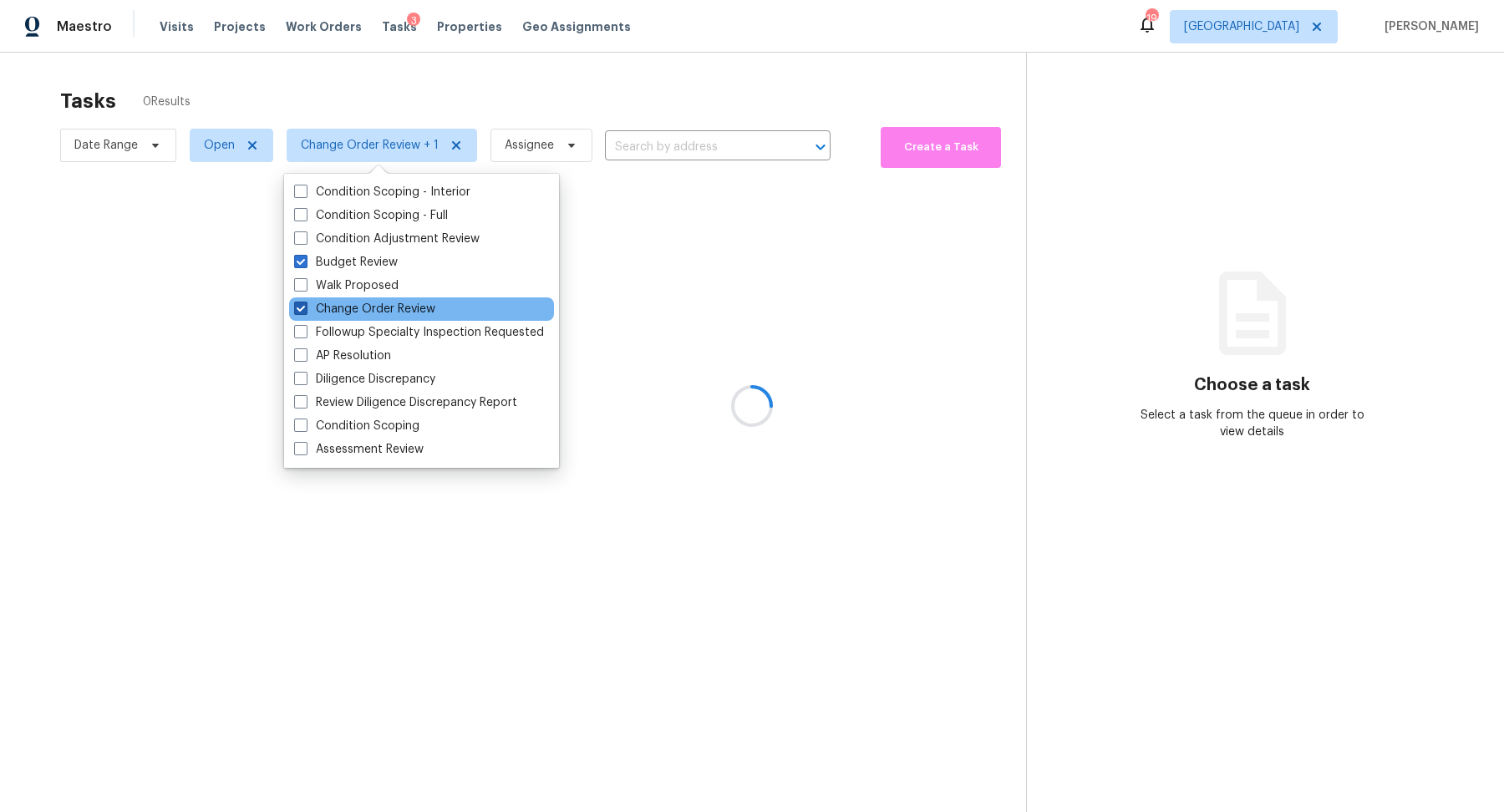
click at [365, 301] on label "Change Order Review" at bounding box center [365, 308] width 142 height 17
click at [305, 301] on input "Change Order Review" at bounding box center [300, 306] width 11 height 11
checkbox input "false"
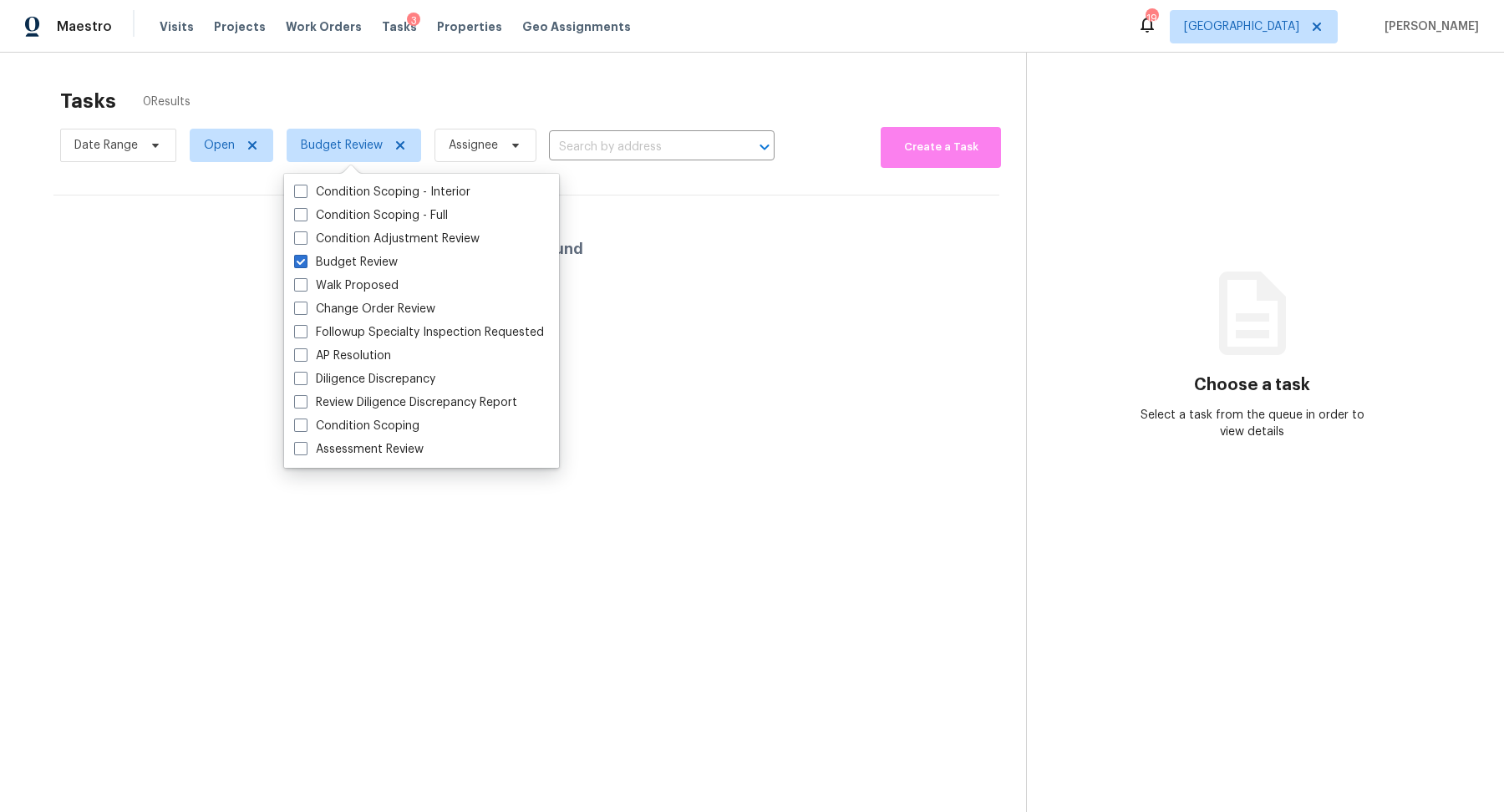
click at [0, 221] on div "Tasks 0 Results Date Range Open Budget Review Assignee ​ Create a Task No tasks…" at bounding box center [752, 459] width 1504 height 812
